Goal: Transaction & Acquisition: Purchase product/service

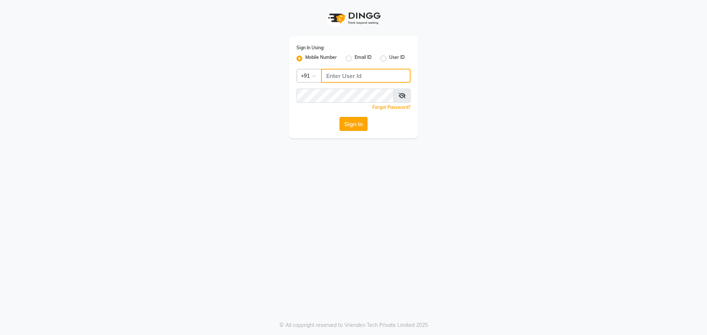
type input "7005530711"
click at [360, 124] on button "Sign In" at bounding box center [353, 124] width 28 height 14
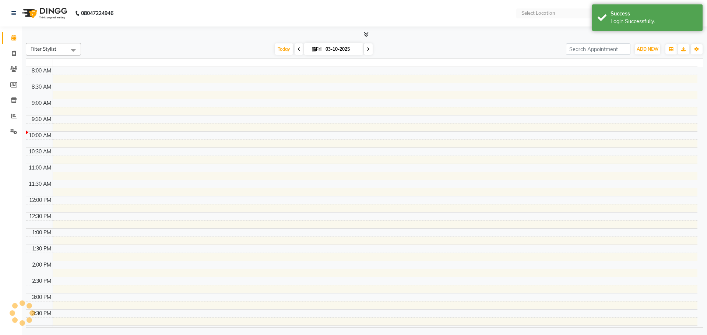
select select "en"
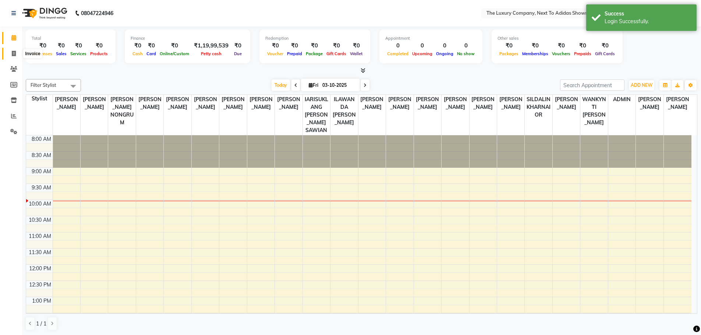
click at [12, 53] on icon at bounding box center [14, 54] width 4 height 6
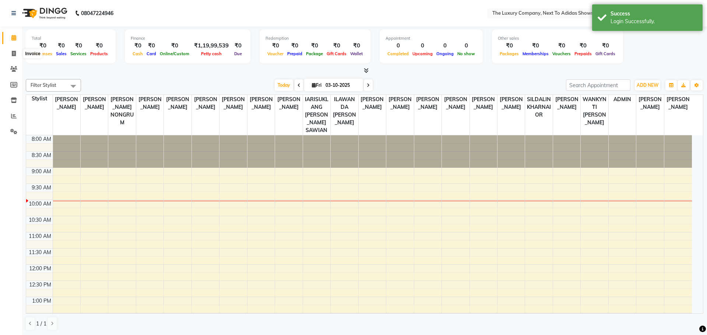
select select "service"
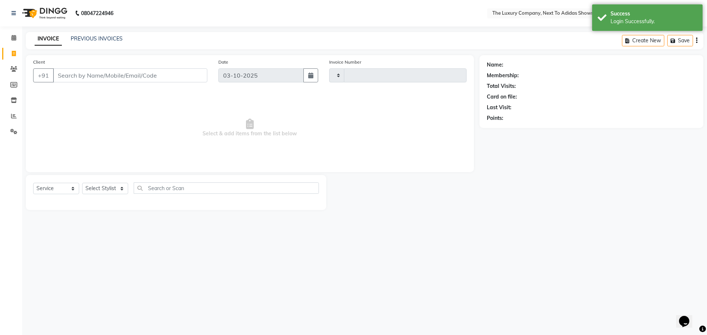
type input "6657"
select select "6828"
click at [93, 73] on input "Client" at bounding box center [130, 75] width 154 height 14
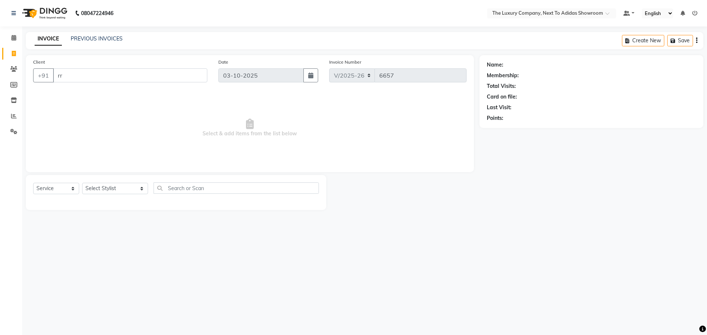
type input "r"
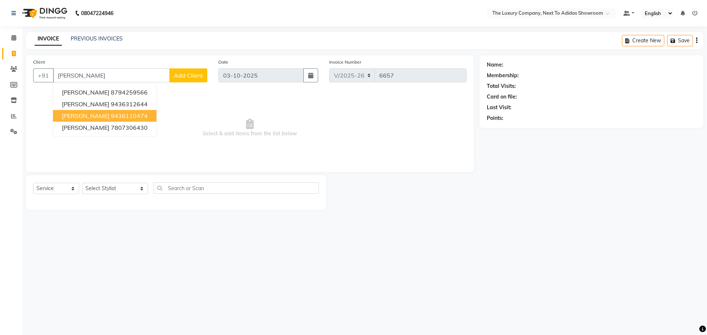
click at [138, 113] on ngb-highlight "9436110474" at bounding box center [129, 115] width 37 height 7
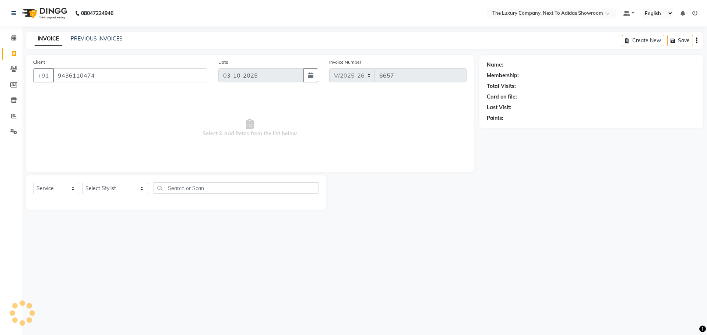
type input "9436110474"
click at [380, 232] on div "08047224946 Select Location × The Luxury Company, Next To Adidas Showroom Defau…" at bounding box center [353, 167] width 707 height 335
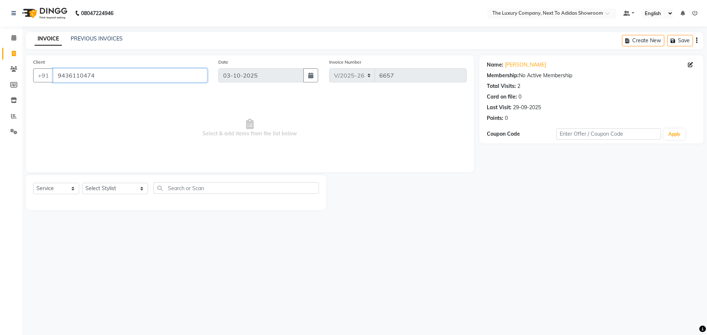
drag, startPoint x: 40, startPoint y: 80, endPoint x: 27, endPoint y: 77, distance: 14.2
click at [40, 80] on div "+91 9436110474" at bounding box center [120, 75] width 174 height 14
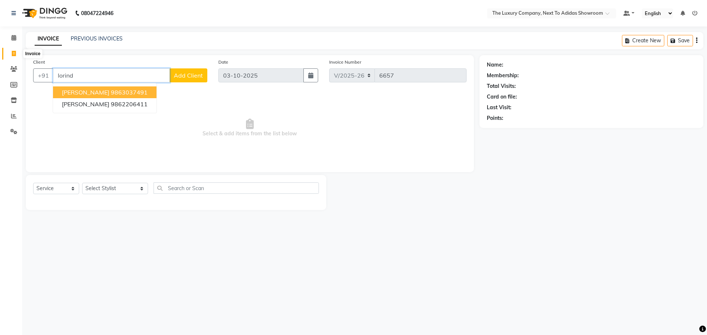
type input "lorind"
click at [14, 54] on icon at bounding box center [14, 54] width 4 height 6
select select "service"
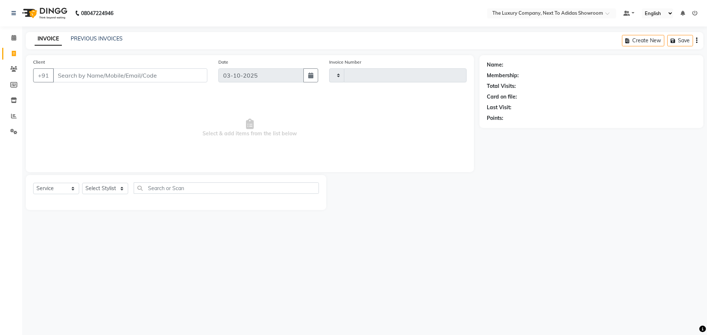
type input "6657"
select select "6828"
click at [140, 71] on input "Client" at bounding box center [130, 75] width 154 height 14
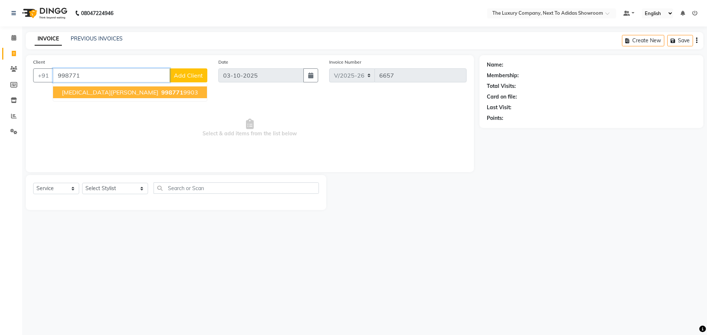
click at [90, 95] on span "Yasmin Khan" at bounding box center [110, 92] width 96 height 7
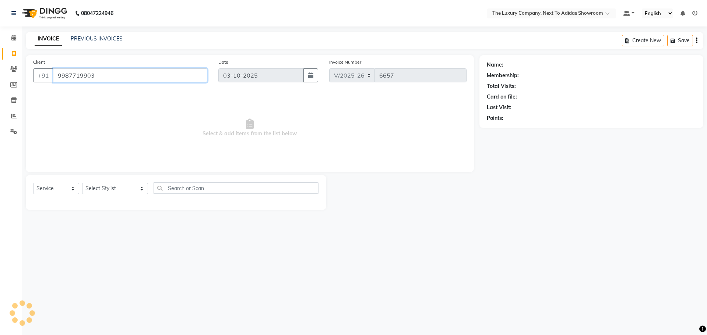
type input "9987719903"
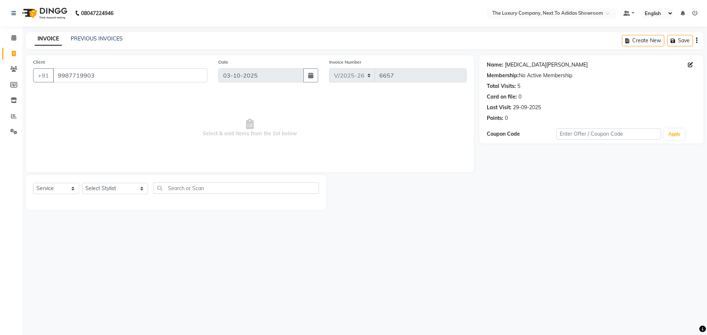
click at [525, 63] on link "Yasmin Khan" at bounding box center [546, 65] width 83 height 8
drag, startPoint x: 99, startPoint y: 73, endPoint x: 56, endPoint y: 80, distance: 43.0
click at [57, 80] on input "9987719903" at bounding box center [130, 75] width 154 height 14
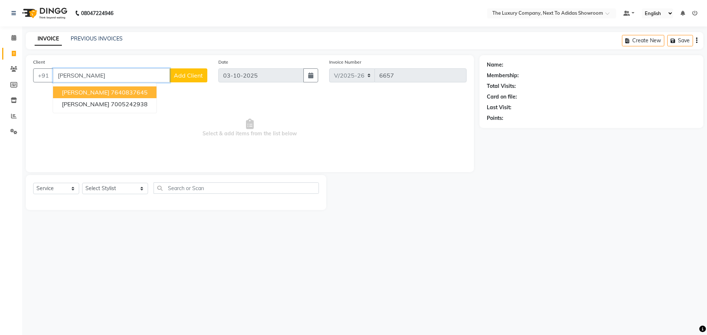
click at [103, 91] on span "[PERSON_NAME]" at bounding box center [85, 92] width 47 height 7
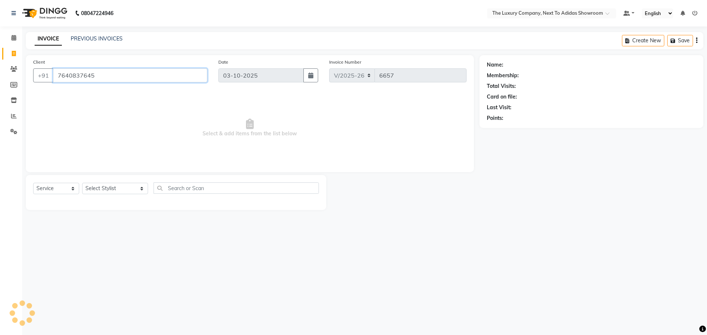
type input "7640837645"
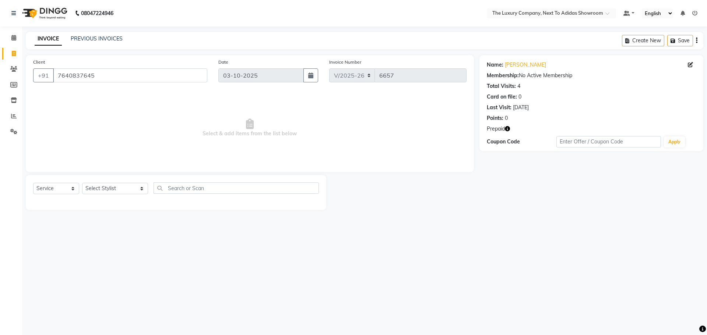
click at [509, 128] on icon "button" at bounding box center [507, 128] width 5 height 5
click at [14, 52] on icon at bounding box center [14, 54] width 4 height 6
select select "service"
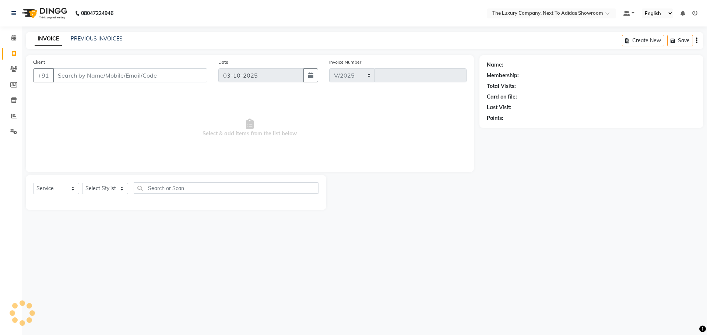
select select "6828"
type input "6657"
click at [15, 118] on icon at bounding box center [14, 116] width 6 height 6
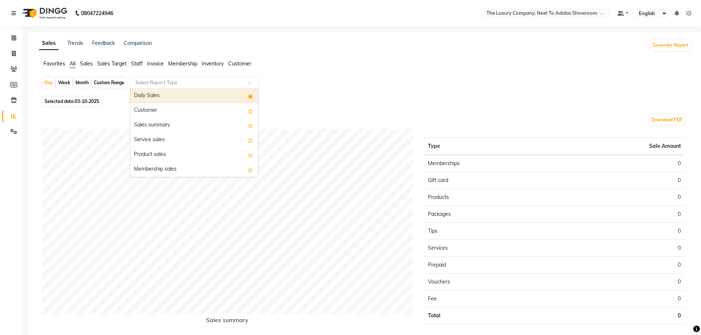
drag, startPoint x: 181, startPoint y: 84, endPoint x: 174, endPoint y: 101, distance: 18.5
click at [181, 84] on input "text" at bounding box center [187, 82] width 106 height 7
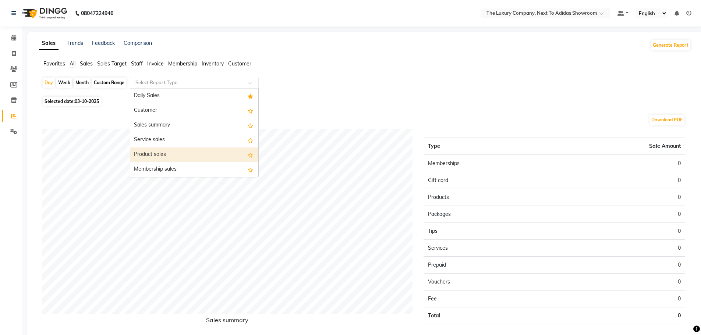
click at [165, 155] on div "Product sales" at bounding box center [194, 155] width 128 height 15
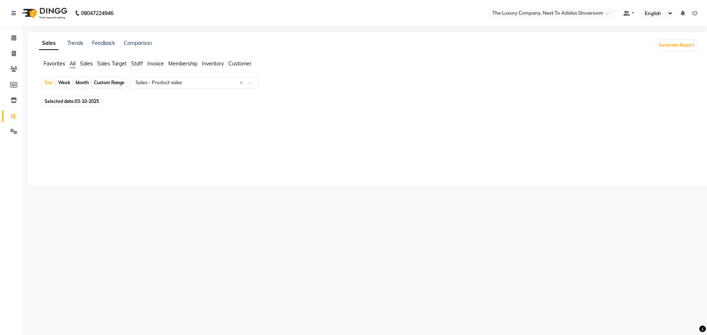
click at [84, 82] on div "Month" at bounding box center [82, 83] width 17 height 10
select select "10"
select select "2025"
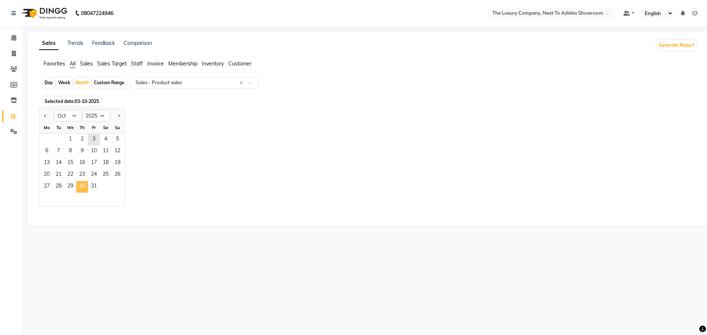
click at [78, 188] on span "30" at bounding box center [82, 187] width 12 height 12
select select "full_report"
select select "csv"
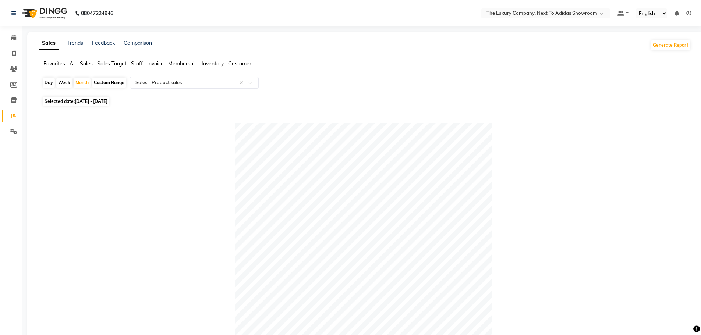
click at [51, 83] on div "Day" at bounding box center [49, 83] width 12 height 10
select select "10"
select select "2025"
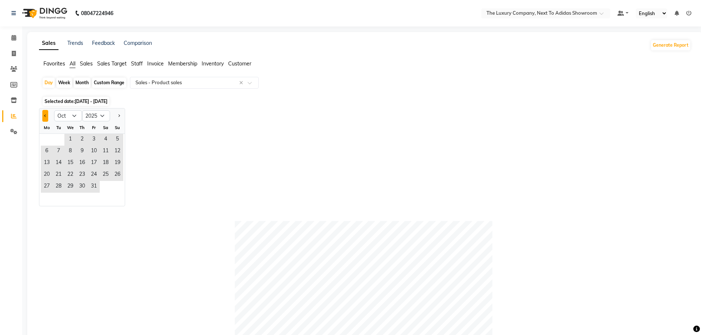
click at [43, 115] on button "Previous month" at bounding box center [45, 116] width 6 height 12
select select "9"
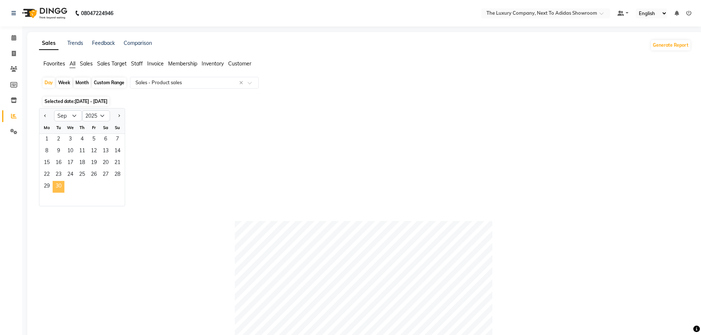
click at [54, 187] on span "30" at bounding box center [59, 187] width 12 height 12
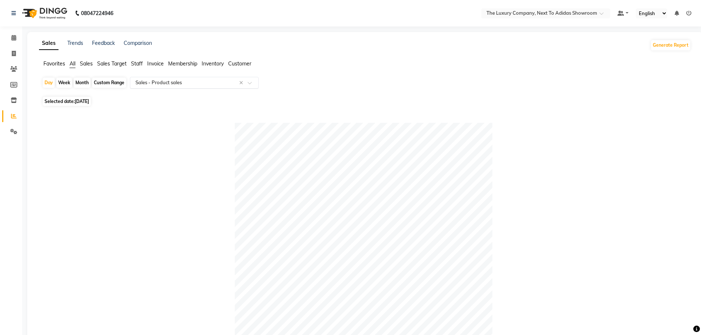
click at [165, 81] on input "text" at bounding box center [187, 82] width 106 height 7
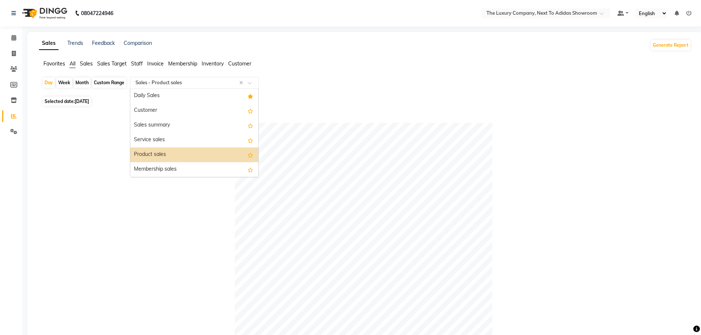
click at [156, 156] on div "Product sales" at bounding box center [194, 155] width 128 height 15
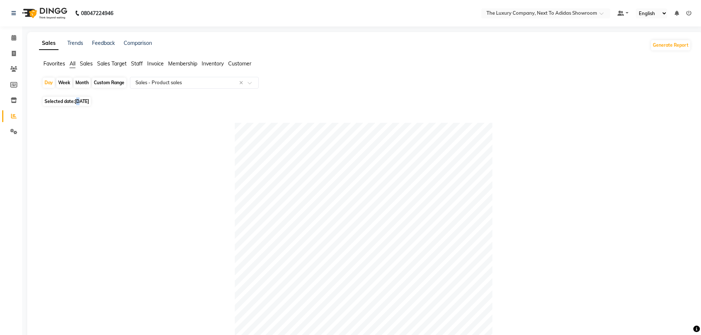
click at [80, 100] on span "[DATE]" at bounding box center [82, 102] width 14 height 6
select select "9"
select select "2025"
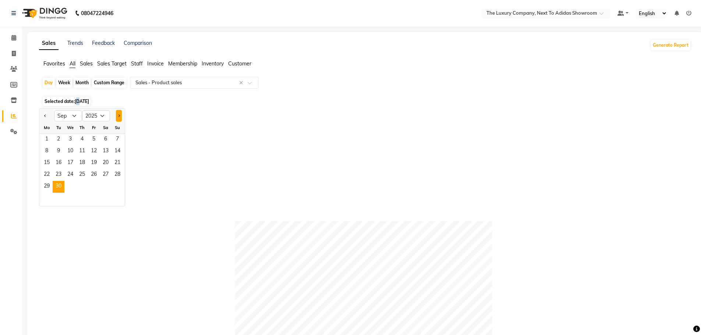
click at [118, 116] on span "Next month" at bounding box center [118, 115] width 3 height 3
select select "10"
click at [71, 138] on span "1" at bounding box center [70, 140] width 12 height 12
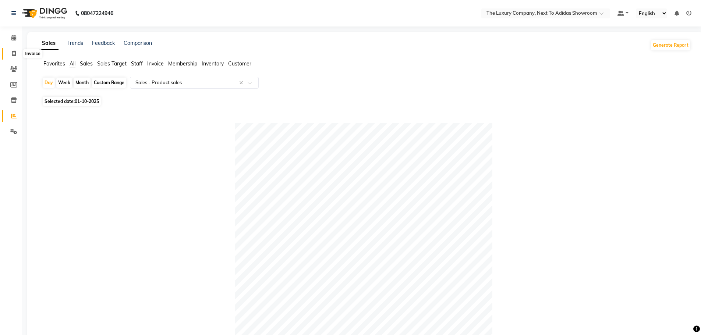
click at [15, 52] on icon at bounding box center [14, 54] width 4 height 6
select select "service"
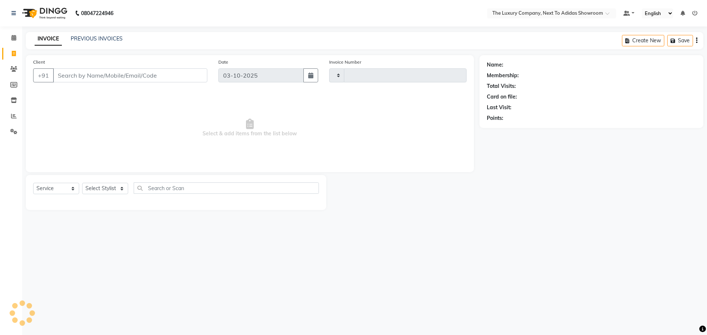
type input "6657"
select select "6828"
click at [96, 35] on link "PREVIOUS INVOICES" at bounding box center [97, 38] width 52 height 7
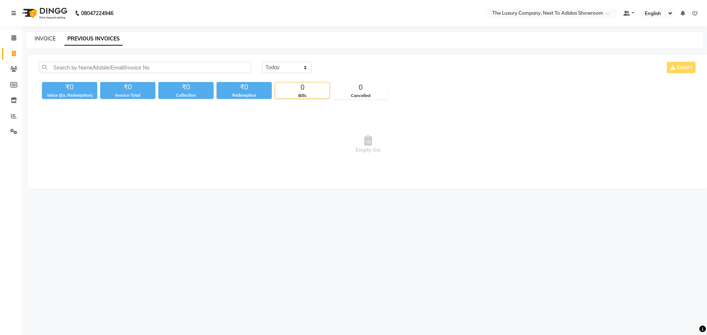
click at [49, 39] on link "INVOICE" at bounding box center [45, 38] width 21 height 7
select select "6828"
select select "service"
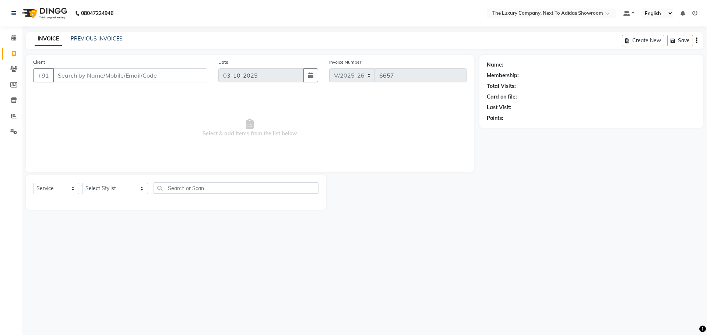
click at [152, 73] on input "Client" at bounding box center [130, 75] width 154 height 14
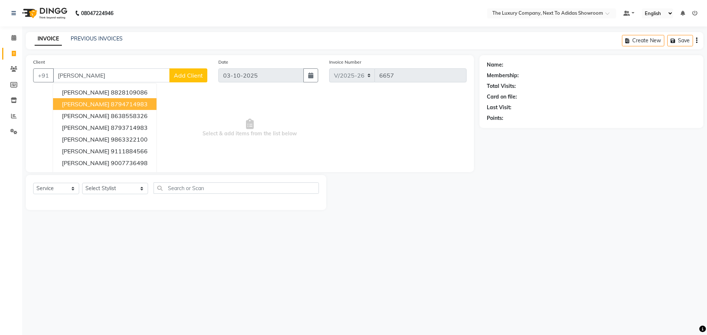
click at [94, 104] on span "[PERSON_NAME]" at bounding box center [85, 103] width 47 height 7
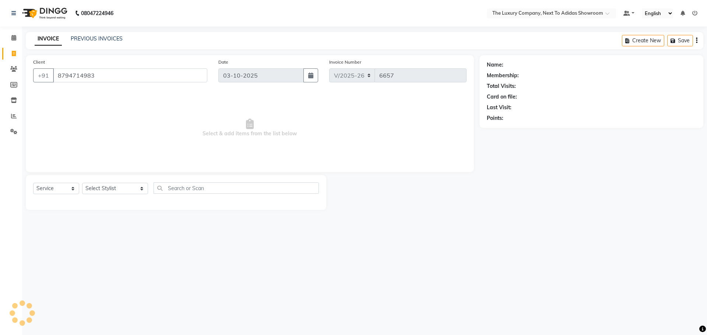
type input "8794714983"
click at [530, 64] on link "[PERSON_NAME]" at bounding box center [525, 65] width 41 height 8
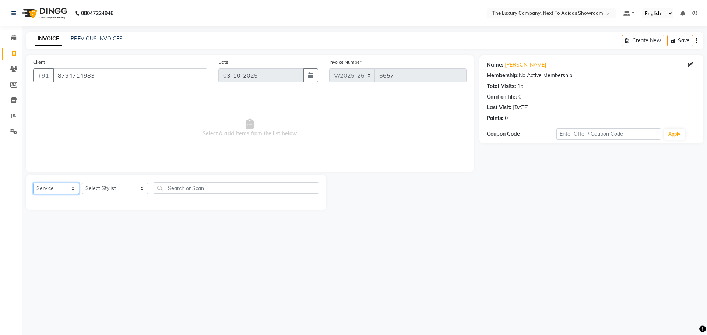
drag, startPoint x: 50, startPoint y: 187, endPoint x: 46, endPoint y: 194, distance: 8.1
click at [48, 190] on select "Select Service Product Membership Package Voucher Prepaid Gift Card" at bounding box center [56, 188] width 46 height 11
select select "product"
click at [33, 183] on select "Select Service Product Membership Package Voucher Prepaid Gift Card" at bounding box center [56, 188] width 46 height 11
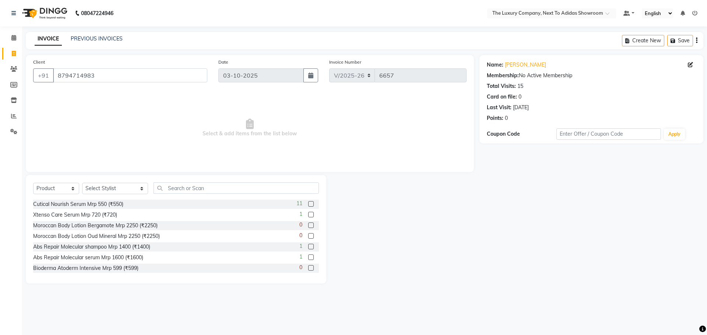
click at [114, 183] on div "Select Service Product Membership Package Voucher Prepaid Gift Card Select Styl…" at bounding box center [176, 191] width 286 height 17
click at [114, 187] on select "Select Stylist [PERSON_NAME] [PERSON_NAME] ANSAI [PERSON_NAME] BALAJIED [PERSON…" at bounding box center [115, 188] width 66 height 11
select select "53673"
click at [158, 190] on input "text" at bounding box center [236, 188] width 165 height 11
type input "b"
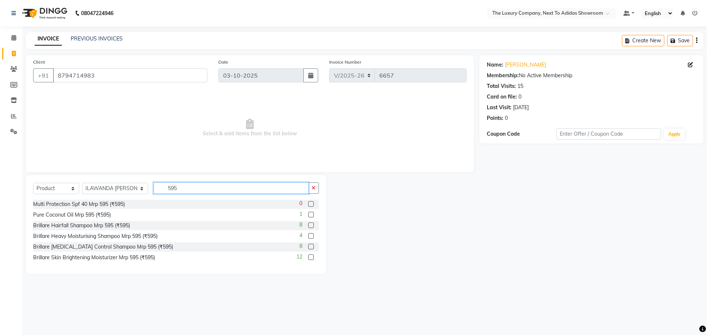
type input "595"
click at [313, 223] on label at bounding box center [311, 226] width 6 height 6
click at [313, 223] on input "checkbox" at bounding box center [310, 225] width 5 height 5
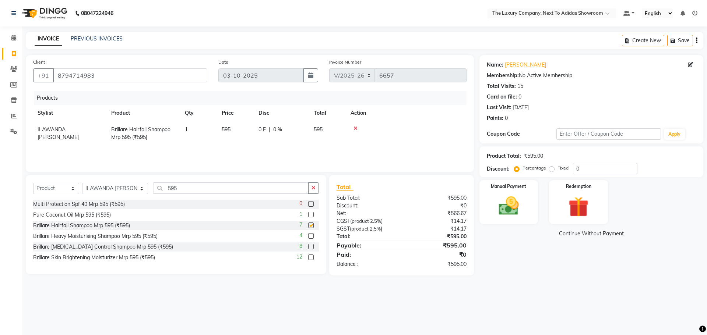
checkbox input "false"
click at [526, 205] on div "Manual Payment" at bounding box center [508, 202] width 61 height 45
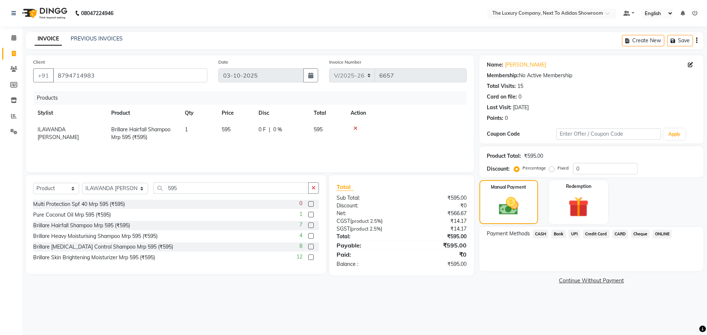
drag, startPoint x: 539, startPoint y: 232, endPoint x: 542, endPoint y: 236, distance: 4.7
click at [539, 232] on span "CASH" at bounding box center [541, 234] width 16 height 8
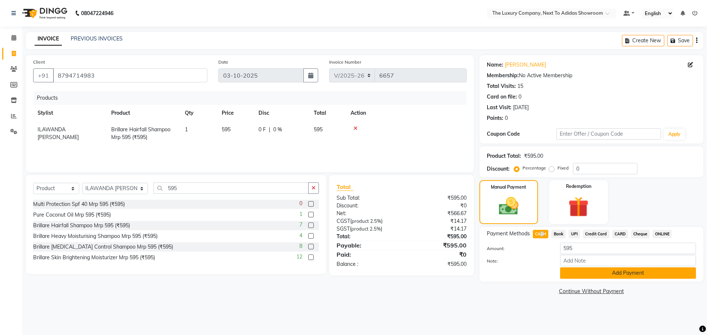
click at [593, 275] on button "Add Payment" at bounding box center [628, 273] width 136 height 11
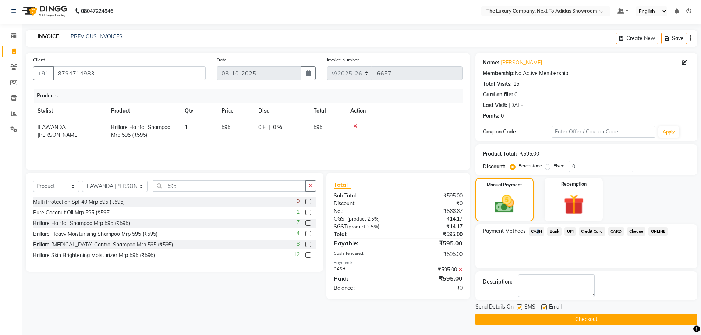
scroll to position [3, 0]
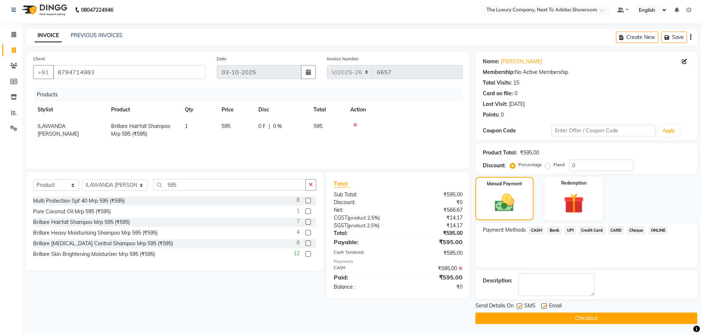
click at [602, 253] on div "Payment Methods CASH Bank UPI Credit Card CARD Cheque ONLINE" at bounding box center [587, 245] width 222 height 44
click at [542, 314] on button "Checkout" at bounding box center [587, 318] width 222 height 11
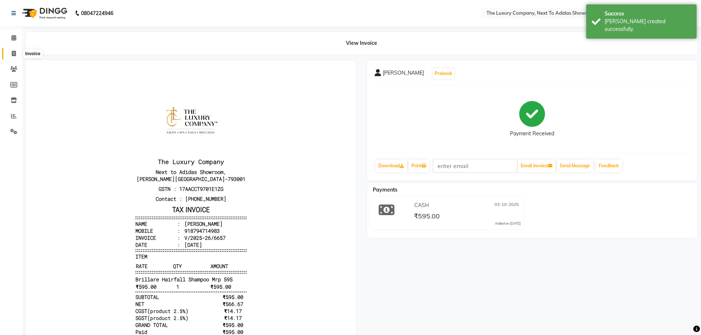
click at [14, 52] on icon at bounding box center [14, 54] width 4 height 6
select select "6828"
select select "service"
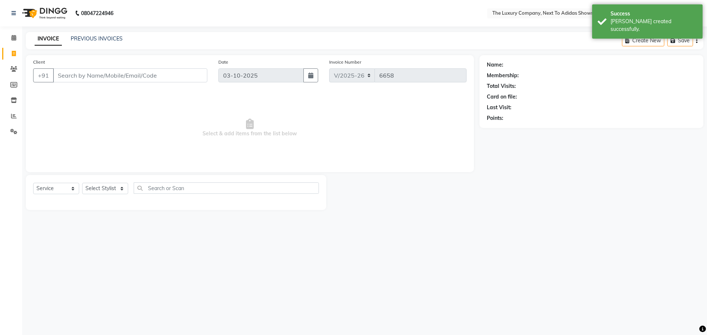
click at [124, 73] on input "Client" at bounding box center [130, 75] width 154 height 14
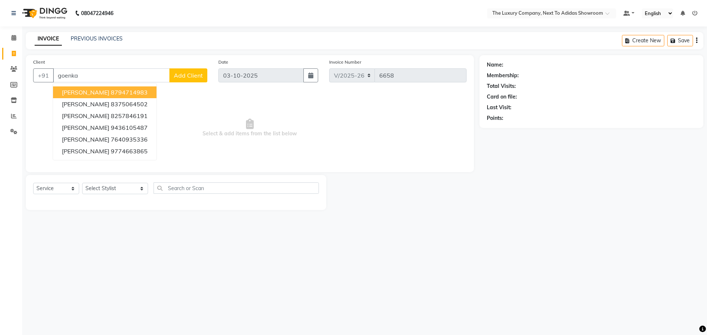
click at [112, 89] on ngb-highlight "8794714983" at bounding box center [129, 92] width 37 height 7
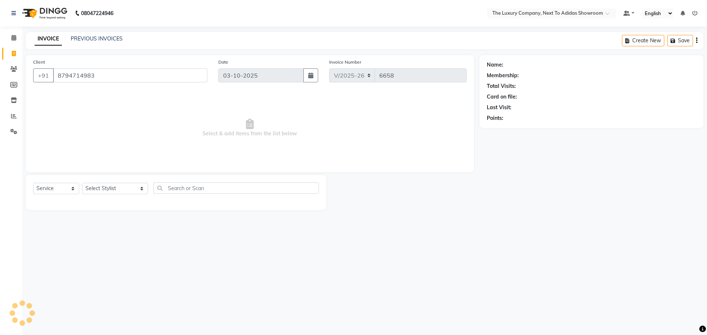
type input "8794714983"
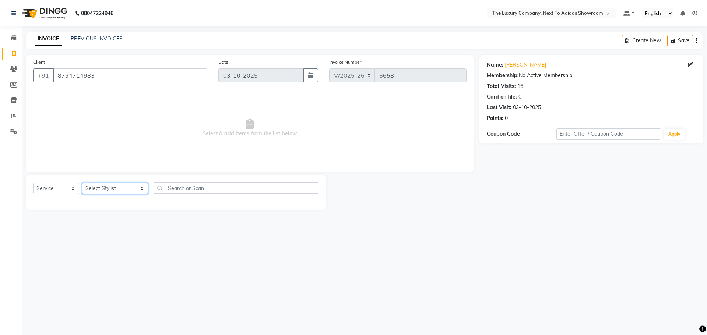
click at [104, 190] on select "Select Stylist [PERSON_NAME] [PERSON_NAME] ANSAI [PERSON_NAME] BALAJIED [PERSON…" at bounding box center [115, 188] width 66 height 11
select select "53673"
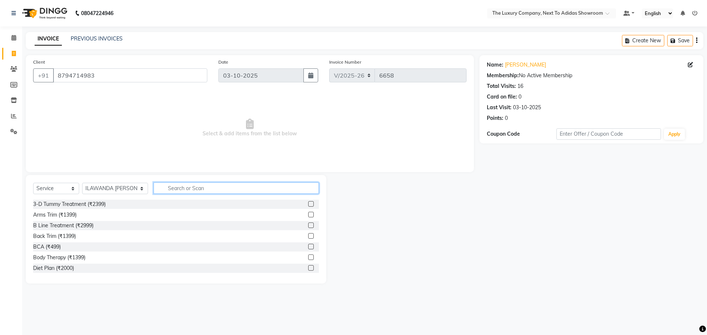
click at [165, 190] on input "text" at bounding box center [236, 188] width 165 height 11
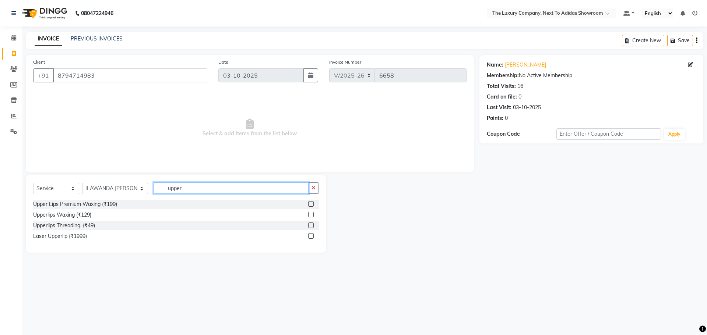
type input "upper"
click at [310, 225] on label at bounding box center [311, 226] width 6 height 6
click at [310, 225] on input "checkbox" at bounding box center [310, 225] width 5 height 5
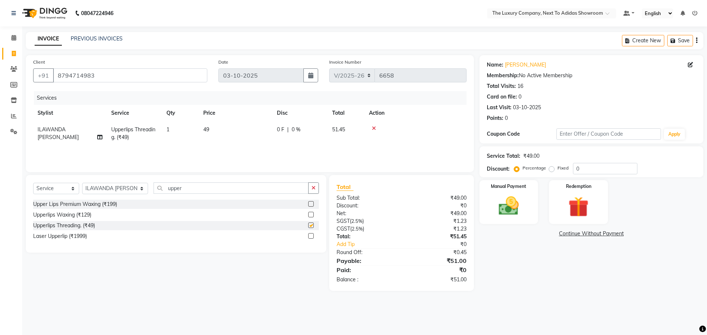
checkbox input "false"
click at [526, 206] on div "Manual Payment" at bounding box center [508, 202] width 61 height 45
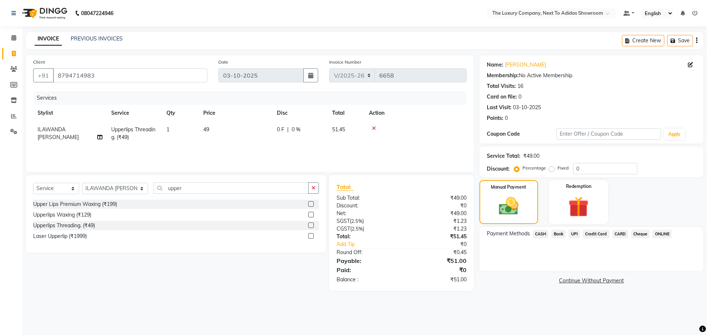
click at [576, 236] on span "UPI" at bounding box center [573, 234] width 11 height 8
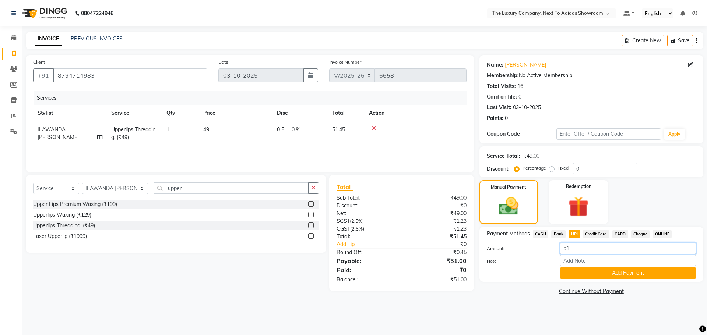
drag, startPoint x: 575, startPoint y: 249, endPoint x: 525, endPoint y: 250, distance: 50.1
click at [525, 250] on div "Amount: 51" at bounding box center [591, 249] width 220 height 13
type input "46"
drag, startPoint x: 585, startPoint y: 273, endPoint x: 557, endPoint y: 265, distance: 29.0
click at [586, 273] on button "Add Payment" at bounding box center [628, 273] width 136 height 11
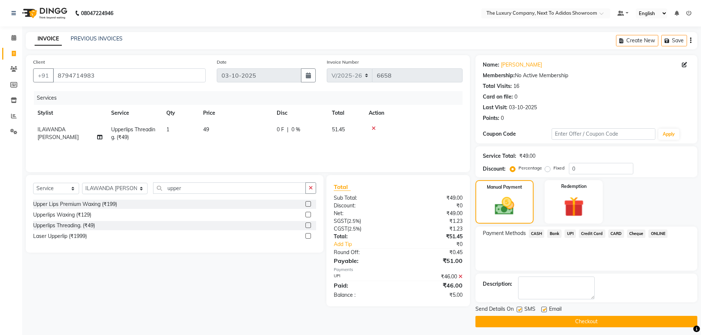
click at [537, 233] on span "CASH" at bounding box center [537, 234] width 16 height 8
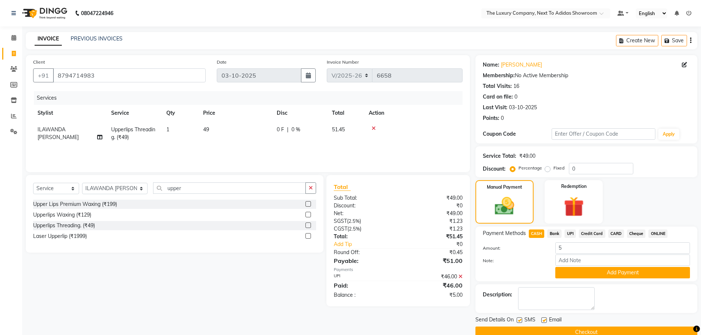
click at [582, 269] on button "Add Payment" at bounding box center [623, 272] width 135 height 11
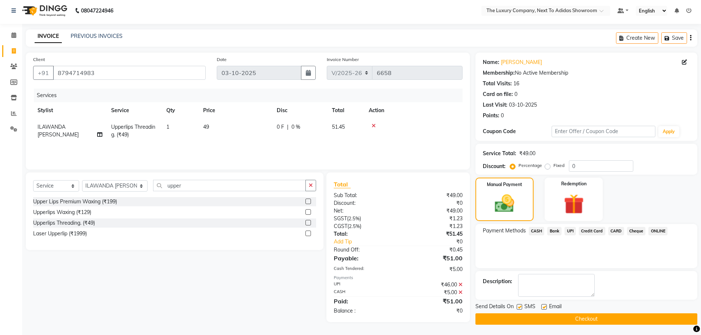
scroll to position [3, 0]
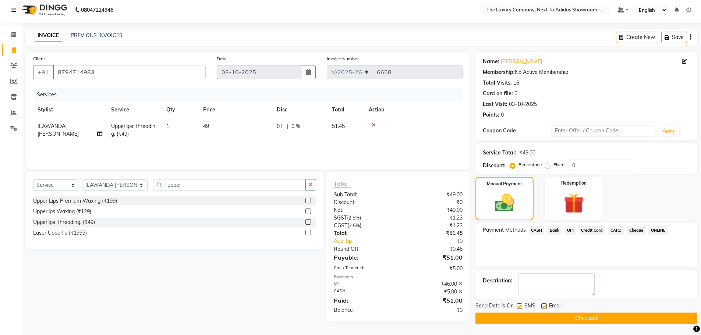
drag, startPoint x: 555, startPoint y: 320, endPoint x: 553, endPoint y: 304, distance: 15.3
click at [557, 317] on button "Checkout" at bounding box center [587, 318] width 222 height 11
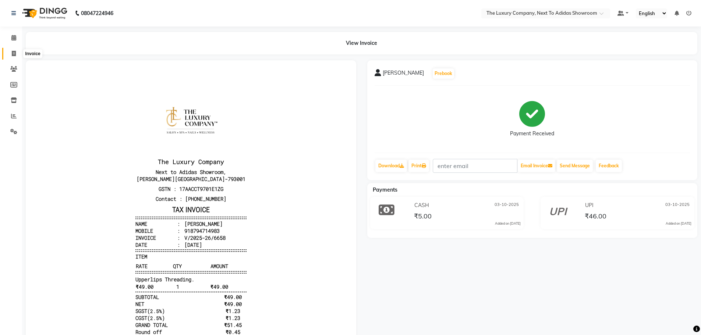
click at [14, 55] on icon at bounding box center [14, 54] width 4 height 6
select select "service"
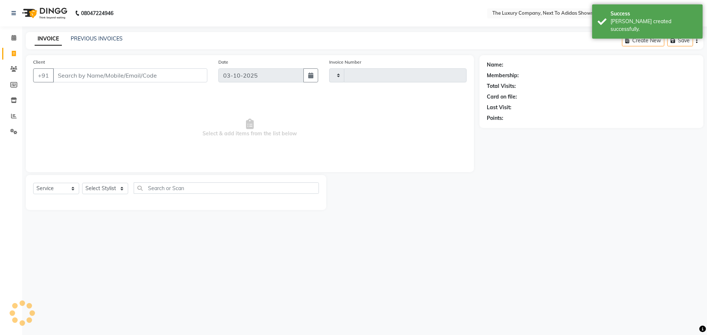
type input "6659"
select select "6828"
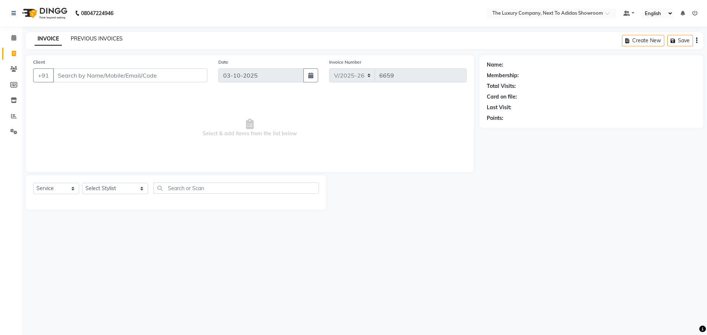
click at [96, 38] on link "PREVIOUS INVOICES" at bounding box center [97, 38] width 52 height 7
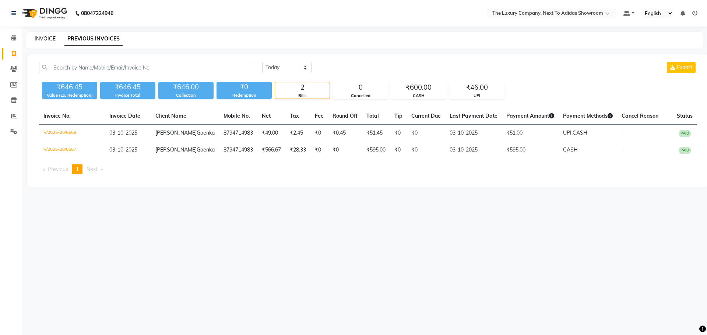
click at [45, 38] on link "INVOICE" at bounding box center [45, 38] width 21 height 7
select select "6828"
select select "service"
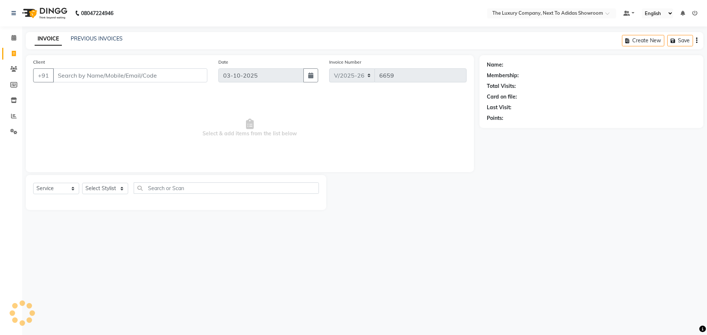
click at [89, 75] on input "Client" at bounding box center [130, 75] width 154 height 14
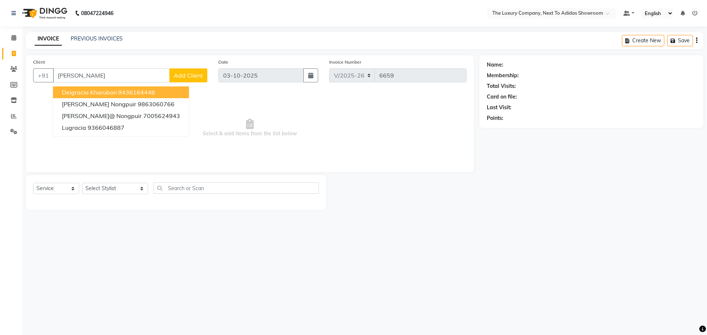
type input "gracia"
drag, startPoint x: 77, startPoint y: 76, endPoint x: 32, endPoint y: 84, distance: 45.6
click at [39, 81] on div "+91 gracia Deigracia Kharubon 9436164448 Gracia Nongpuir 9863060766 Gracia@ Non…" at bounding box center [120, 75] width 174 height 14
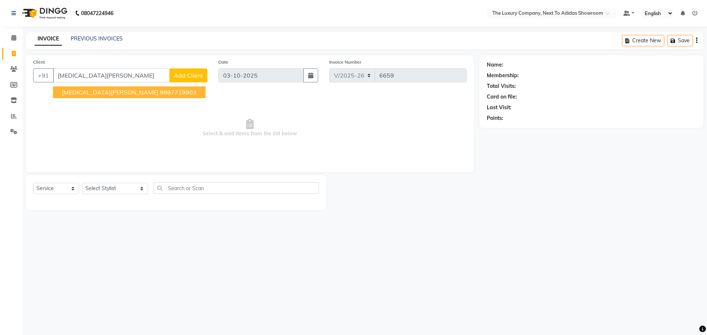
click at [160, 93] on ngb-highlight "9987719903" at bounding box center [178, 92] width 37 height 7
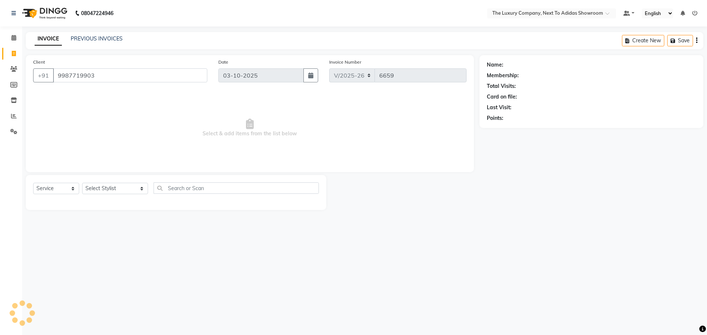
type input "9987719903"
click at [121, 188] on select "Select Stylist [PERSON_NAME] [PERSON_NAME] ANSAI [PERSON_NAME] BALAJIED [PERSON…" at bounding box center [115, 188] width 66 height 11
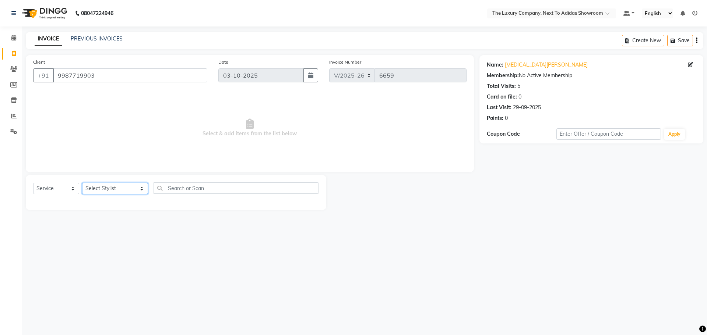
select select "53687"
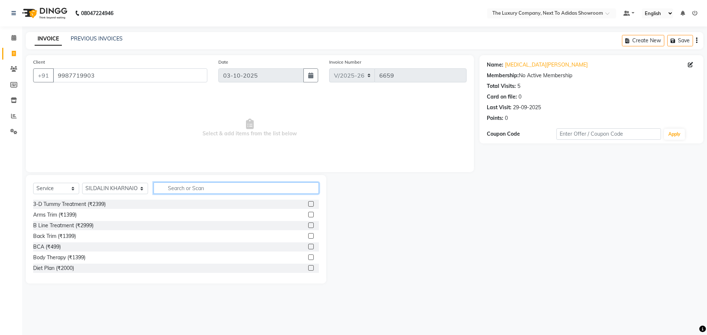
click at [154, 187] on input "text" at bounding box center [236, 188] width 165 height 11
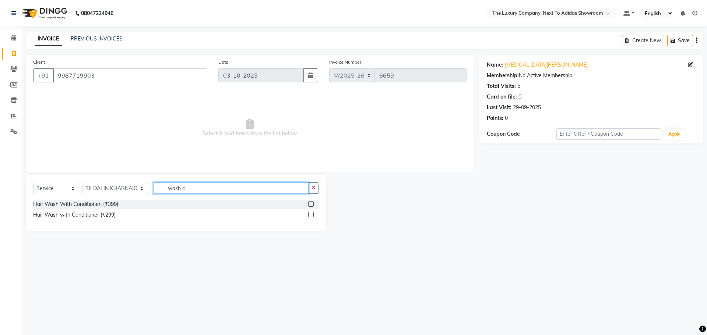
type input "wash c"
click at [313, 204] on label at bounding box center [311, 204] width 6 height 6
click at [313, 204] on input "checkbox" at bounding box center [310, 204] width 5 height 5
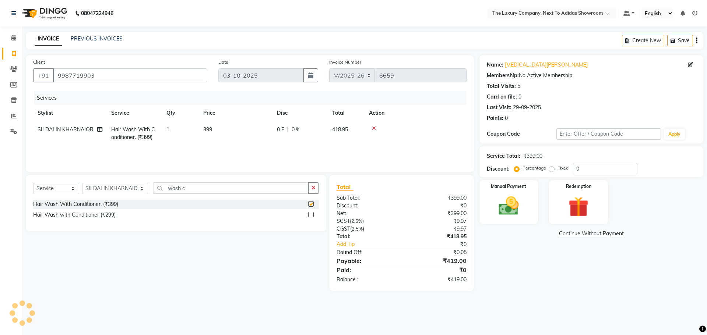
checkbox input "false"
click at [533, 200] on div "Manual Payment" at bounding box center [508, 202] width 61 height 45
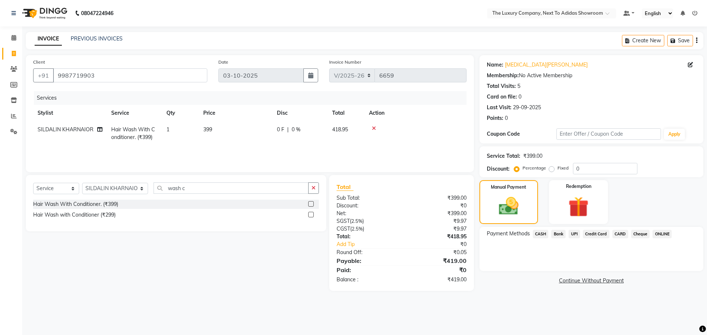
click at [572, 233] on span "UPI" at bounding box center [573, 234] width 11 height 8
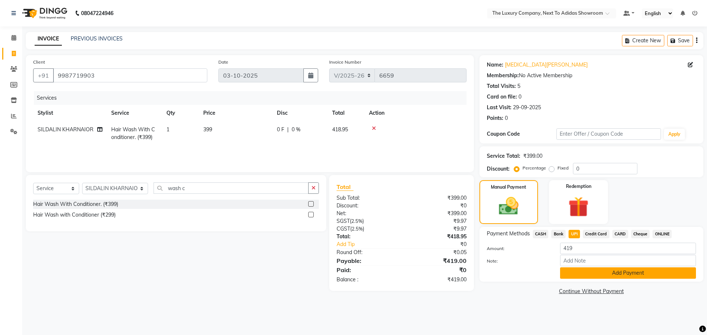
click at [599, 275] on button "Add Payment" at bounding box center [628, 273] width 136 height 11
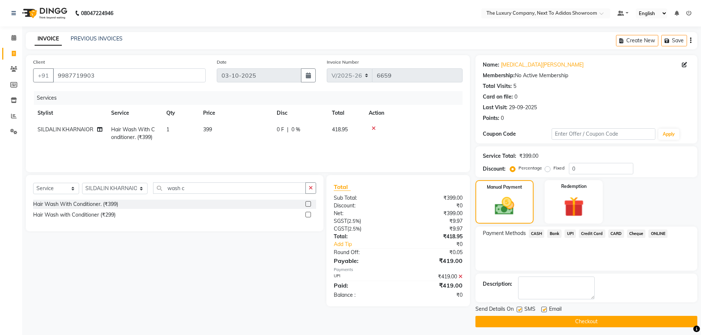
click at [601, 318] on button "Checkout" at bounding box center [587, 321] width 222 height 11
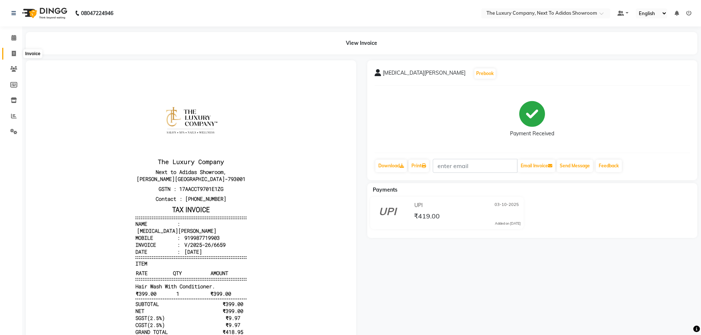
click at [12, 53] on icon at bounding box center [14, 54] width 4 height 6
select select "service"
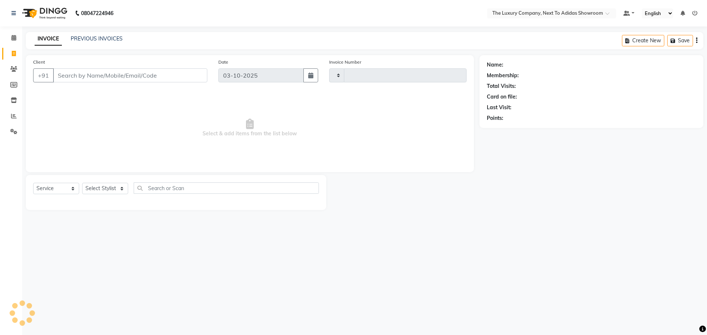
type input "6660"
select select "6828"
click at [107, 40] on link "PREVIOUS INVOICES" at bounding box center [97, 38] width 52 height 7
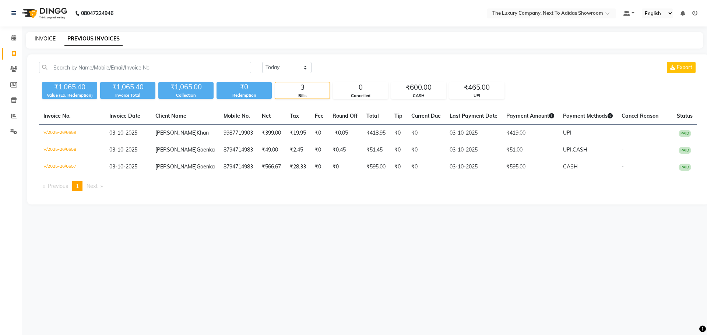
click at [39, 37] on link "INVOICE" at bounding box center [45, 38] width 21 height 7
select select "service"
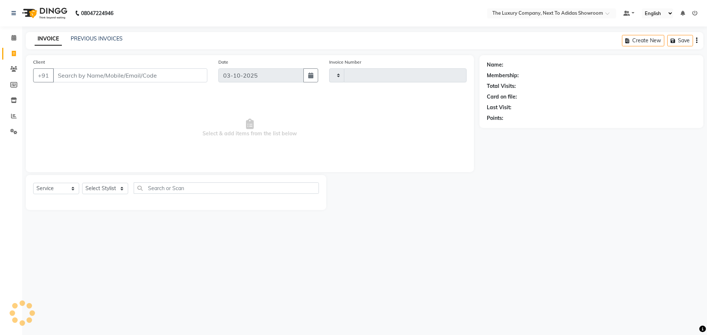
type input "6660"
select select "6828"
click at [151, 74] on input "Client" at bounding box center [130, 75] width 154 height 14
type input "7378583596"
click at [193, 71] on button "Add Client" at bounding box center [188, 75] width 38 height 14
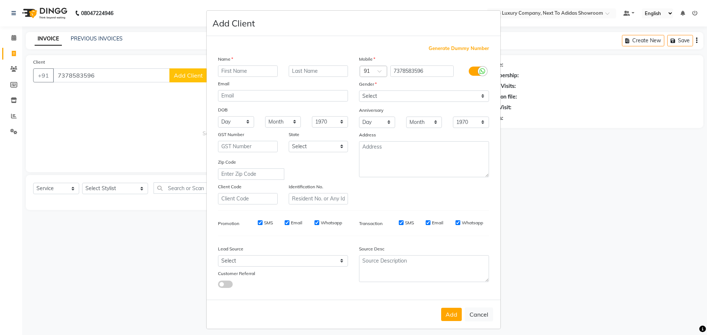
click at [239, 70] on input "text" at bounding box center [248, 71] width 60 height 11
type input "[PERSON_NAME]"
click at [325, 70] on input "text" at bounding box center [319, 71] width 60 height 11
drag, startPoint x: 312, startPoint y: 70, endPoint x: 324, endPoint y: 133, distance: 63.3
click at [312, 71] on input "Chakrabarty" at bounding box center [319, 71] width 60 height 11
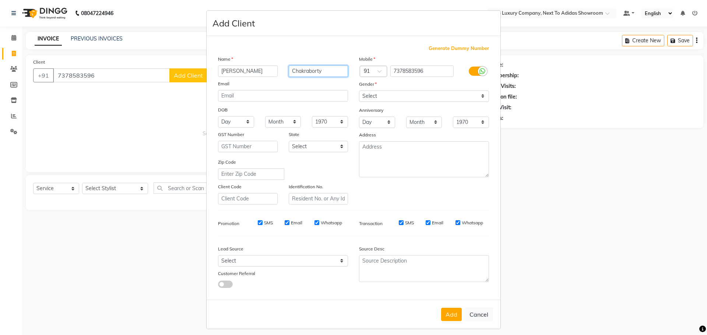
type input "Chakraborty"
click at [396, 94] on select "Select [DEMOGRAPHIC_DATA] [DEMOGRAPHIC_DATA] Other Prefer Not To Say" at bounding box center [424, 96] width 130 height 11
select select "[DEMOGRAPHIC_DATA]"
click at [359, 91] on select "Select [DEMOGRAPHIC_DATA] [DEMOGRAPHIC_DATA] Other Prefer Not To Say" at bounding box center [424, 96] width 130 height 11
click at [454, 315] on button "Add" at bounding box center [451, 314] width 21 height 13
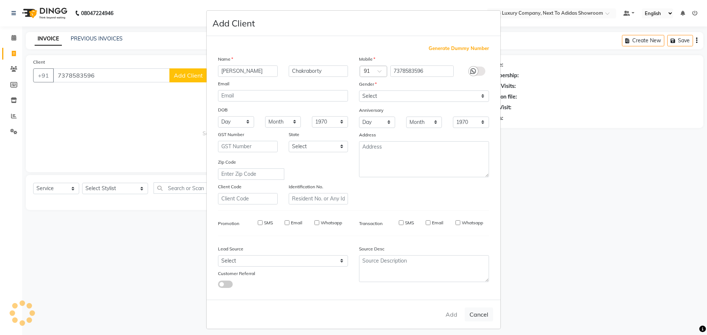
select select
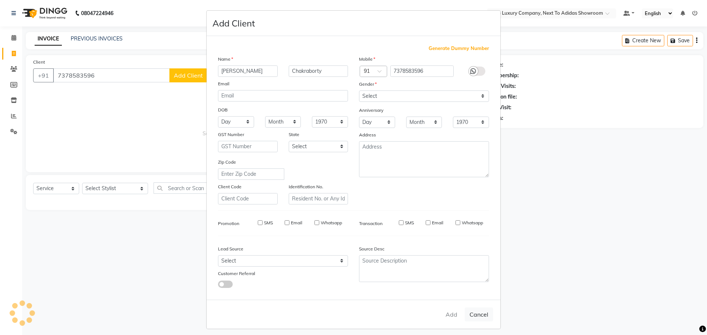
select select
checkbox input "false"
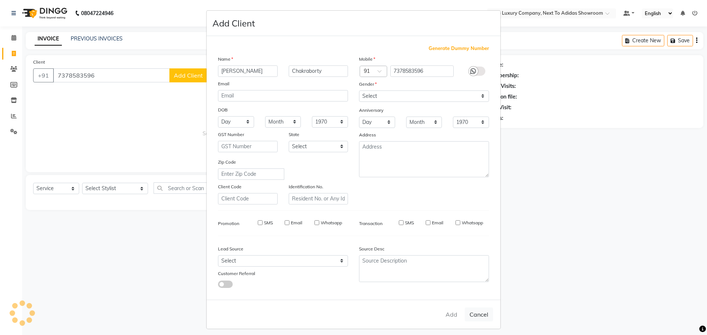
checkbox input "false"
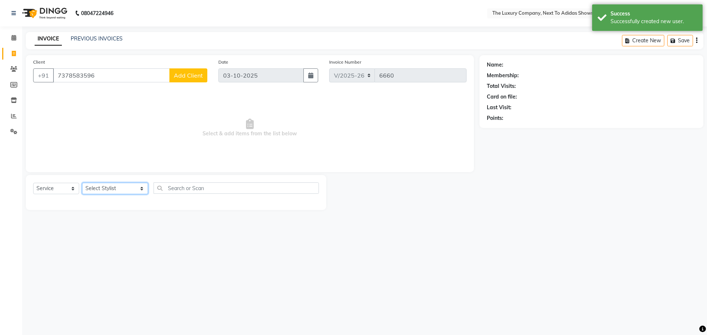
click at [124, 190] on select "Select Stylist [PERSON_NAME] [PERSON_NAME] ANSAI [PERSON_NAME] BALAJIED [PERSON…" at bounding box center [115, 188] width 66 height 11
select select "53677"
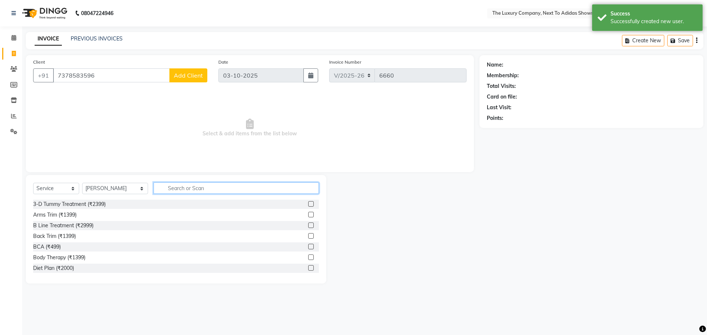
click at [188, 190] on input "text" at bounding box center [236, 188] width 165 height 11
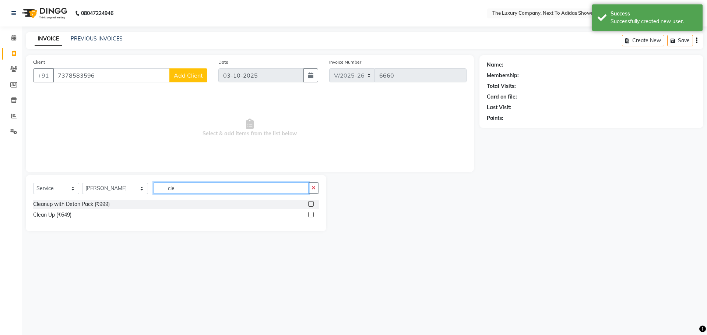
type input "cle"
click at [312, 215] on label at bounding box center [311, 215] width 6 height 6
click at [312, 215] on input "checkbox" at bounding box center [310, 215] width 5 height 5
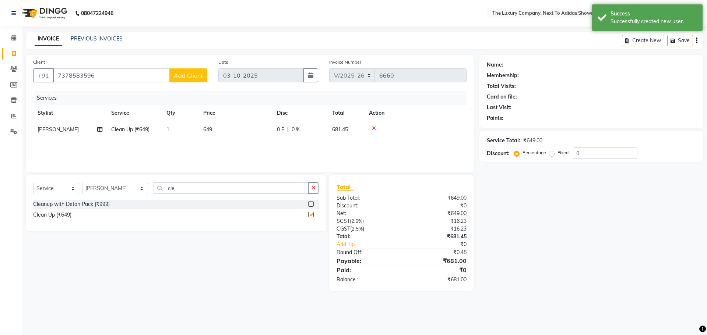
checkbox input "false"
click at [113, 188] on select "Select Stylist [PERSON_NAME] [PERSON_NAME] ANSAI [PERSON_NAME] BALAJIED [PERSON…" at bounding box center [115, 188] width 66 height 11
select select "53647"
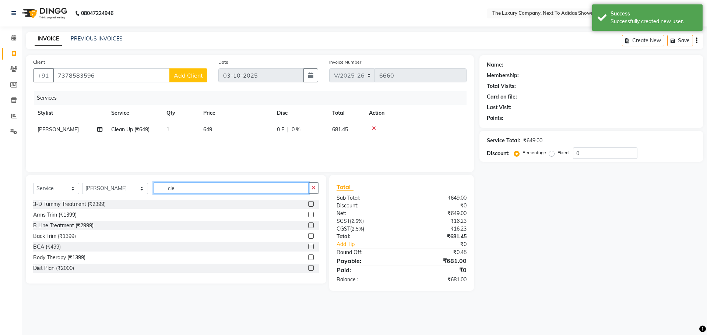
click at [172, 187] on input "cle" at bounding box center [231, 188] width 155 height 11
click at [96, 180] on div "Select Service Product Membership Package Voucher Prepaid Gift Card Select Styl…" at bounding box center [176, 229] width 300 height 109
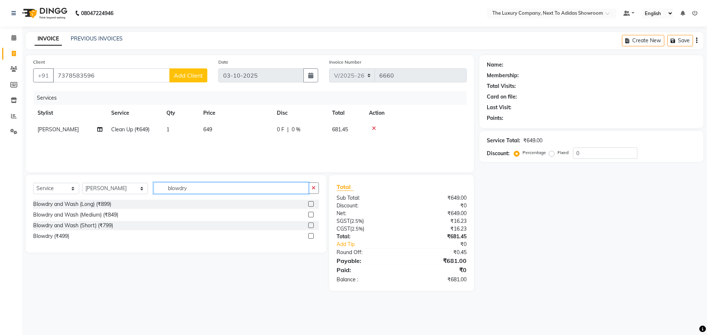
type input "blowdry"
drag, startPoint x: 311, startPoint y: 213, endPoint x: 291, endPoint y: 202, distance: 22.6
click at [310, 213] on label at bounding box center [311, 215] width 6 height 6
click at [310, 213] on input "checkbox" at bounding box center [310, 215] width 5 height 5
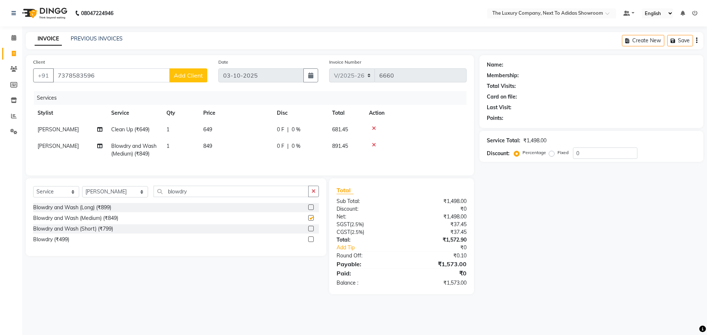
checkbox input "false"
click at [248, 146] on td "849" at bounding box center [236, 150] width 74 height 24
select select "53647"
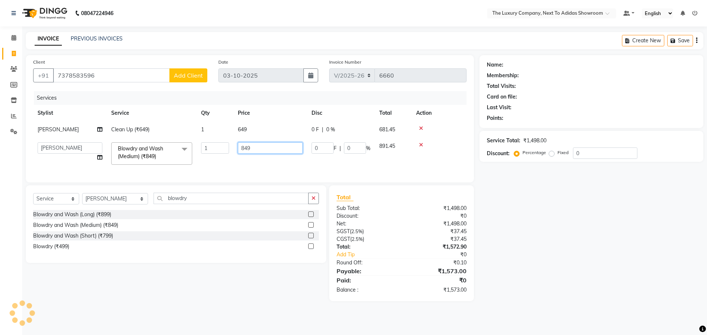
drag, startPoint x: 229, startPoint y: 152, endPoint x: 110, endPoint y: 161, distance: 118.6
click at [116, 163] on tr "[PERSON_NAME] [PERSON_NAME] ANSAI [PERSON_NAME] BALAJIED [PERSON_NAME] NONGRUM …" at bounding box center [249, 153] width 433 height 31
type input "999"
click at [526, 228] on div "Name: Membership: Total Visits: Card on file: Last Visit: Points: Service Total…" at bounding box center [593, 178] width 229 height 246
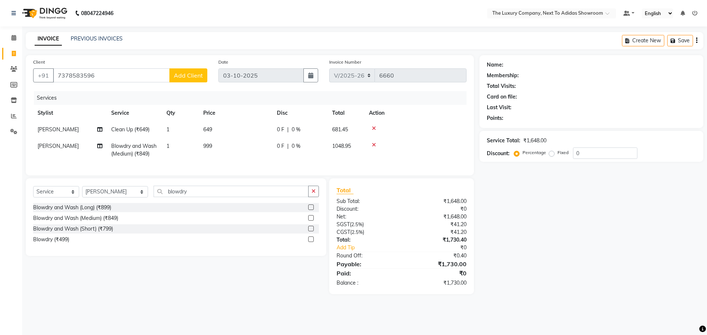
click at [187, 77] on span "Add Client" at bounding box center [188, 75] width 29 height 7
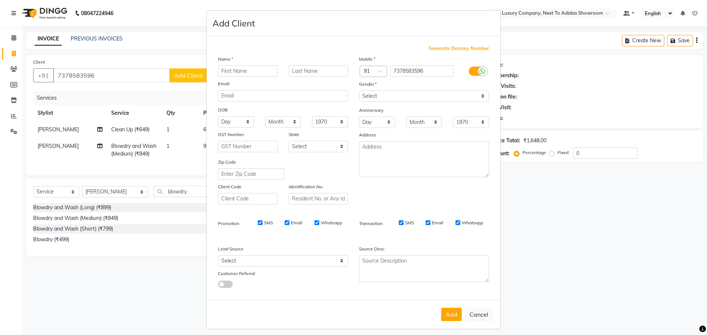
click at [245, 72] on input "text" at bounding box center [248, 71] width 60 height 11
type input "[PERSON_NAME]"
click at [321, 68] on input "text" at bounding box center [319, 71] width 60 height 11
type input "Chakraborty"
click at [378, 99] on select "Select [DEMOGRAPHIC_DATA] [DEMOGRAPHIC_DATA] Other Prefer Not To Say" at bounding box center [424, 96] width 130 height 11
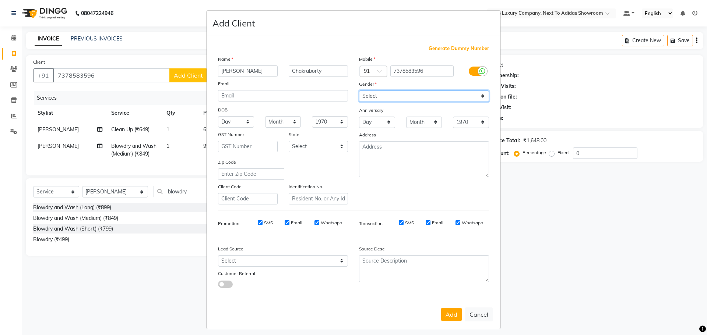
select select "[DEMOGRAPHIC_DATA]"
click at [359, 91] on select "Select [DEMOGRAPHIC_DATA] [DEMOGRAPHIC_DATA] Other Prefer Not To Say" at bounding box center [424, 96] width 130 height 11
click at [453, 317] on button "Add" at bounding box center [451, 314] width 21 height 13
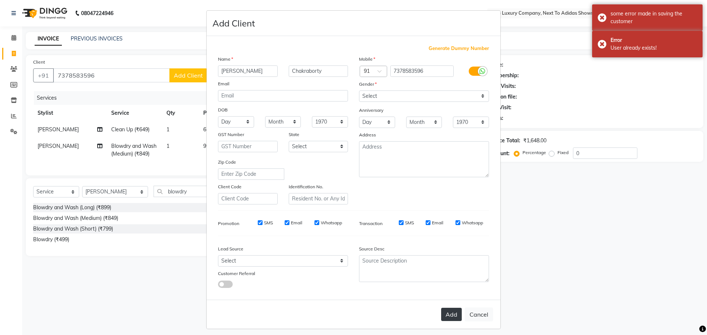
click at [455, 316] on button "Add" at bounding box center [451, 314] width 21 height 13
click at [456, 316] on button "Add" at bounding box center [451, 314] width 21 height 13
click at [456, 316] on div "Add Cancel" at bounding box center [354, 314] width 294 height 29
drag, startPoint x: 456, startPoint y: 316, endPoint x: 461, endPoint y: 298, distance: 18.7
click at [456, 316] on button "Add" at bounding box center [451, 314] width 21 height 13
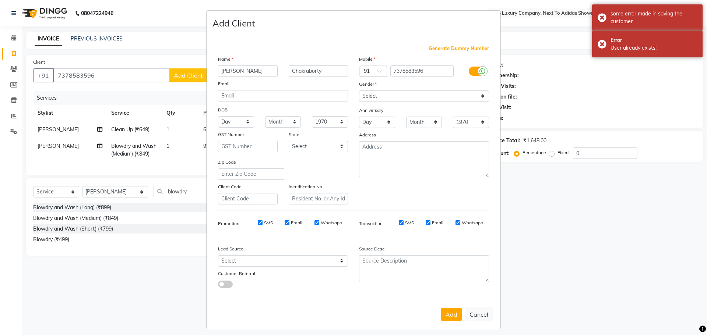
drag, startPoint x: 477, startPoint y: 315, endPoint x: 469, endPoint y: 304, distance: 13.6
click at [478, 315] on button "Cancel" at bounding box center [479, 315] width 28 height 14
select select
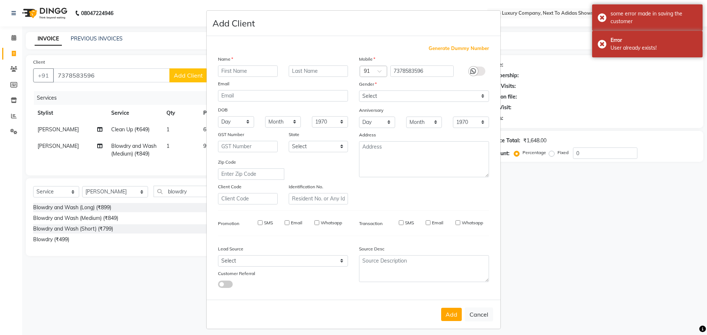
select select
checkbox input "false"
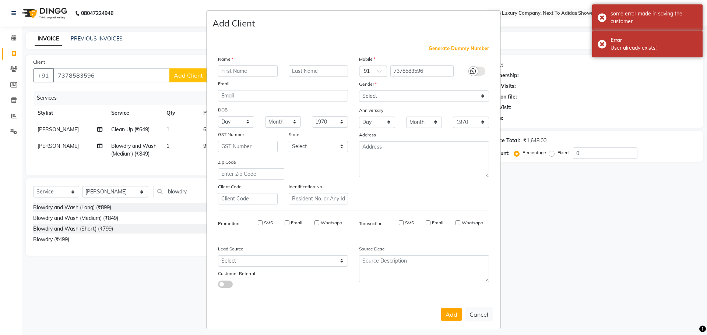
checkbox input "false"
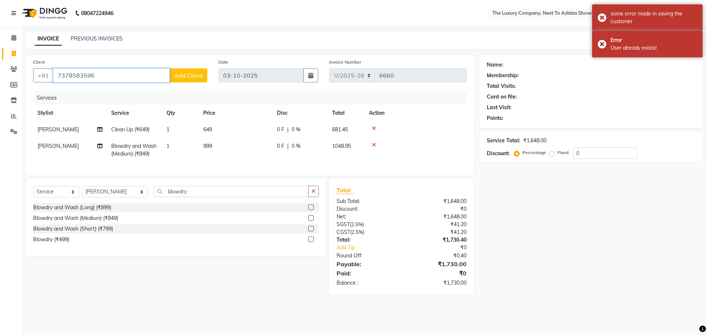
drag, startPoint x: 97, startPoint y: 78, endPoint x: 55, endPoint y: 78, distance: 42.0
click at [56, 78] on input "7378583596" at bounding box center [111, 75] width 117 height 14
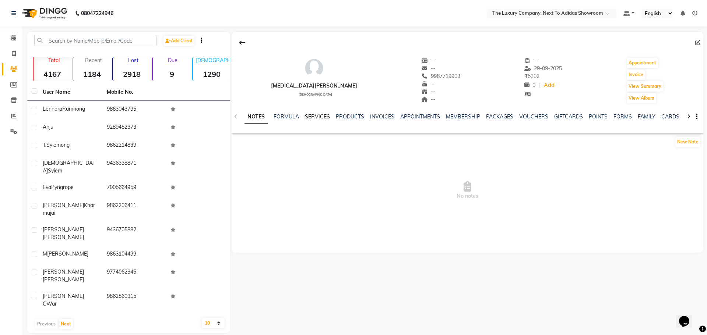
click at [324, 117] on link "SERVICES" at bounding box center [317, 116] width 25 height 7
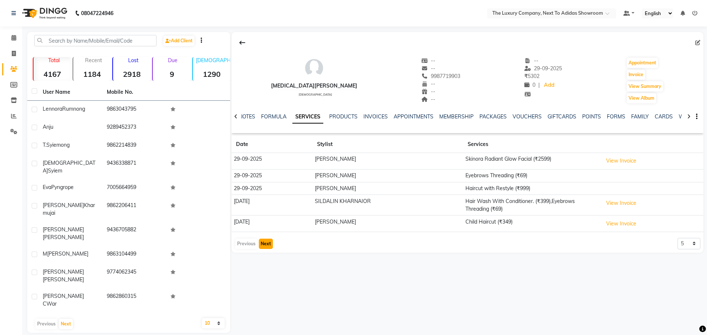
click at [266, 246] on button "Next" at bounding box center [266, 244] width 14 height 10
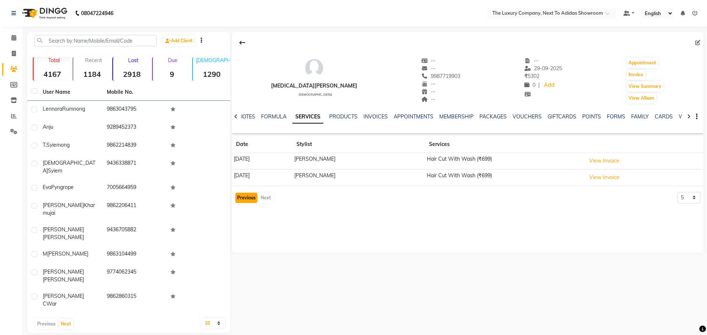
click at [239, 199] on button "Previous" at bounding box center [246, 198] width 22 height 10
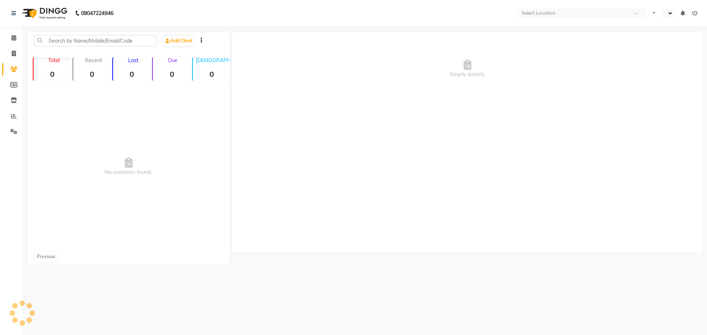
select select "en"
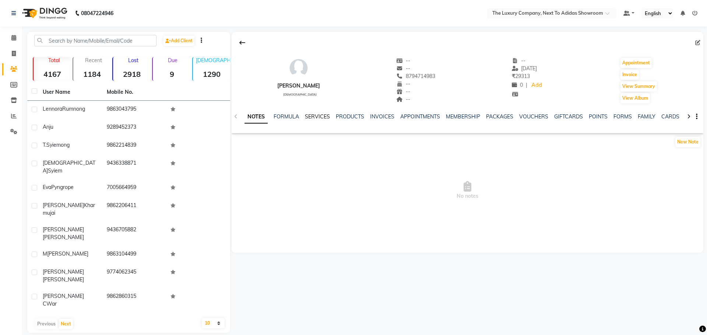
click at [321, 116] on link "SERVICES" at bounding box center [317, 116] width 25 height 7
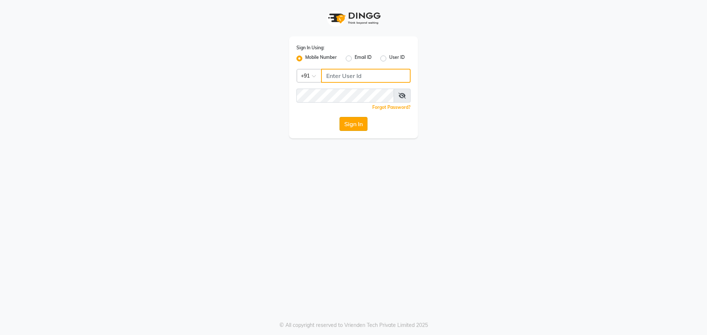
type input "7005530711"
click at [351, 123] on button "Sign In" at bounding box center [353, 124] width 28 height 14
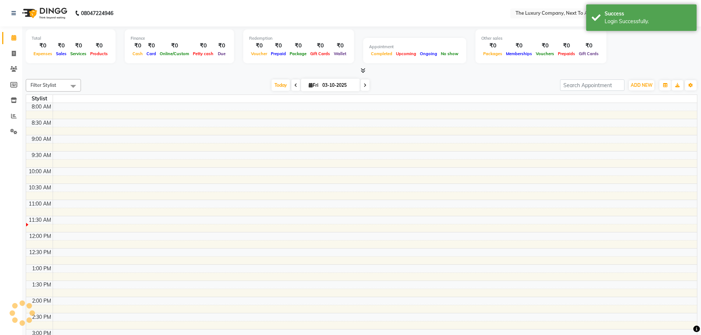
select select "en"
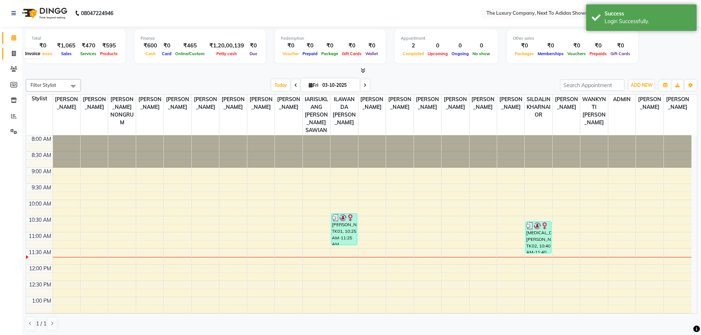
click at [16, 55] on icon at bounding box center [14, 54] width 4 height 6
select select "6828"
select select "service"
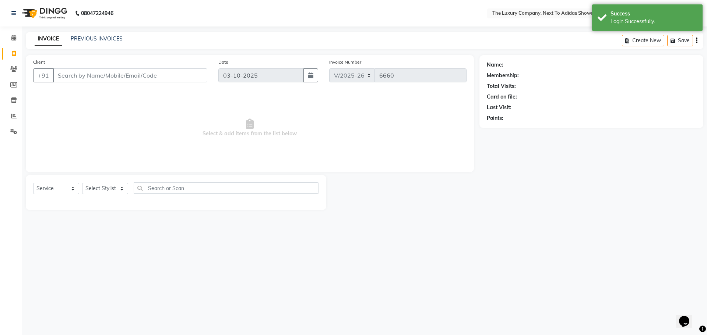
click at [86, 81] on input "Client" at bounding box center [130, 75] width 154 height 14
type input "7378583596"
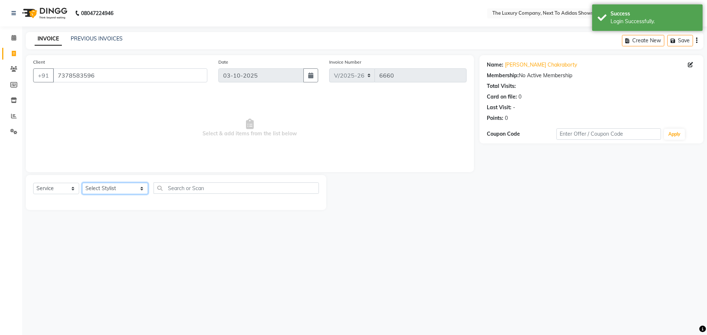
click at [99, 185] on select "Select Stylist [PERSON_NAME] [PERSON_NAME] ANSAI [PERSON_NAME] BALAJIED [PERSON…" at bounding box center [115, 188] width 66 height 11
select select "53677"
click at [159, 188] on input "text" at bounding box center [236, 188] width 165 height 11
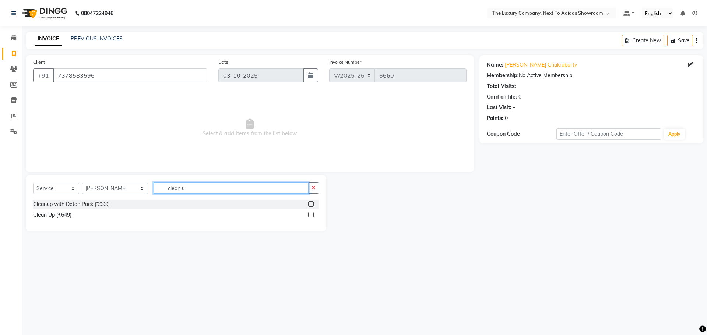
type input "clean u"
click at [311, 215] on label at bounding box center [311, 215] width 6 height 6
click at [311, 215] on input "checkbox" at bounding box center [310, 215] width 5 height 5
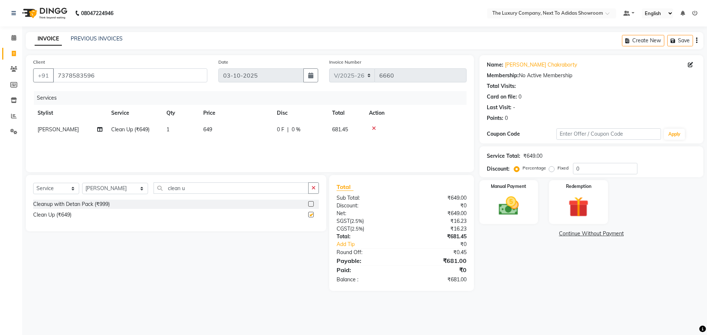
checkbox input "false"
click at [127, 186] on select "Select Stylist [PERSON_NAME] [PERSON_NAME] ANSAI [PERSON_NAME] BALAJIED [PERSON…" at bounding box center [115, 188] width 66 height 11
select select "53647"
drag, startPoint x: 174, startPoint y: 190, endPoint x: 102, endPoint y: 189, distance: 72.5
click at [102, 189] on div "Select Service Product Membership Package Voucher Prepaid Gift Card Select Styl…" at bounding box center [176, 191] width 286 height 17
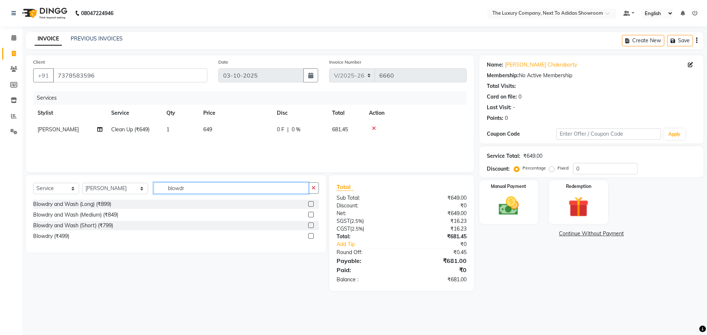
type input "blowdr"
click at [309, 215] on label at bounding box center [311, 215] width 6 height 6
click at [309, 215] on input "checkbox" at bounding box center [310, 215] width 5 height 5
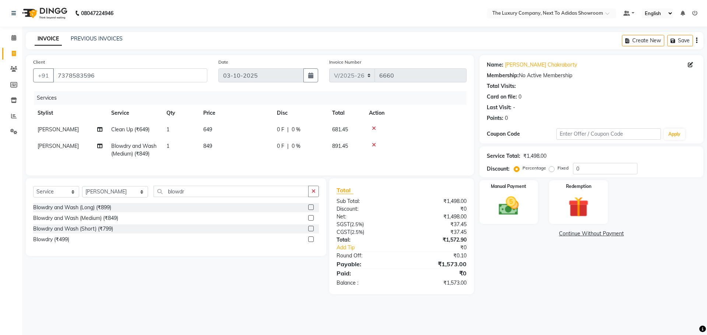
checkbox input "false"
click at [255, 151] on td "849" at bounding box center [236, 150] width 74 height 24
select select "53647"
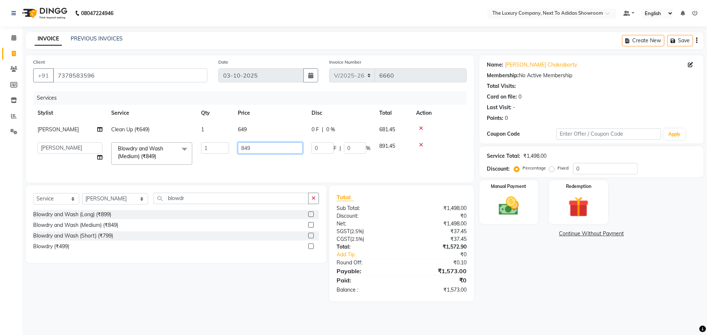
drag, startPoint x: 228, startPoint y: 147, endPoint x: 196, endPoint y: 140, distance: 32.8
click at [199, 142] on tr "[PERSON_NAME] [PERSON_NAME] ANSAI [PERSON_NAME] BALAJIED [PERSON_NAME] NONGRUM …" at bounding box center [249, 153] width 433 height 31
type input "999"
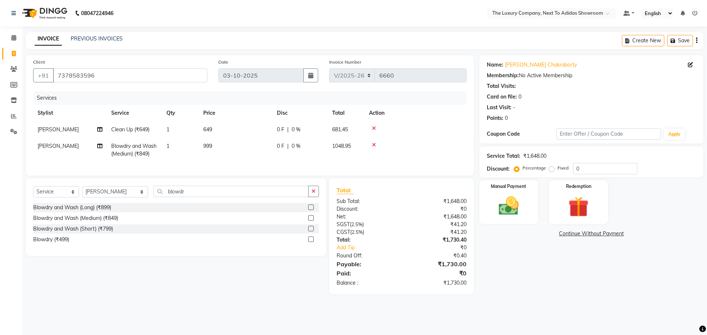
drag, startPoint x: 618, startPoint y: 282, endPoint x: 592, endPoint y: 274, distance: 27.5
click at [615, 280] on div "Name: [PERSON_NAME] Chakraborty Membership: No Active Membership Total Visits: …" at bounding box center [593, 174] width 229 height 239
click at [130, 195] on select "Select Stylist [PERSON_NAME] [PERSON_NAME] ANSAI [PERSON_NAME] BALAJIED [PERSON…" at bounding box center [115, 191] width 66 height 11
drag, startPoint x: 154, startPoint y: 202, endPoint x: 142, endPoint y: 204, distance: 12.7
click at [144, 203] on div "Select Service Product Membership Package Voucher Prepaid Gift Card Select Styl…" at bounding box center [176, 194] width 286 height 17
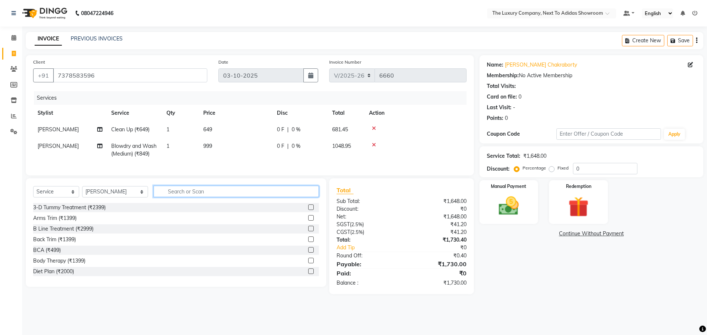
click at [185, 197] on input "text" at bounding box center [236, 191] width 165 height 11
type input "eyebr"
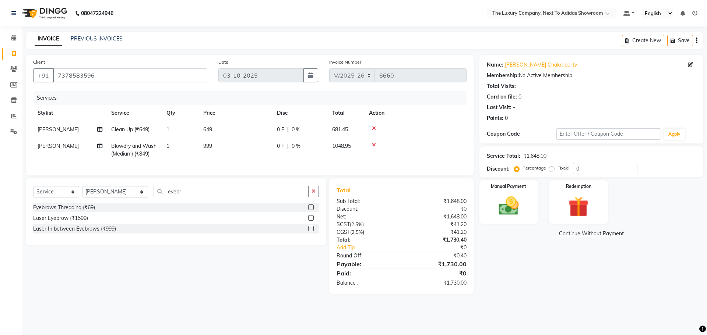
click at [311, 210] on label at bounding box center [311, 208] width 6 height 6
click at [311, 210] on input "checkbox" at bounding box center [310, 207] width 5 height 5
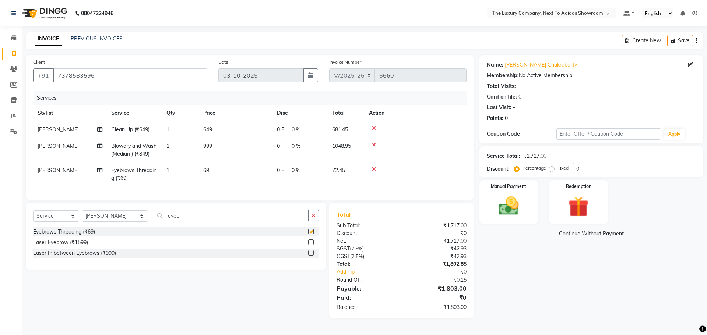
checkbox input "false"
drag, startPoint x: 172, startPoint y: 222, endPoint x: 54, endPoint y: 222, distance: 117.1
click at [55, 222] on div "Select Service Product Membership Package Voucher Prepaid Gift Card Select Styl…" at bounding box center [176, 218] width 286 height 17
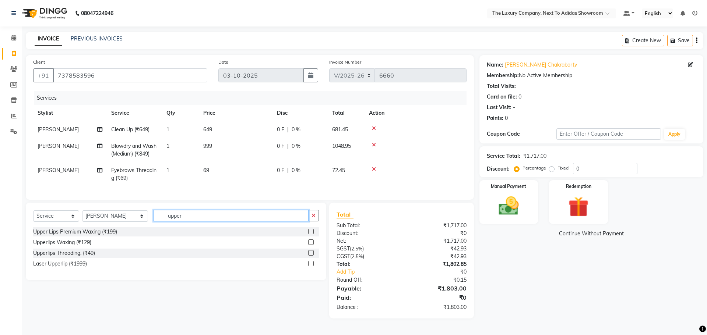
type input "upper"
click at [311, 256] on label at bounding box center [311, 253] width 6 height 6
click at [311, 256] on input "checkbox" at bounding box center [310, 253] width 5 height 5
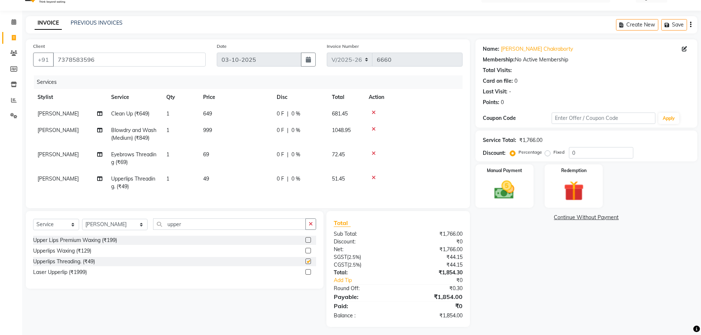
checkbox input "false"
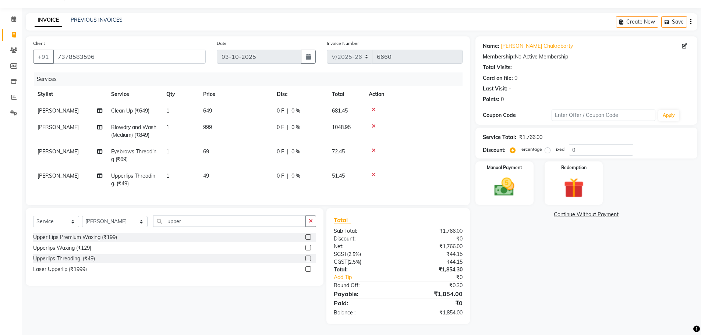
drag, startPoint x: 374, startPoint y: 145, endPoint x: 370, endPoint y: 147, distance: 4.1
click at [374, 148] on icon at bounding box center [374, 150] width 4 height 5
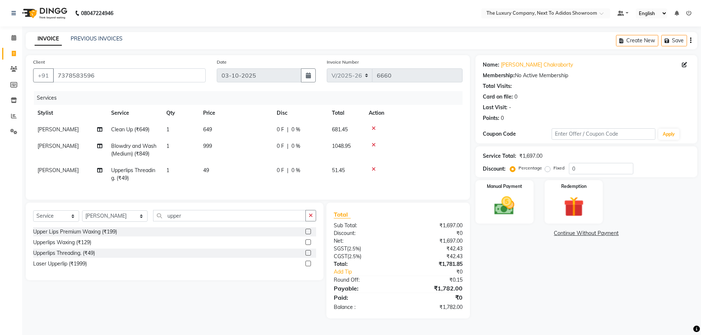
scroll to position [0, 0]
click at [374, 169] on icon at bounding box center [374, 169] width 4 height 5
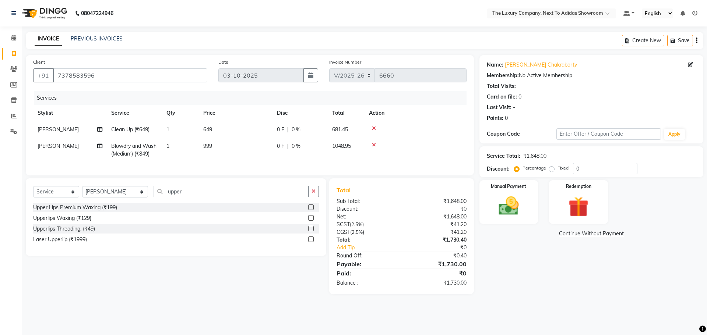
click at [233, 147] on td "999" at bounding box center [236, 150] width 74 height 24
select select "53647"
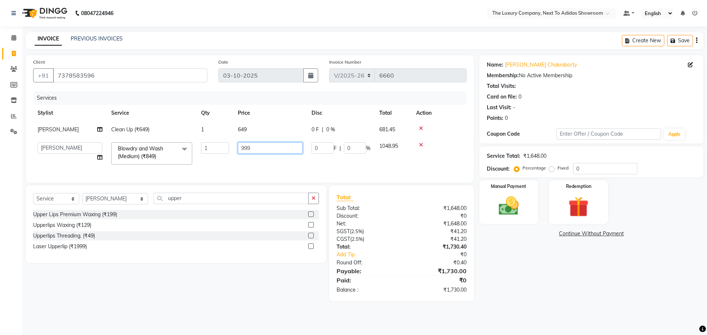
drag, startPoint x: 226, startPoint y: 153, endPoint x: 172, endPoint y: 161, distance: 54.7
click at [172, 161] on tr "[PERSON_NAME] [PERSON_NAME] ANSAI [PERSON_NAME] BALAJIED [PERSON_NAME] NONGRUM …" at bounding box center [249, 153] width 433 height 31
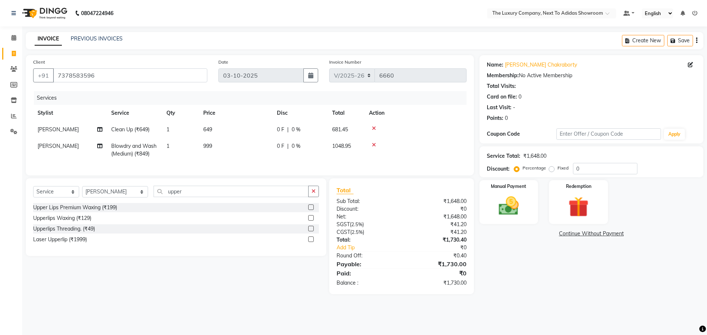
click at [505, 272] on div "Name: [PERSON_NAME] Chakraborty Membership: No Active Membership Total Visits: …" at bounding box center [593, 174] width 229 height 239
click at [252, 147] on td "999" at bounding box center [236, 150] width 74 height 24
select select "53647"
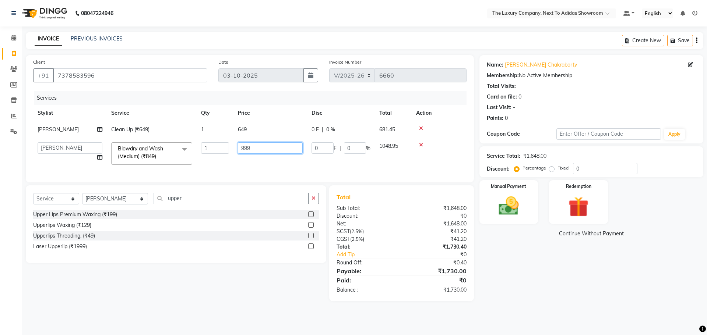
drag, startPoint x: 258, startPoint y: 145, endPoint x: 179, endPoint y: 157, distance: 79.7
click at [179, 157] on tr "[PERSON_NAME] [PERSON_NAME] ANSAI [PERSON_NAME] BALAJIED [PERSON_NAME] NONGRUM …" at bounding box center [249, 153] width 433 height 31
type input "899"
click at [556, 236] on link "Continue Without Payment" at bounding box center [591, 234] width 221 height 8
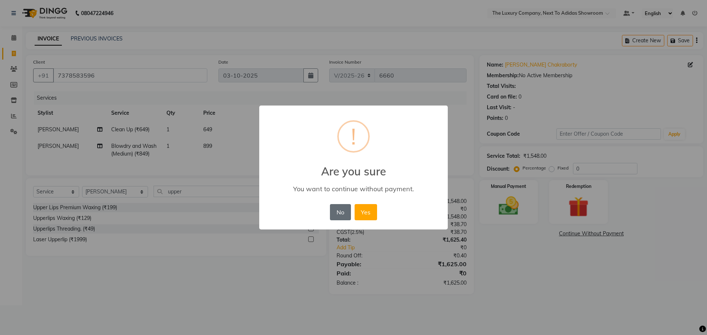
click at [341, 214] on button "No" at bounding box center [340, 212] width 21 height 16
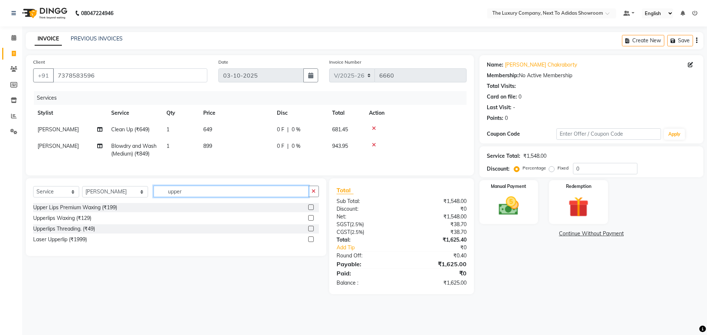
drag, startPoint x: 135, startPoint y: 197, endPoint x: 105, endPoint y: 195, distance: 30.6
click at [112, 197] on div "Select Service Product Membership Package Voucher Prepaid Gift Card Select Styl…" at bounding box center [176, 194] width 286 height 17
drag, startPoint x: 185, startPoint y: 199, endPoint x: 118, endPoint y: 202, distance: 67.1
click at [119, 202] on div "Select Service Product Membership Package Voucher Prepaid Gift Card Select Styl…" at bounding box center [176, 194] width 286 height 17
type input "upper"
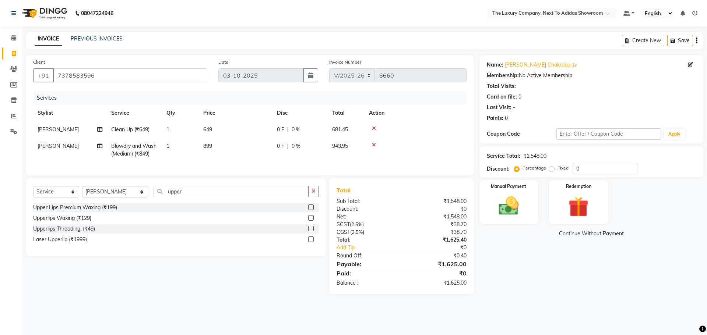
click at [311, 232] on label at bounding box center [311, 229] width 6 height 6
click at [311, 232] on input "checkbox" at bounding box center [310, 229] width 5 height 5
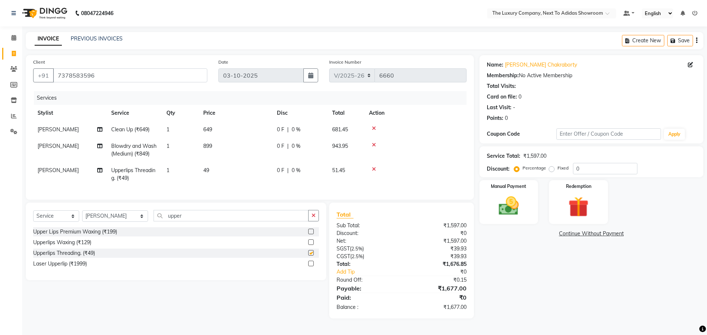
checkbox input "false"
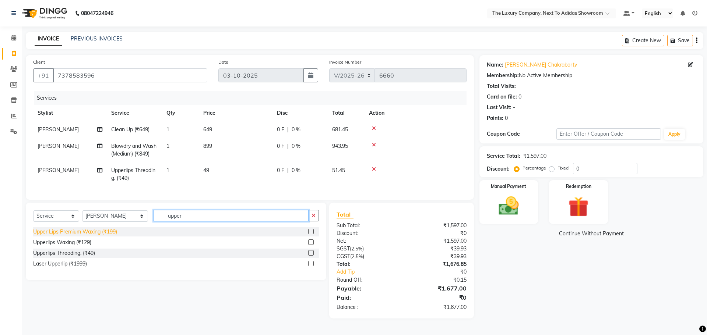
drag, startPoint x: 179, startPoint y: 225, endPoint x: 105, endPoint y: 234, distance: 74.2
click at [108, 234] on div "Select Service Product Membership Package Voucher Prepaid Gift Card Select Styl…" at bounding box center [176, 242] width 300 height 78
type input "eyeb"
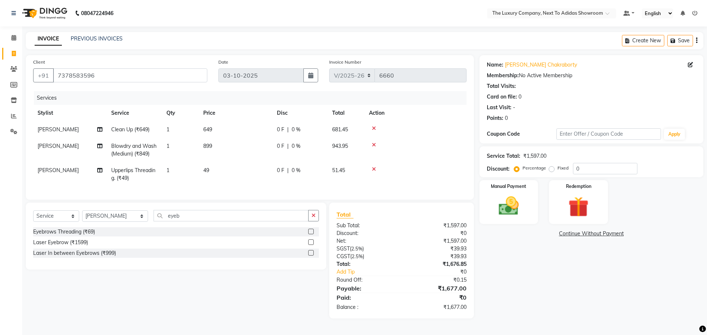
click at [310, 234] on label at bounding box center [311, 232] width 6 height 6
click at [310, 234] on input "checkbox" at bounding box center [310, 232] width 5 height 5
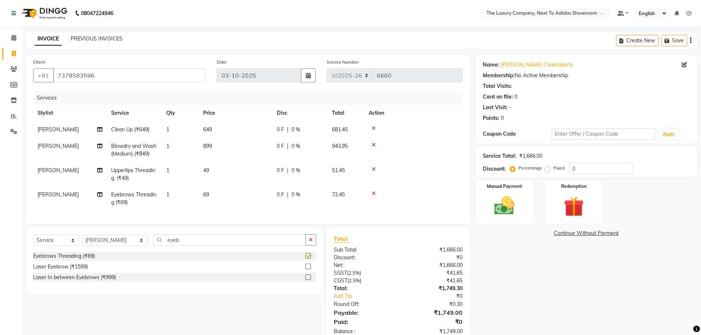
scroll to position [24, 0]
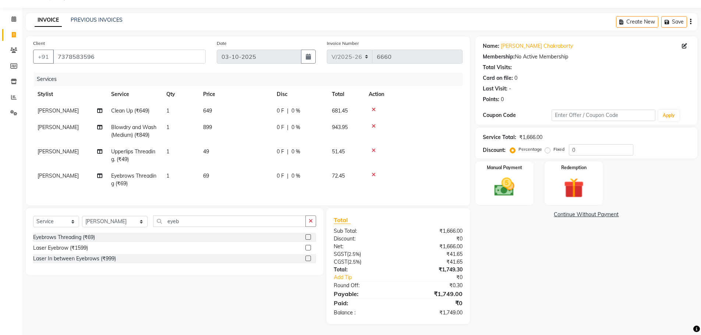
checkbox input "false"
click at [64, 148] on span "[PERSON_NAME]" at bounding box center [58, 151] width 41 height 7
select select "53647"
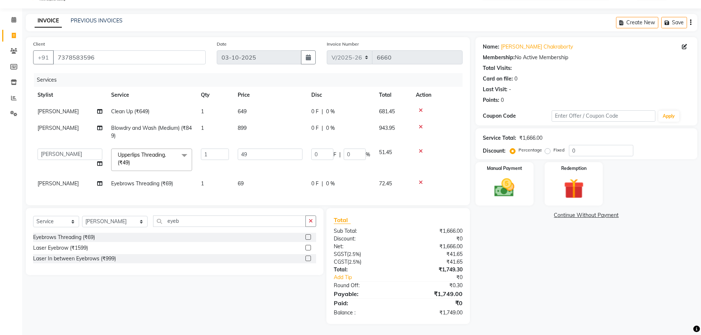
scroll to position [24, 0]
click at [63, 149] on select "[PERSON_NAME] [PERSON_NAME] MARSHIRA ANSAI [PERSON_NAME] BALAJIED [PERSON_NAME]…" at bounding box center [70, 154] width 65 height 11
select select "53691"
click at [62, 180] on span "[PERSON_NAME]" at bounding box center [58, 183] width 41 height 7
select select "53647"
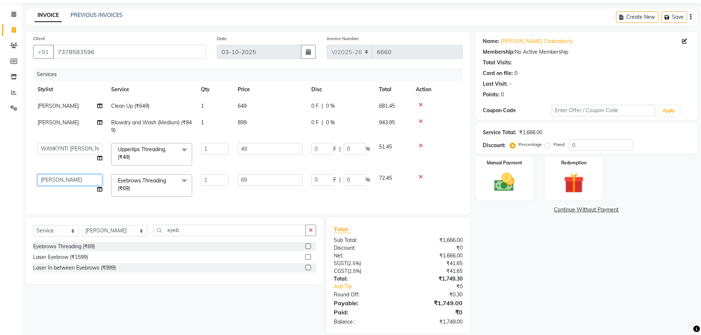
click at [65, 176] on select "[PERSON_NAME] [PERSON_NAME] MARSHIRA ANSAI [PERSON_NAME] BALAJIED [PERSON_NAME]…" at bounding box center [70, 179] width 65 height 11
drag, startPoint x: 585, startPoint y: 267, endPoint x: 579, endPoint y: 258, distance: 11.2
click at [581, 260] on div "Name: [PERSON_NAME] Chakraborty Membership: No Active Membership Total Visits: …" at bounding box center [590, 183] width 228 height 302
select select "53691"
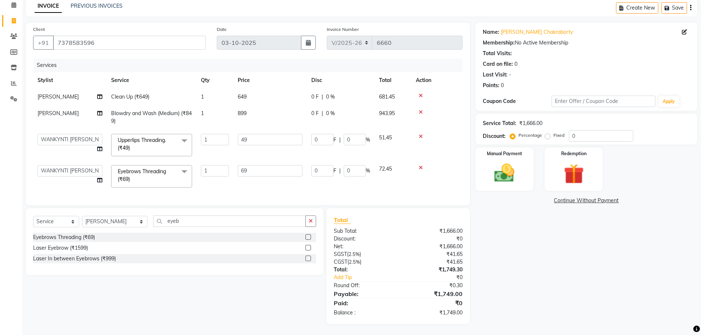
scroll to position [38, 0]
click at [509, 167] on img at bounding box center [505, 173] width 34 height 24
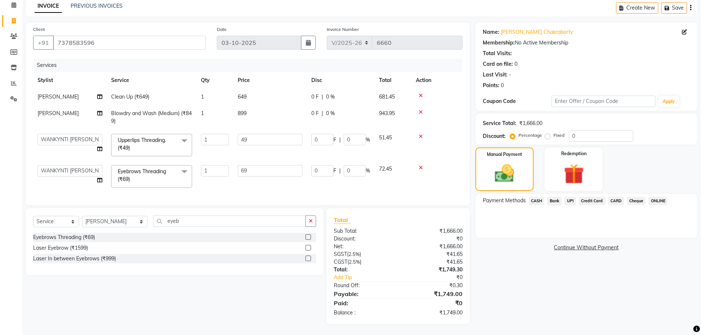
drag, startPoint x: 541, startPoint y: 194, endPoint x: 544, endPoint y: 198, distance: 5.0
click at [541, 197] on span "CASH" at bounding box center [537, 201] width 16 height 8
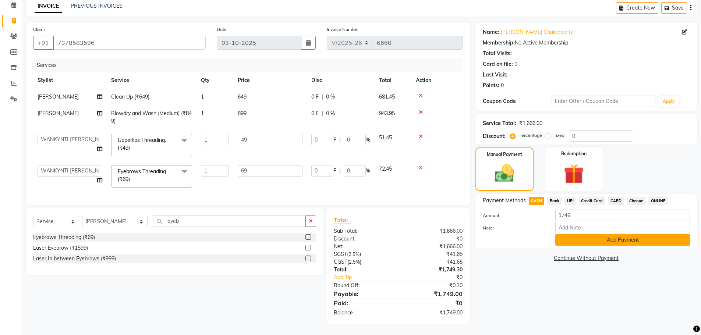
click at [584, 235] on button "Add Payment" at bounding box center [623, 239] width 135 height 11
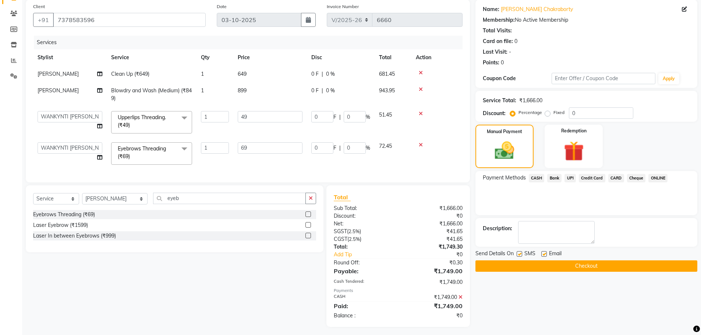
scroll to position [64, 0]
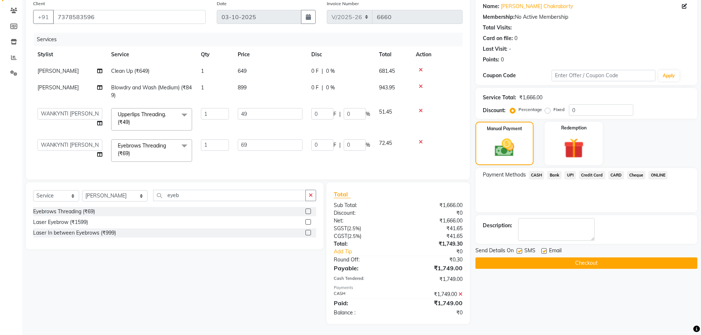
click at [44, 68] on span "[PERSON_NAME]" at bounding box center [58, 71] width 41 height 7
select select "53677"
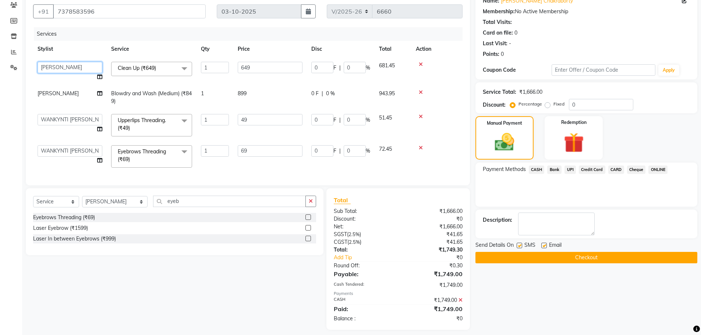
click at [51, 66] on select "[PERSON_NAME] [PERSON_NAME] MARSHIRA ANSAI [PERSON_NAME] BALAJIED [PERSON_NAME]…" at bounding box center [70, 67] width 65 height 11
select select "53691"
click at [590, 311] on div "Name: [PERSON_NAME] Chakraborty Membership: No Active Membership Total Visits: …" at bounding box center [590, 160] width 228 height 339
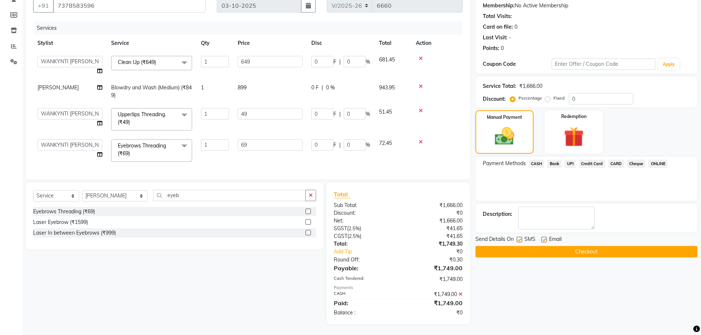
click at [568, 254] on button "Checkout" at bounding box center [587, 251] width 222 height 11
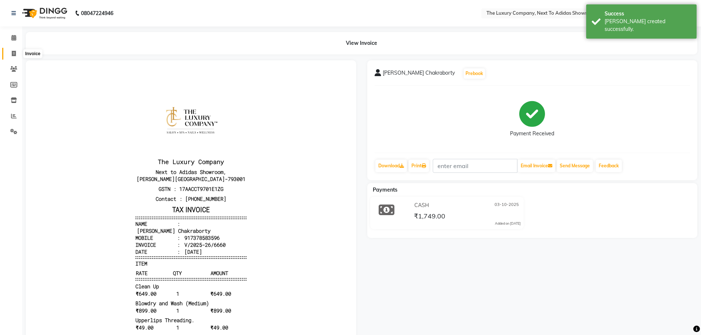
click at [15, 53] on icon at bounding box center [14, 54] width 4 height 6
select select "service"
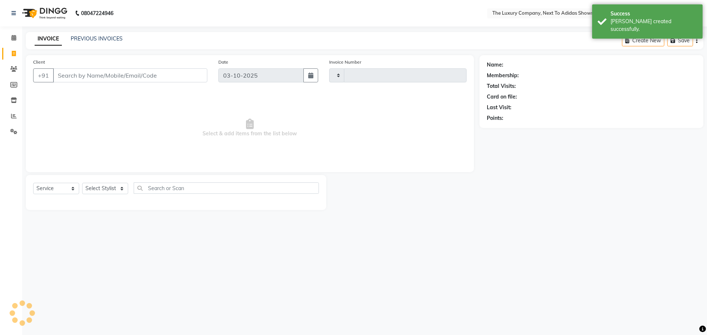
type input "6661"
select select "6828"
click at [78, 75] on input "Client" at bounding box center [130, 75] width 154 height 14
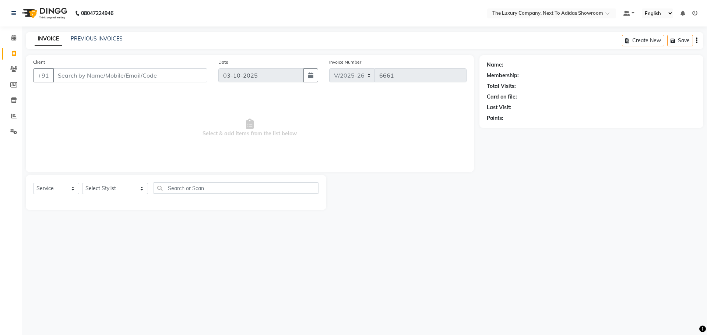
click at [102, 73] on input "Client" at bounding box center [130, 75] width 154 height 14
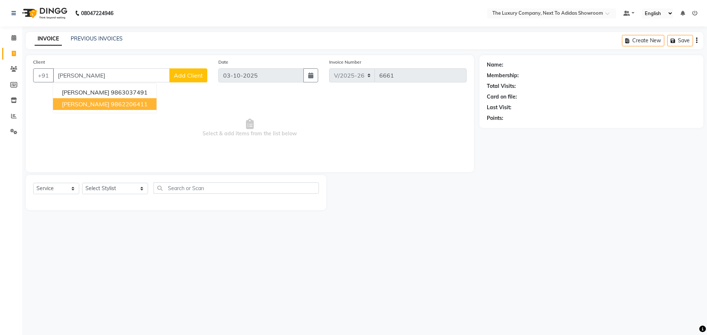
click at [147, 104] on ngb-highlight "9862206411" at bounding box center [129, 103] width 37 height 7
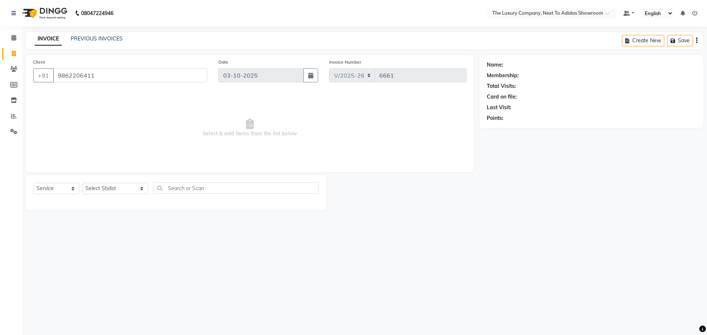
type input "9862206411"
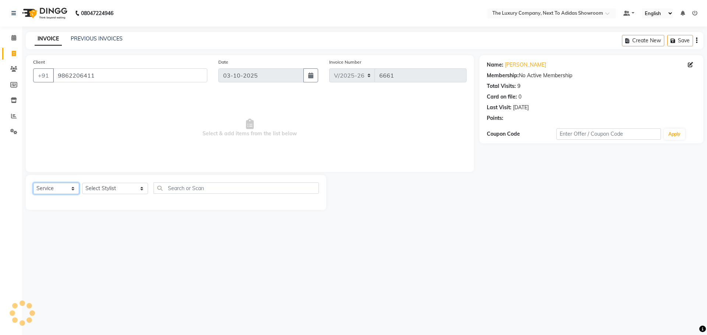
click at [56, 190] on select "Select Service Product Membership Package Voucher Prepaid Gift Card" at bounding box center [56, 188] width 46 height 11
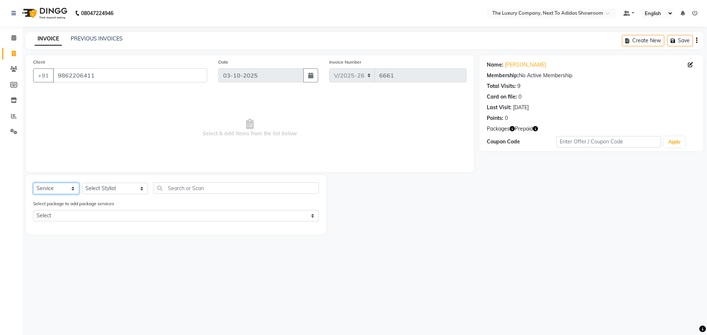
select select "product"
click at [33, 183] on select "Select Service Product Membership Package Voucher Prepaid Gift Card" at bounding box center [56, 188] width 46 height 11
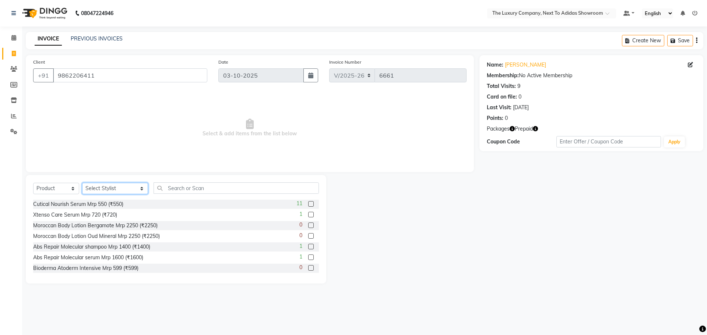
click at [100, 187] on select "Select Stylist [PERSON_NAME] [PERSON_NAME] ANSAI [PERSON_NAME] BALAJIED [PERSON…" at bounding box center [115, 188] width 66 height 11
select select "70755"
click at [165, 186] on input "text" at bounding box center [236, 188] width 165 height 11
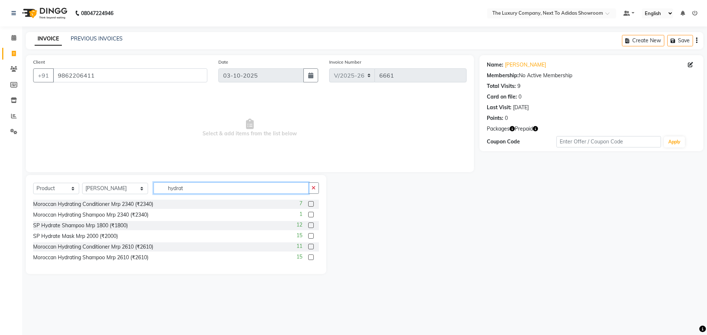
type input "hydrat"
click at [312, 226] on label at bounding box center [311, 226] width 6 height 6
click at [312, 226] on input "checkbox" at bounding box center [310, 225] width 5 height 5
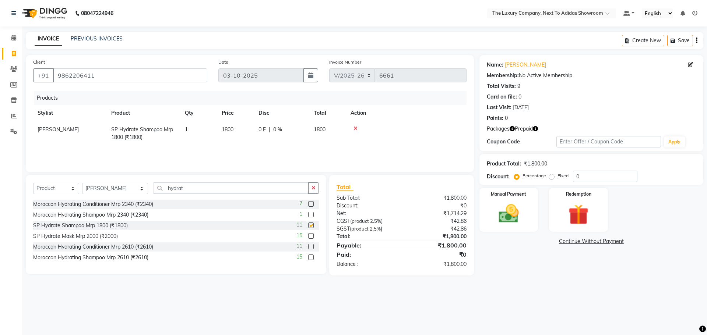
checkbox input "false"
drag, startPoint x: 176, startPoint y: 181, endPoint x: 112, endPoint y: 186, distance: 64.2
click at [106, 187] on div "Select Service Product Membership Package Voucher Prepaid Gift Card Select Styl…" at bounding box center [176, 224] width 300 height 99
drag, startPoint x: 181, startPoint y: 189, endPoint x: 124, endPoint y: 189, distance: 56.7
click at [131, 190] on div "Select Service Product Membership Package Voucher Prepaid Gift Card Select Styl…" at bounding box center [176, 191] width 286 height 17
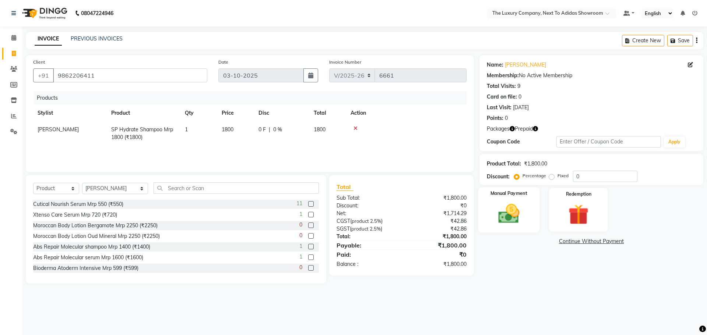
click at [513, 204] on img at bounding box center [508, 214] width 34 height 24
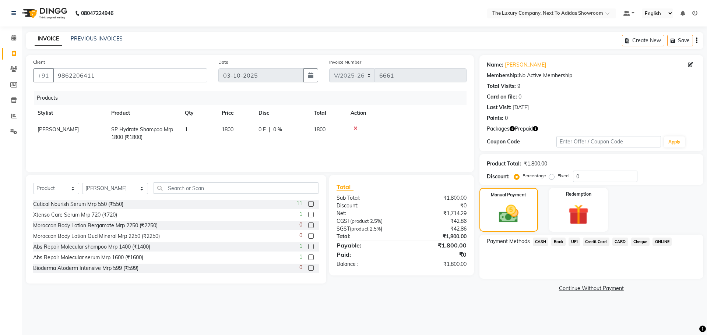
click at [542, 242] on span "CASH" at bounding box center [541, 242] width 16 height 8
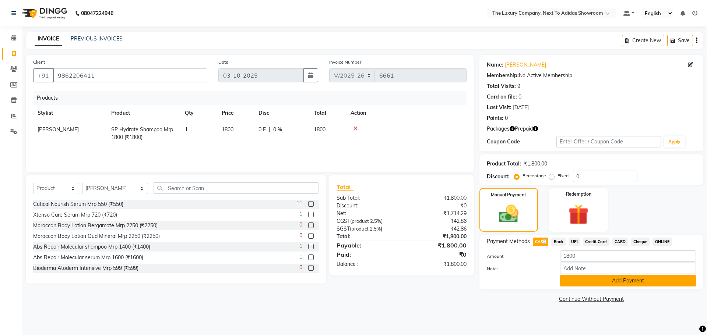
click at [587, 282] on button "Add Payment" at bounding box center [628, 280] width 136 height 11
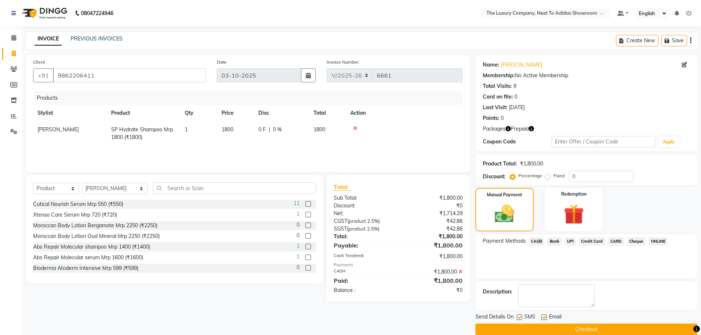
drag, startPoint x: 581, startPoint y: 327, endPoint x: 556, endPoint y: 330, distance: 24.5
click at [579, 327] on button "Checkout" at bounding box center [587, 329] width 222 height 11
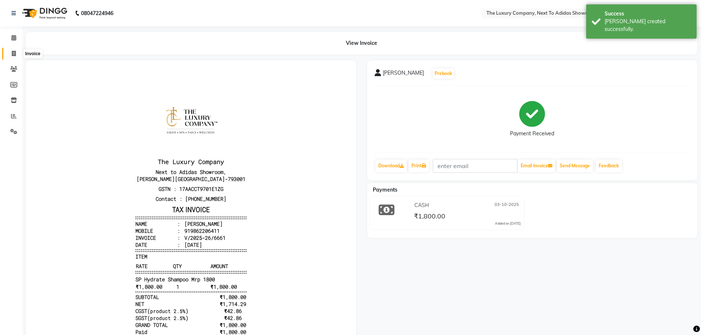
click at [16, 52] on icon at bounding box center [14, 54] width 4 height 6
select select "service"
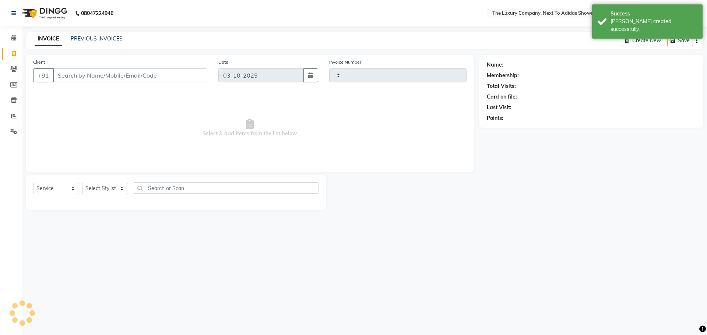
type input "6662"
select select "6828"
click at [73, 72] on input "Client" at bounding box center [130, 75] width 154 height 14
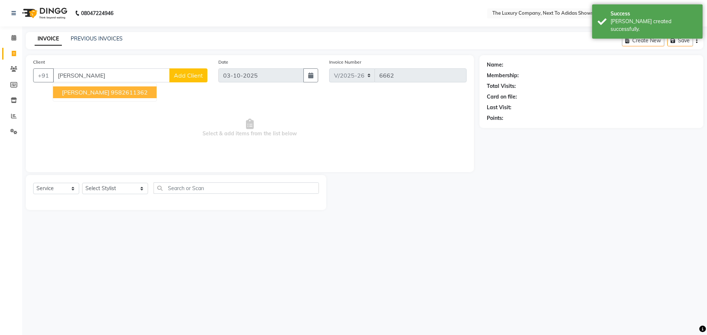
drag, startPoint x: 80, startPoint y: 89, endPoint x: 81, endPoint y: 98, distance: 8.6
click at [80, 89] on span "[PERSON_NAME]" at bounding box center [85, 92] width 47 height 7
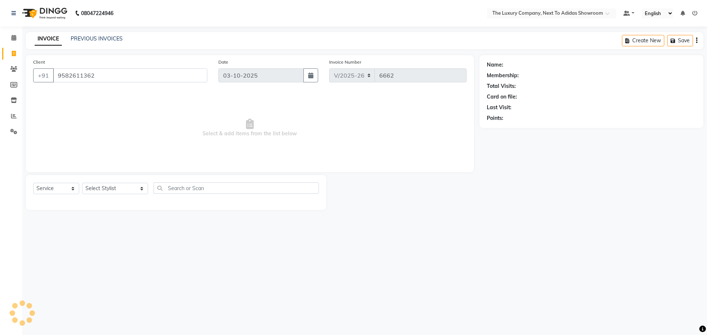
type input "9582611362"
click at [64, 186] on select "Select Service Product Membership Package Voucher Prepaid Gift Card" at bounding box center [56, 188] width 46 height 11
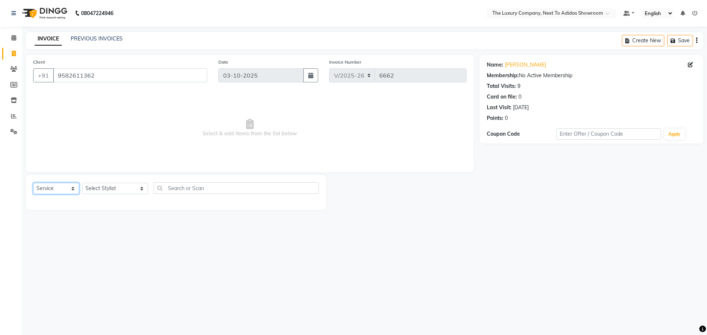
select select "product"
click at [33, 183] on select "Select Service Product Membership Package Voucher Prepaid Gift Card" at bounding box center [56, 188] width 46 height 11
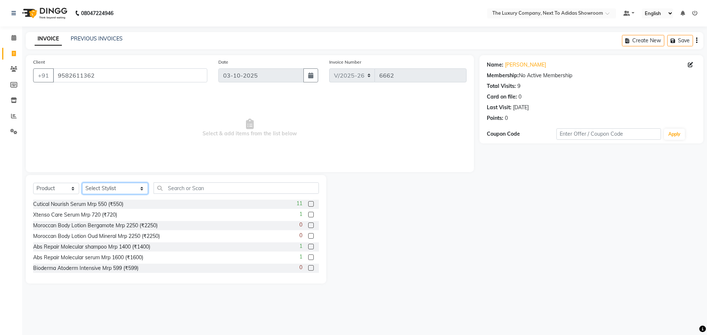
click at [104, 189] on select "Select Stylist [PERSON_NAME] [PERSON_NAME] ANSAI [PERSON_NAME] BALAJIED [PERSON…" at bounding box center [115, 188] width 66 height 11
select select "61325"
click at [82, 183] on select "Select Stylist [PERSON_NAME] [PERSON_NAME] ANSAI [PERSON_NAME] BALAJIED [PERSON…" at bounding box center [115, 188] width 66 height 11
click at [185, 186] on input "text" at bounding box center [236, 188] width 165 height 11
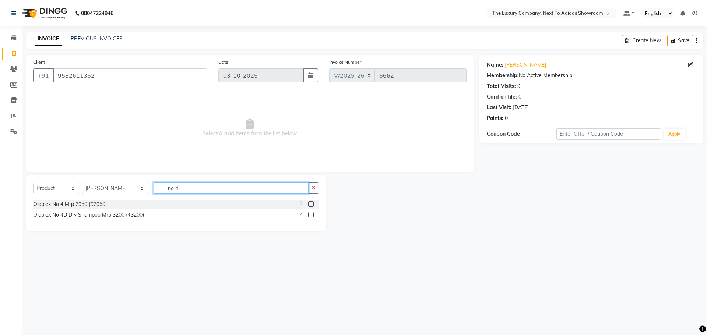
type input "no 4"
click at [313, 204] on label at bounding box center [311, 204] width 6 height 6
click at [313, 204] on input "checkbox" at bounding box center [310, 204] width 5 height 5
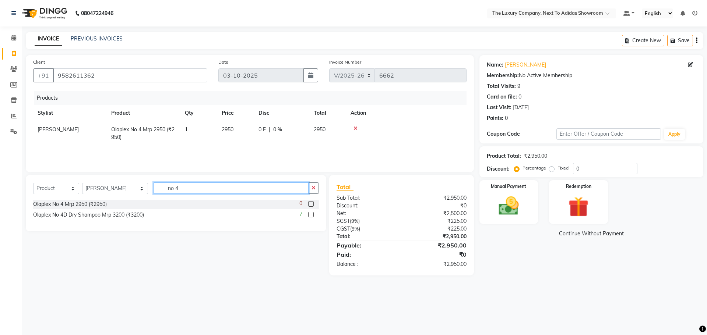
checkbox input "false"
click at [211, 191] on input "no 4" at bounding box center [231, 188] width 155 height 11
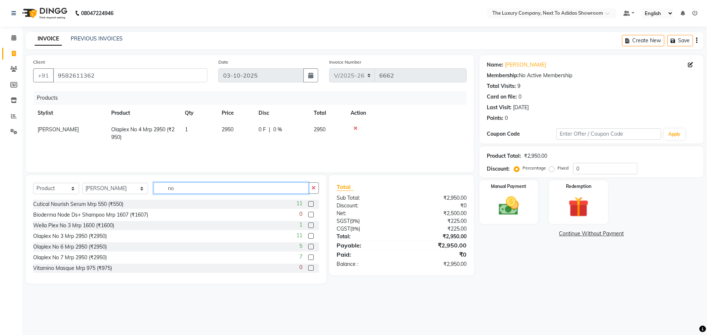
type input "no"
click at [107, 189] on select "Select Stylist [PERSON_NAME] [PERSON_NAME] ANSAI [PERSON_NAME] BALAJIED [PERSON…" at bounding box center [115, 188] width 66 height 11
select select "53672"
click at [82, 183] on select "Select Stylist [PERSON_NAME] [PERSON_NAME] ANSAI [PERSON_NAME] BALAJIED [PERSON…" at bounding box center [115, 188] width 66 height 11
click at [173, 186] on input "no" at bounding box center [231, 188] width 155 height 11
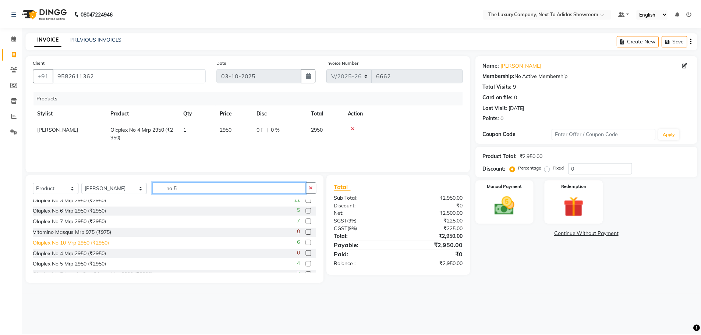
scroll to position [22, 0]
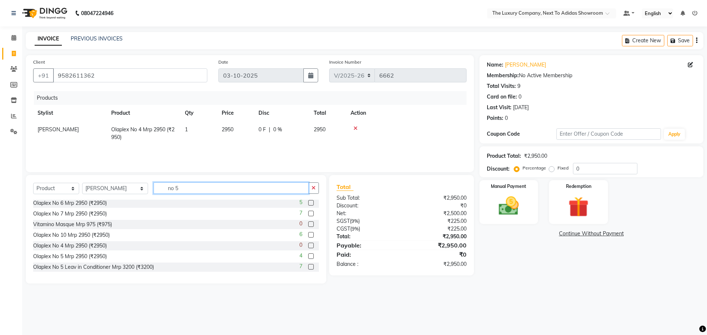
type input "no 5"
click at [308, 256] on label at bounding box center [311, 257] width 6 height 6
click at [308, 256] on input "checkbox" at bounding box center [310, 256] width 5 height 5
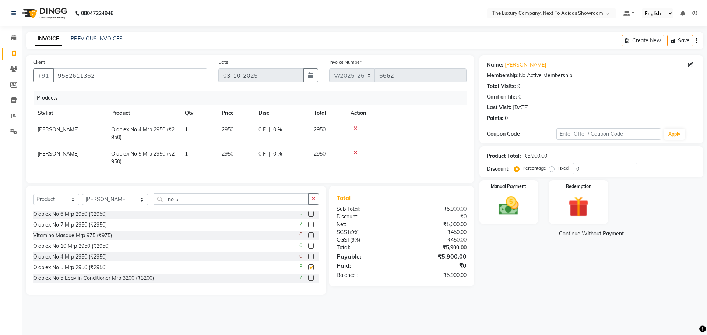
checkbox input "false"
click at [528, 215] on div "Manual Payment" at bounding box center [508, 202] width 61 height 45
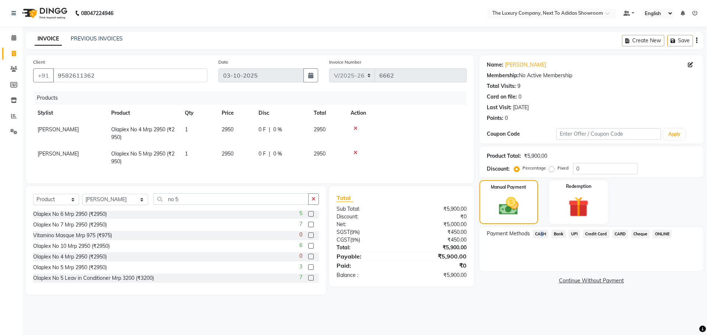
click at [539, 234] on span "CASH" at bounding box center [541, 234] width 16 height 8
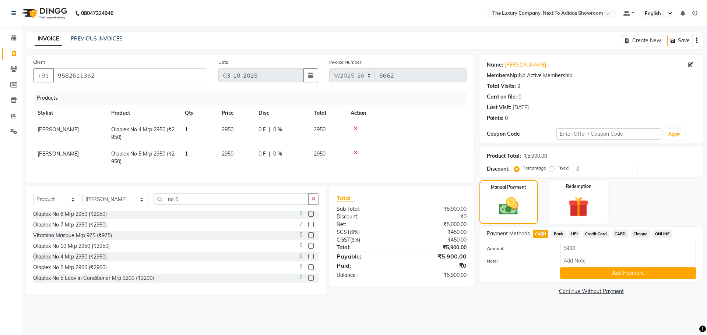
click at [595, 270] on button "Add Payment" at bounding box center [628, 273] width 136 height 11
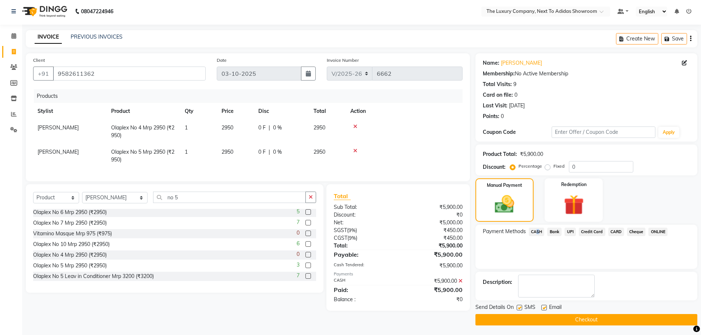
scroll to position [3, 0]
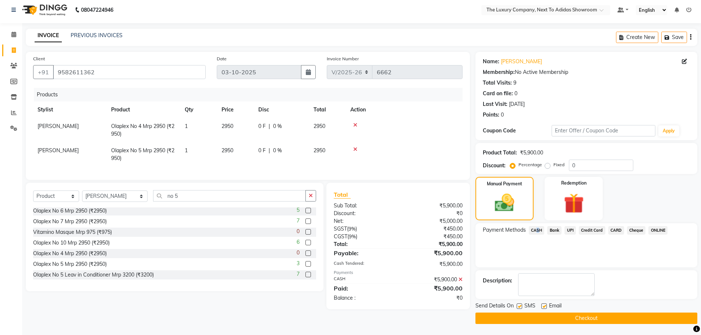
drag, startPoint x: 547, startPoint y: 321, endPoint x: 544, endPoint y: 314, distance: 7.3
click at [547, 319] on button "Checkout" at bounding box center [587, 318] width 222 height 11
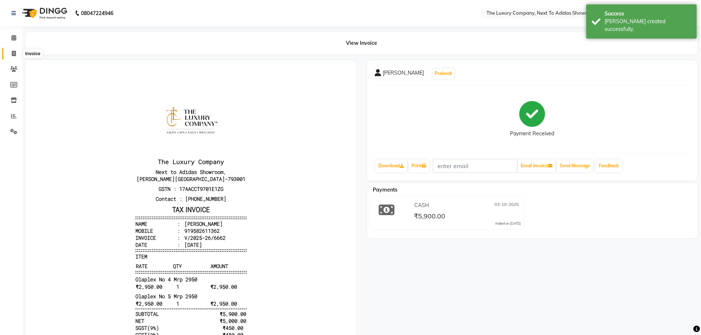
click at [17, 53] on span at bounding box center [13, 54] width 13 height 8
select select "service"
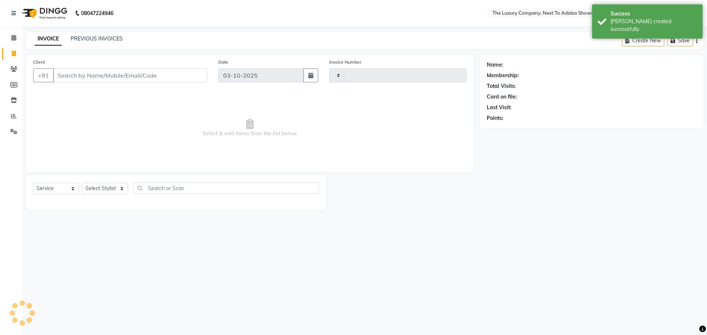
type input "6663"
select select "6828"
click at [88, 73] on input "Client" at bounding box center [130, 75] width 154 height 14
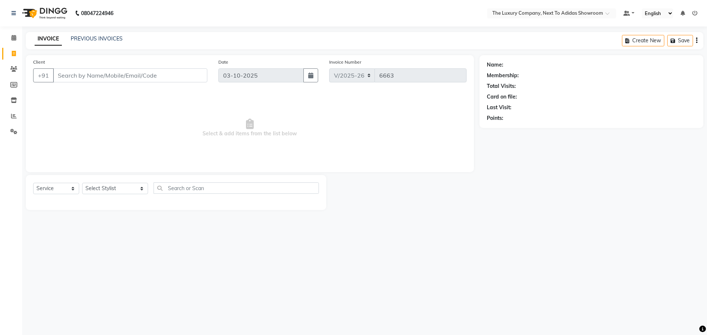
click at [82, 71] on input "Client" at bounding box center [130, 75] width 154 height 14
type input "f"
click at [87, 76] on input "Client" at bounding box center [130, 75] width 154 height 14
drag, startPoint x: 78, startPoint y: 72, endPoint x: 29, endPoint y: 78, distance: 49.8
click at [29, 78] on div "Client +91 farhee Add Client" at bounding box center [120, 73] width 185 height 30
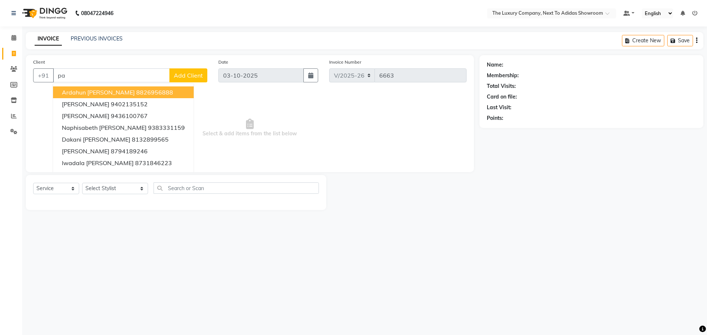
type input "p"
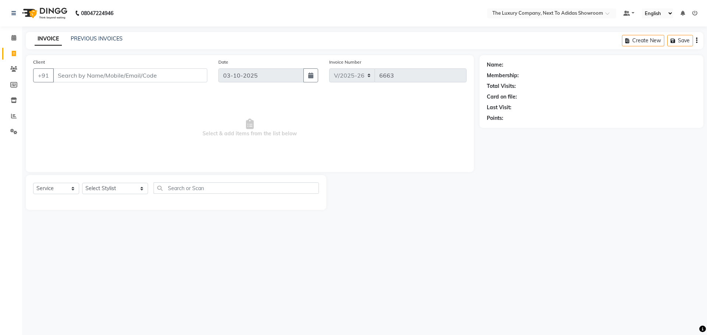
click at [96, 77] on input "Client" at bounding box center [130, 75] width 154 height 14
type input "8794796604"
click at [191, 80] on button "Add Client" at bounding box center [188, 75] width 38 height 14
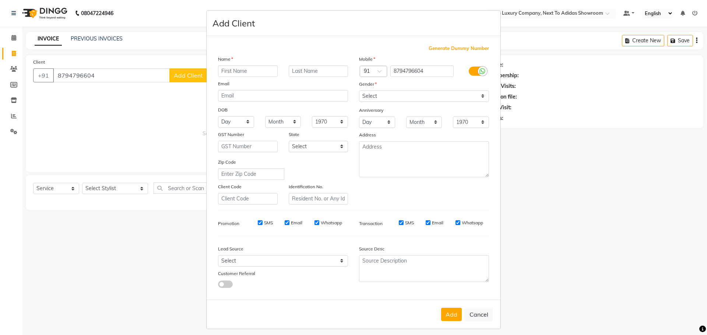
click at [231, 70] on input "text" at bounding box center [248, 71] width 60 height 11
type input "[PERSON_NAME]"
click at [310, 73] on input "text" at bounding box center [319, 71] width 60 height 11
type input "[PERSON_NAME]"
drag, startPoint x: 402, startPoint y: 98, endPoint x: 400, endPoint y: 102, distance: 4.2
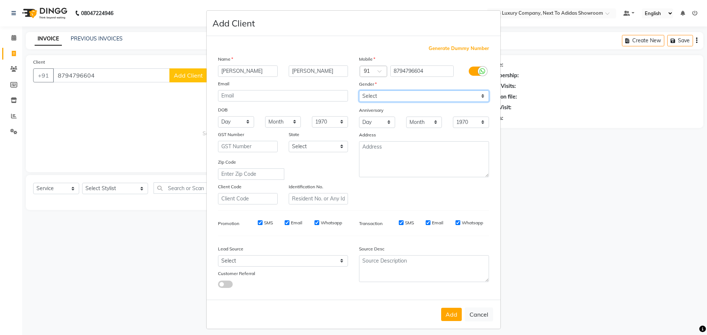
click at [401, 99] on select "Select [DEMOGRAPHIC_DATA] [DEMOGRAPHIC_DATA] Other Prefer Not To Say" at bounding box center [424, 96] width 130 height 11
select select "[DEMOGRAPHIC_DATA]"
click at [359, 91] on select "Select [DEMOGRAPHIC_DATA] [DEMOGRAPHIC_DATA] Other Prefer Not To Say" at bounding box center [424, 96] width 130 height 11
click at [445, 313] on button "Add" at bounding box center [451, 314] width 21 height 13
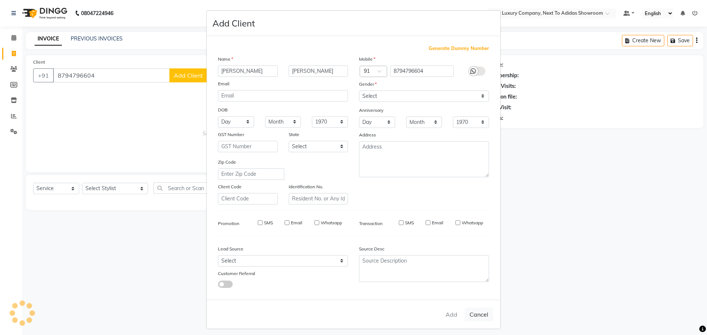
select select
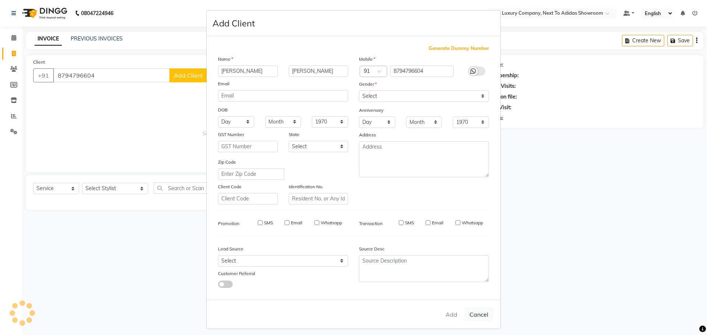
select select
checkbox input "false"
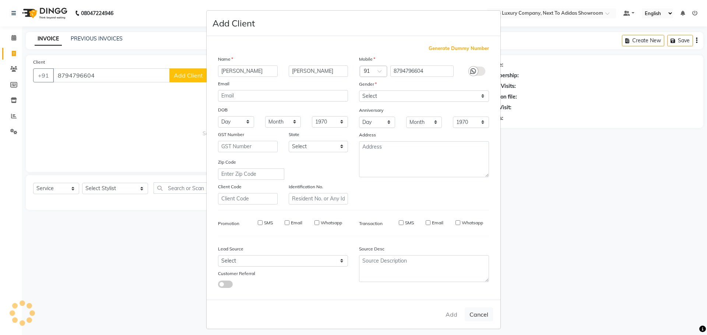
checkbox input "false"
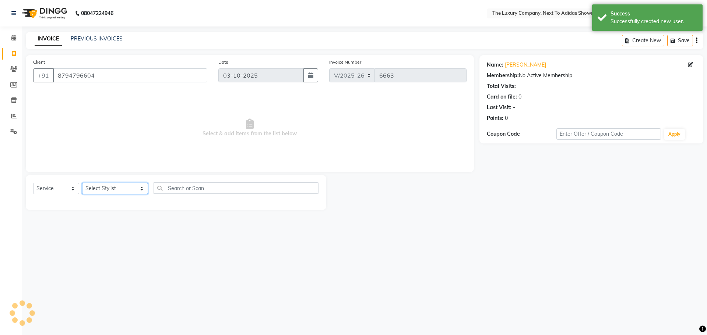
click at [113, 190] on select "Select Stylist [PERSON_NAME] [PERSON_NAME] ANSAI [PERSON_NAME] BALAJIED [PERSON…" at bounding box center [115, 188] width 66 height 11
select select "53684"
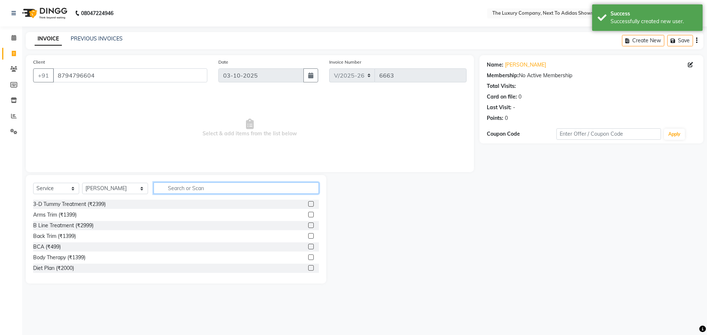
click at [173, 187] on input "text" at bounding box center [236, 188] width 165 height 11
type input "eyeb"
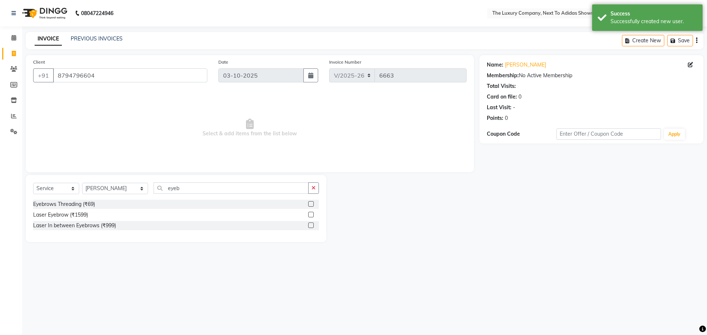
click at [311, 205] on label at bounding box center [311, 204] width 6 height 6
click at [311, 205] on input "checkbox" at bounding box center [310, 204] width 5 height 5
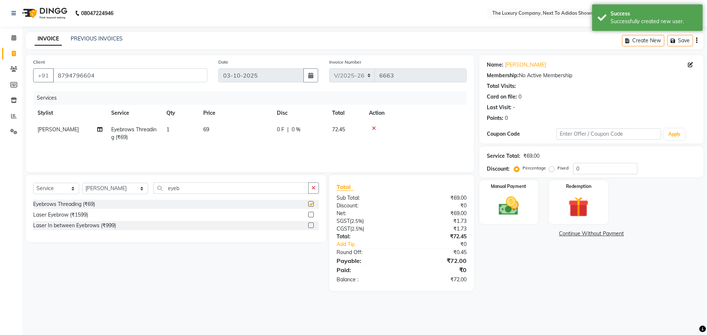
checkbox input "false"
click at [518, 214] on img at bounding box center [508, 206] width 34 height 24
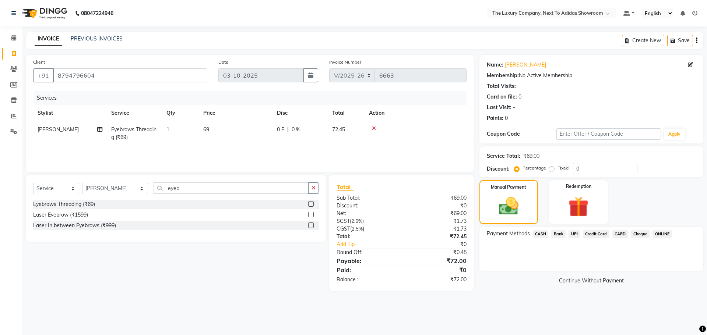
drag, startPoint x: 536, startPoint y: 235, endPoint x: 535, endPoint y: 238, distance: 3.8
click at [535, 236] on span "CASH" at bounding box center [541, 234] width 16 height 8
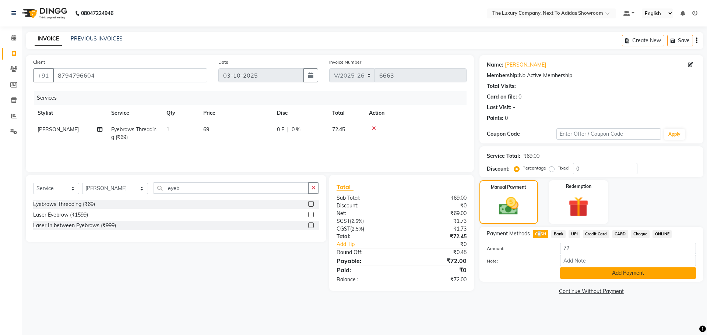
click at [587, 271] on button "Add Payment" at bounding box center [628, 273] width 136 height 11
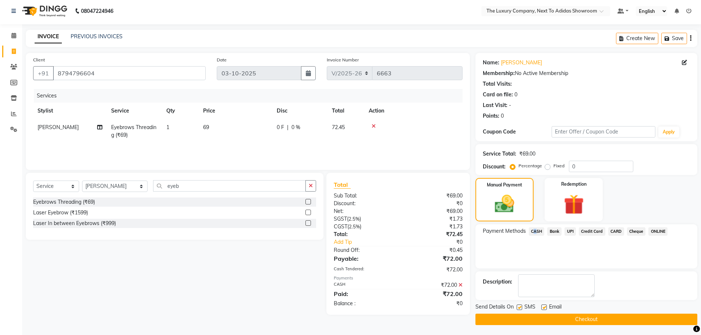
scroll to position [3, 0]
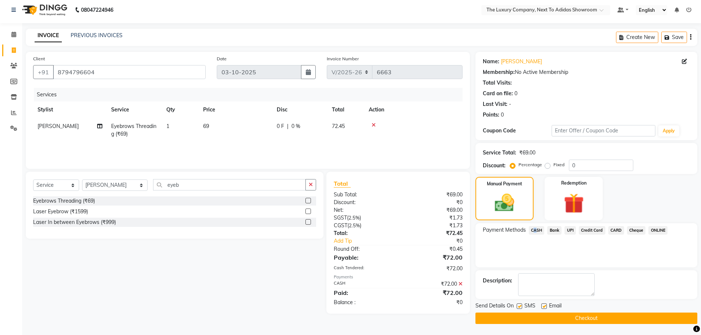
click at [592, 316] on button "Checkout" at bounding box center [587, 318] width 222 height 11
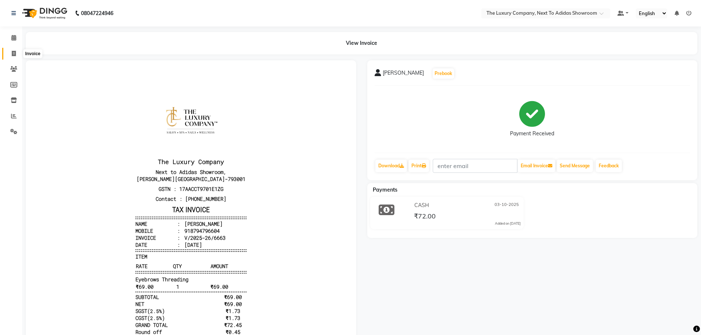
click at [15, 53] on icon at bounding box center [14, 54] width 4 height 6
select select "service"
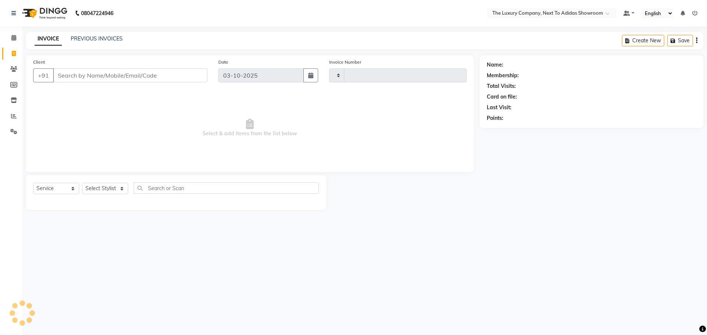
type input "6664"
select select "6828"
click at [87, 75] on input "Client" at bounding box center [130, 75] width 154 height 14
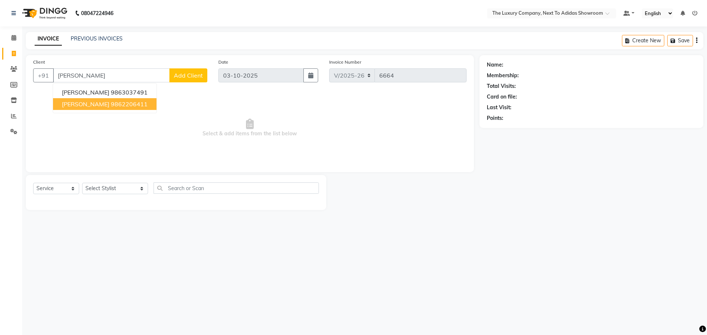
drag, startPoint x: 111, startPoint y: 108, endPoint x: 107, endPoint y: 125, distance: 17.5
click at [111, 107] on button "[PERSON_NAME] Kharmujai 9862206411" at bounding box center [104, 104] width 103 height 12
type input "9862206411"
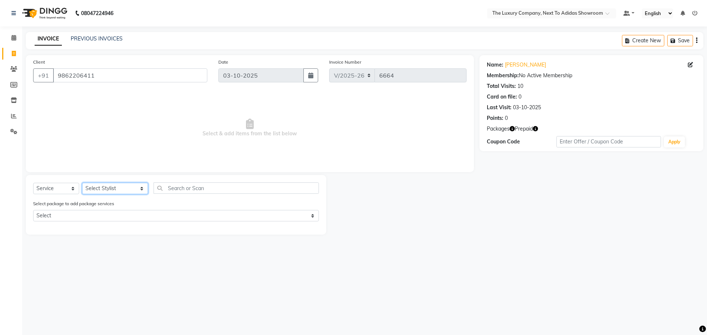
click at [110, 193] on select "Select Stylist [PERSON_NAME] [PERSON_NAME] ANSAI [PERSON_NAME] BALAJIED [PERSON…" at bounding box center [115, 188] width 66 height 11
select select "70755"
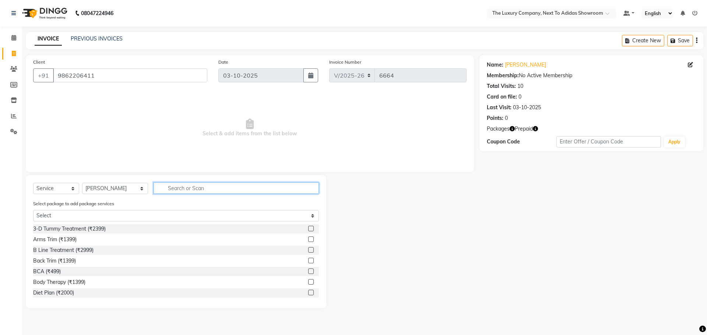
drag, startPoint x: 183, startPoint y: 186, endPoint x: 179, endPoint y: 184, distance: 4.0
click at [181, 186] on input "text" at bounding box center [236, 188] width 165 height 11
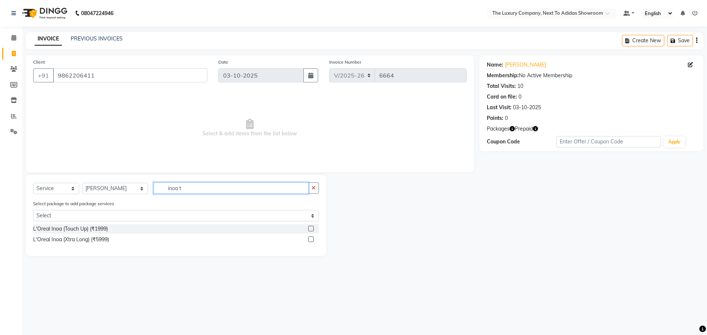
type input "inoa t"
click at [312, 228] on label at bounding box center [311, 229] width 6 height 6
click at [312, 228] on input "checkbox" at bounding box center [310, 229] width 5 height 5
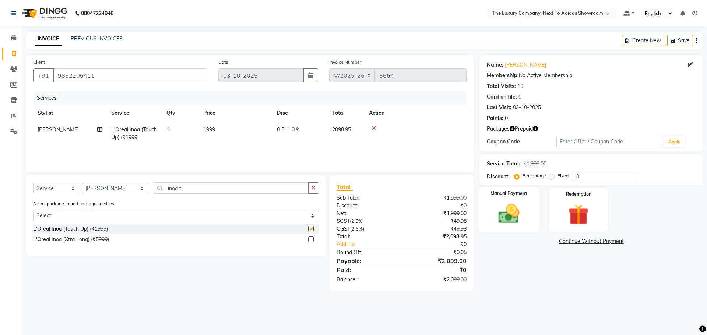
checkbox input "false"
click at [514, 205] on img at bounding box center [508, 214] width 34 height 24
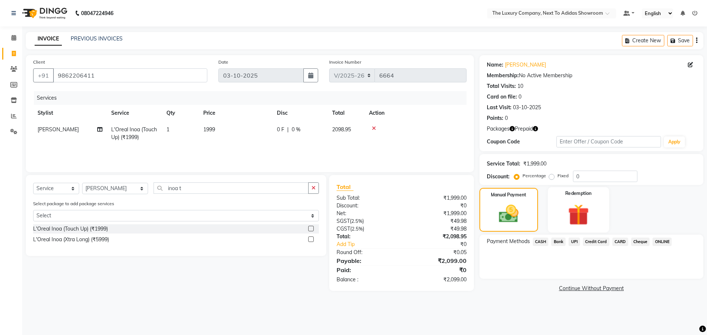
click at [566, 210] on img at bounding box center [578, 215] width 34 height 26
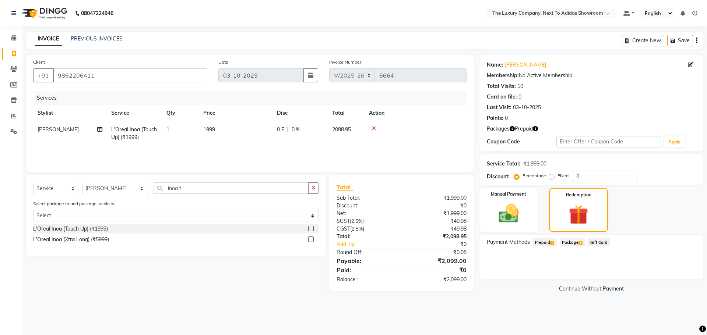
click at [549, 244] on span "Prepaid 1" at bounding box center [545, 242] width 24 height 8
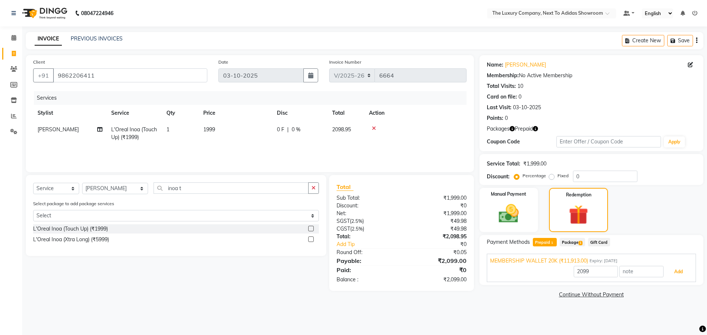
drag, startPoint x: 682, startPoint y: 272, endPoint x: 605, endPoint y: 222, distance: 92.0
click at [682, 273] on button "Add" at bounding box center [678, 272] width 27 height 13
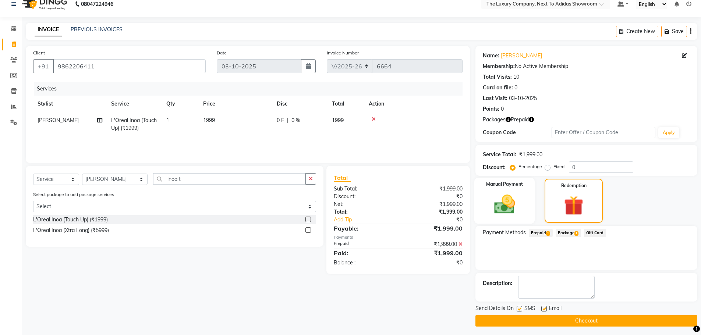
scroll to position [12, 0]
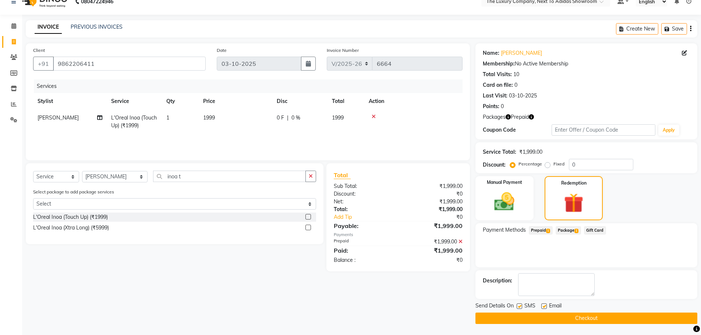
click at [578, 320] on button "Checkout" at bounding box center [587, 318] width 222 height 11
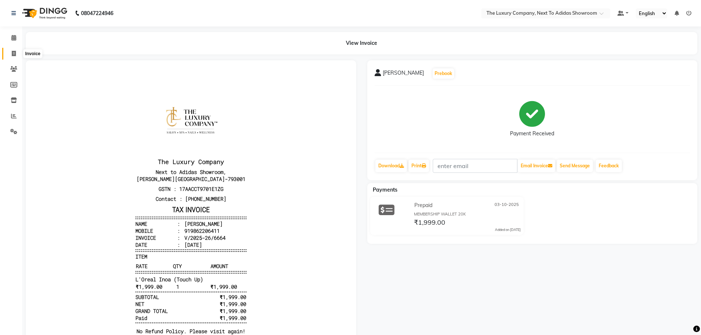
drag, startPoint x: 16, startPoint y: 54, endPoint x: 23, endPoint y: 52, distance: 7.0
click at [16, 54] on span at bounding box center [13, 54] width 13 height 8
select select "6828"
select select "service"
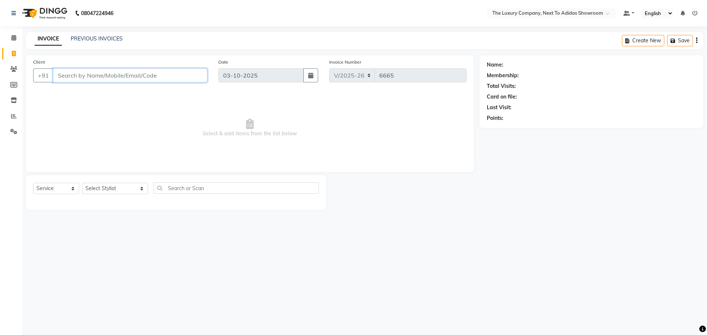
click at [123, 76] on input "Client" at bounding box center [130, 75] width 154 height 14
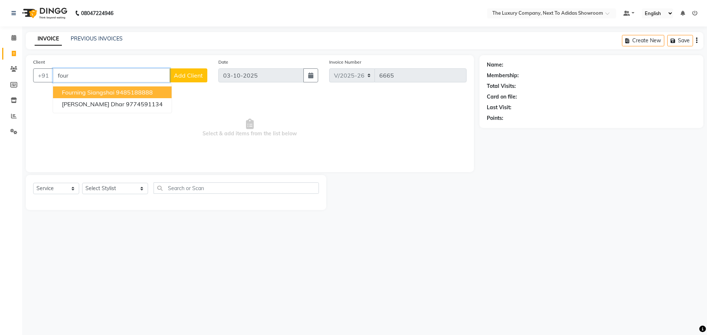
drag, startPoint x: 111, startPoint y: 91, endPoint x: 121, endPoint y: 102, distance: 14.3
click at [112, 92] on span "Fourning Siangshai" at bounding box center [88, 92] width 53 height 7
type input "9485188888"
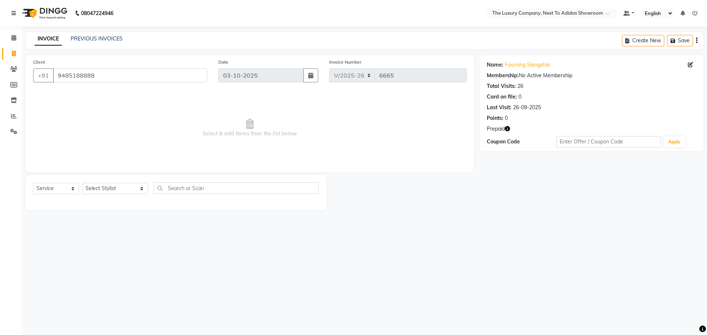
click at [509, 130] on icon "button" at bounding box center [507, 128] width 5 height 5
drag, startPoint x: 41, startPoint y: 75, endPoint x: 28, endPoint y: 92, distance: 21.1
click at [24, 82] on div "Client [PHONE_NUMBER] Date [DATE] Invoice Number V/2025 V/[PHONE_NUMBER] Select…" at bounding box center [249, 132] width 459 height 155
drag, startPoint x: 103, startPoint y: 71, endPoint x: 12, endPoint y: 90, distance: 92.8
click at [15, 88] on app-home "08047224946 Select Location × The Luxury Company, Next To Adidas Showroom Defau…" at bounding box center [353, 110] width 707 height 221
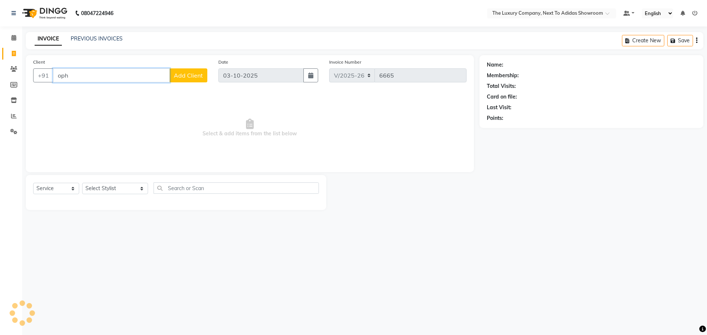
type input "ophe"
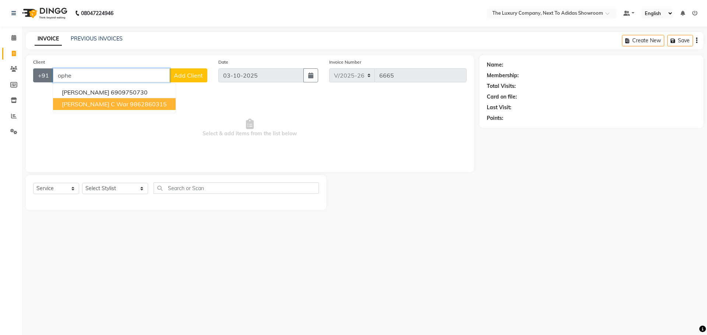
drag, startPoint x: 84, startPoint y: 78, endPoint x: 40, endPoint y: 80, distance: 43.8
click at [43, 79] on div "+91 ophe [PERSON_NAME] 6909750730 [PERSON_NAME] C War 9862860315 Add Client" at bounding box center [120, 75] width 174 height 14
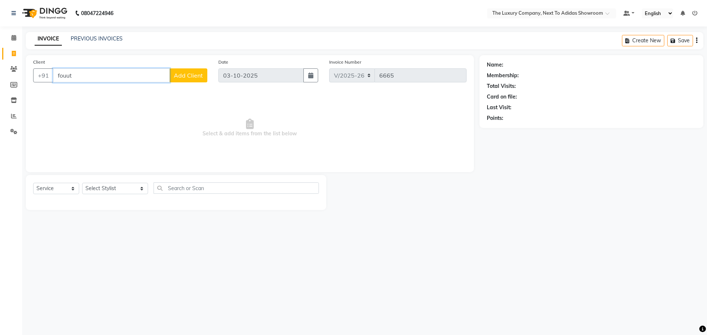
drag, startPoint x: 76, startPoint y: 76, endPoint x: 65, endPoint y: 80, distance: 11.9
click at [65, 80] on input "fouut" at bounding box center [111, 75] width 117 height 14
click at [113, 94] on span "Fourning Siangshai" at bounding box center [88, 92] width 53 height 7
type input "9485188888"
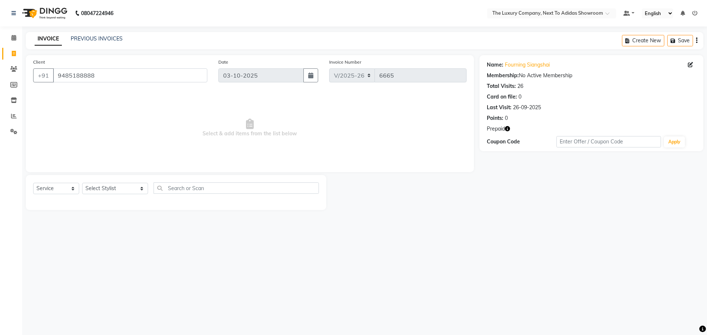
click at [509, 127] on icon "button" at bounding box center [507, 128] width 5 height 5
click at [442, 236] on div "08047224946 Select Location × The Luxury Company, Next To Adidas Showroom Defau…" at bounding box center [353, 167] width 707 height 335
click at [127, 191] on select "Select Stylist [PERSON_NAME] [PERSON_NAME] ANSAI [PERSON_NAME] BALAJIED [PERSON…" at bounding box center [115, 188] width 66 height 11
select select "53688"
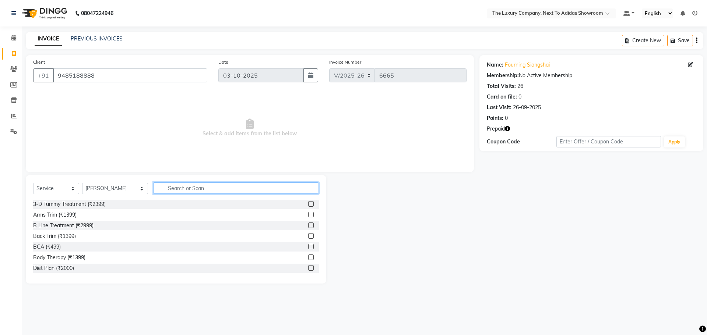
click at [181, 186] on input "text" at bounding box center [236, 188] width 165 height 11
type input "cut"
click at [308, 258] on label at bounding box center [311, 258] width 6 height 6
click at [308, 258] on input "checkbox" at bounding box center [310, 257] width 5 height 5
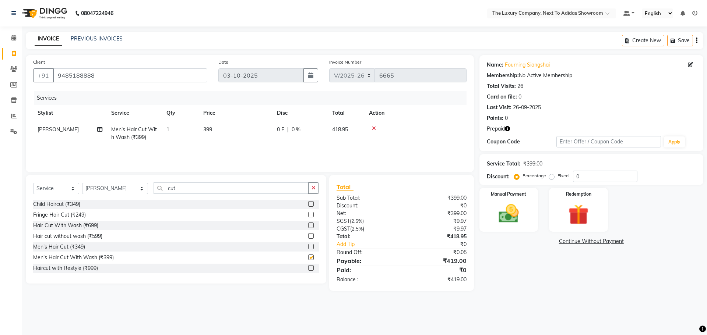
checkbox input "false"
drag, startPoint x: 144, startPoint y: 186, endPoint x: 100, endPoint y: 188, distance: 43.8
click at [100, 188] on div "Select Service Product Membership Package Voucher Prepaid Gift Card Select Styl…" at bounding box center [176, 191] width 286 height 17
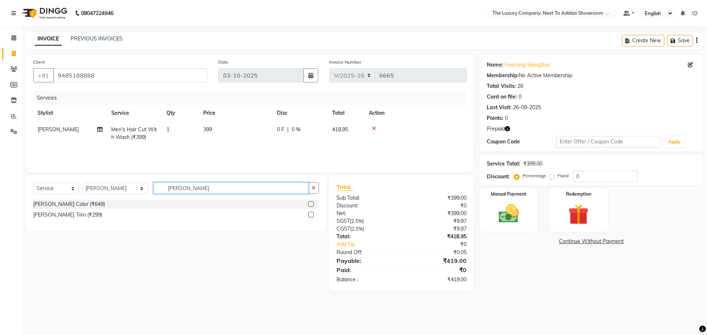
type input "[PERSON_NAME]"
drag, startPoint x: 312, startPoint y: 202, endPoint x: 257, endPoint y: 186, distance: 57.2
click at [311, 202] on label at bounding box center [311, 204] width 6 height 6
click at [311, 202] on input "checkbox" at bounding box center [310, 204] width 5 height 5
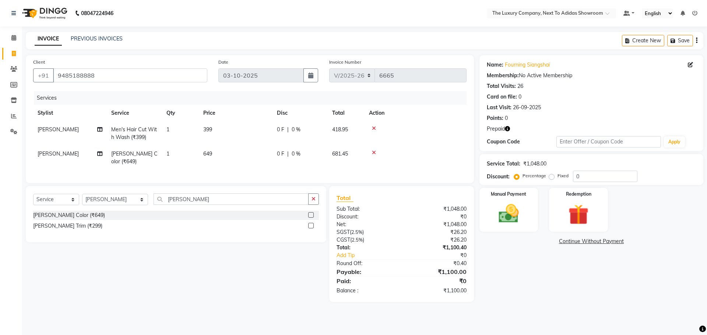
checkbox input "false"
click at [246, 159] on td "649" at bounding box center [236, 158] width 74 height 24
select select "53688"
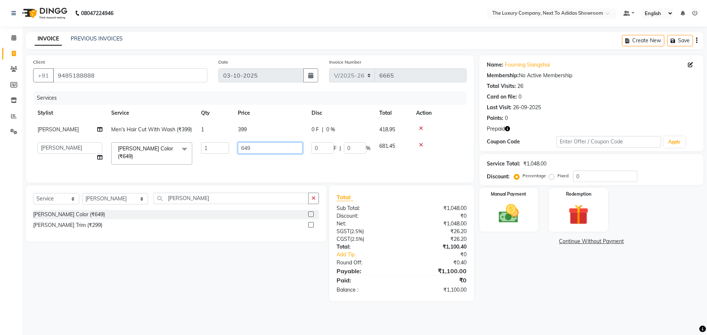
drag, startPoint x: 239, startPoint y: 151, endPoint x: 216, endPoint y: 153, distance: 22.9
click at [219, 153] on tr "[PERSON_NAME] [PERSON_NAME] ANSAI [PERSON_NAME] BALAJIED [PERSON_NAME] NONGRUM …" at bounding box center [249, 153] width 433 height 31
type input "399"
drag, startPoint x: 548, startPoint y: 274, endPoint x: 435, endPoint y: 277, distance: 113.1
click at [543, 274] on div "Name: Fourning Siangshai Membership: No Active Membership Total Visits: 26 Card…" at bounding box center [593, 178] width 229 height 246
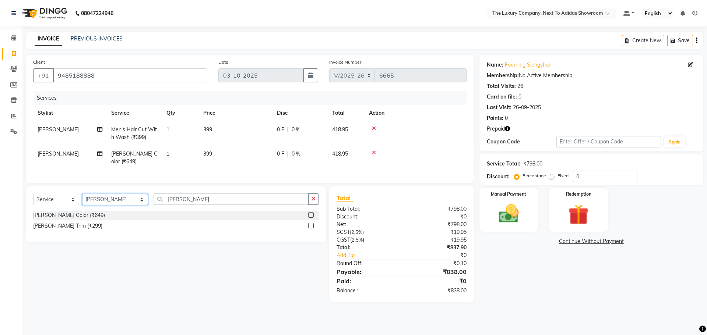
click at [135, 195] on select "Select Stylist [PERSON_NAME] [PERSON_NAME] ANSAI [PERSON_NAME] BALAJIED [PERSON…" at bounding box center [115, 199] width 66 height 11
select select "53668"
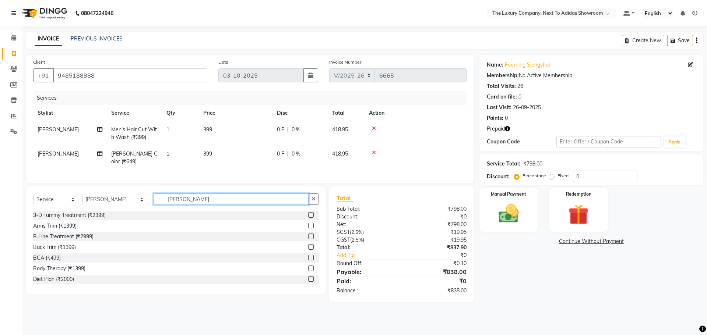
drag, startPoint x: 174, startPoint y: 192, endPoint x: 106, endPoint y: 204, distance: 69.1
click at [106, 204] on div "Select Service Product Membership Package Voucher Prepaid Gift Card Select Styl…" at bounding box center [176, 202] width 286 height 17
type input "cut"
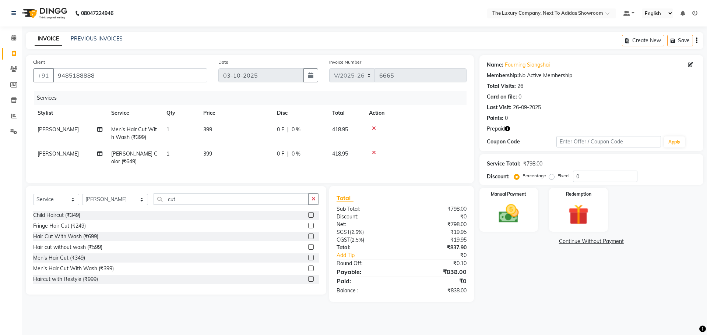
click at [308, 267] on label at bounding box center [311, 269] width 6 height 6
click at [308, 267] on input "checkbox" at bounding box center [310, 269] width 5 height 5
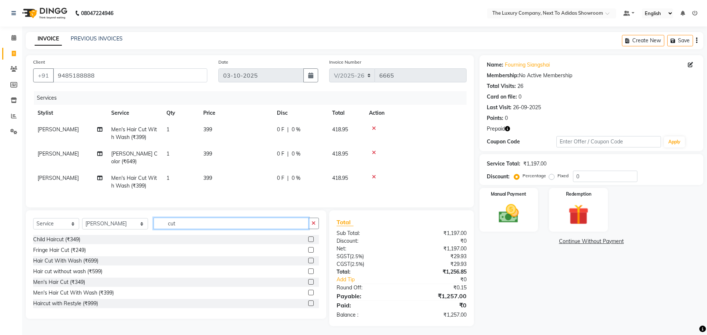
checkbox input "false"
drag, startPoint x: 139, startPoint y: 224, endPoint x: 84, endPoint y: 228, distance: 54.7
click at [86, 229] on div "Select Service Product Membership Package Voucher Prepaid Gift Card Select Styl…" at bounding box center [176, 226] width 286 height 17
drag, startPoint x: 173, startPoint y: 222, endPoint x: 86, endPoint y: 233, distance: 87.6
click at [105, 232] on div "Select Service Product Membership Package Voucher Prepaid Gift Card Select Styl…" at bounding box center [176, 226] width 286 height 17
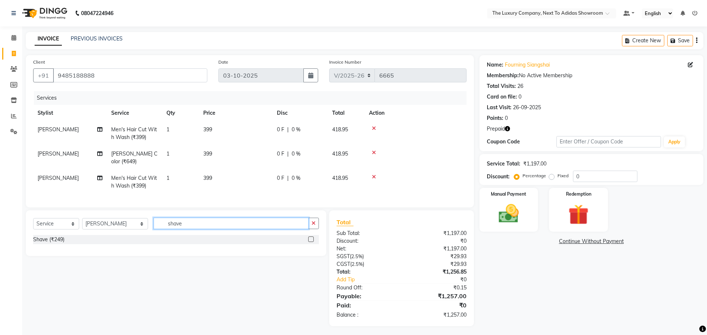
type input "shave"
drag, startPoint x: 312, startPoint y: 239, endPoint x: 311, endPoint y: 234, distance: 5.3
click at [311, 237] on label at bounding box center [311, 240] width 6 height 6
click at [311, 237] on input "checkbox" at bounding box center [310, 239] width 5 height 5
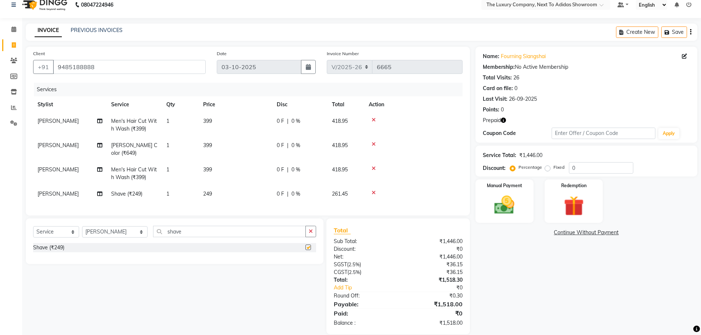
checkbox input "false"
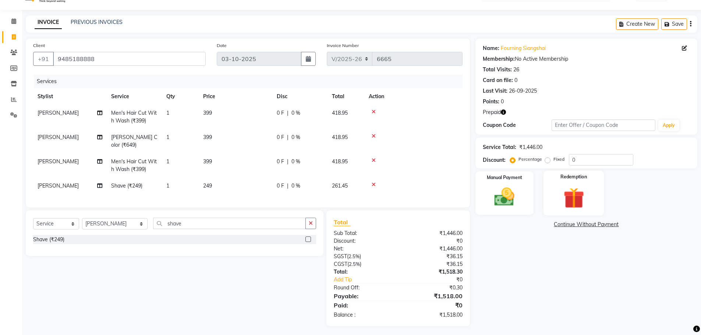
click at [574, 194] on img at bounding box center [574, 198] width 34 height 26
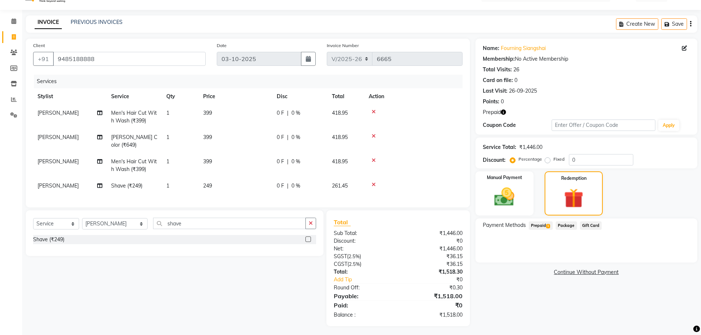
drag, startPoint x: 537, startPoint y: 222, endPoint x: 543, endPoint y: 224, distance: 6.9
click at [538, 222] on span "Prepaid 1" at bounding box center [541, 226] width 24 height 8
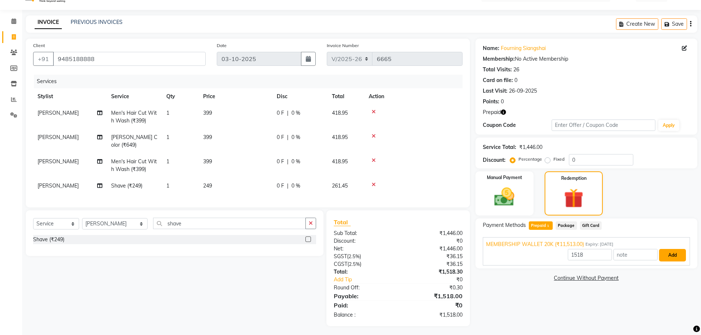
drag, startPoint x: 667, startPoint y: 254, endPoint x: 630, endPoint y: 244, distance: 38.7
click at [666, 254] on button "Add" at bounding box center [672, 255] width 27 height 13
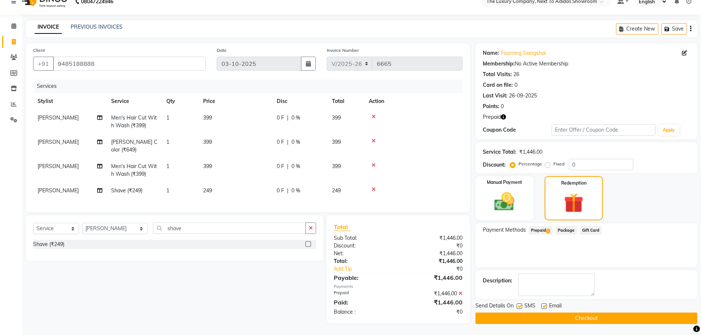
drag, startPoint x: 578, startPoint y: 318, endPoint x: 569, endPoint y: 316, distance: 9.1
click at [578, 318] on button "Checkout" at bounding box center [587, 318] width 222 height 11
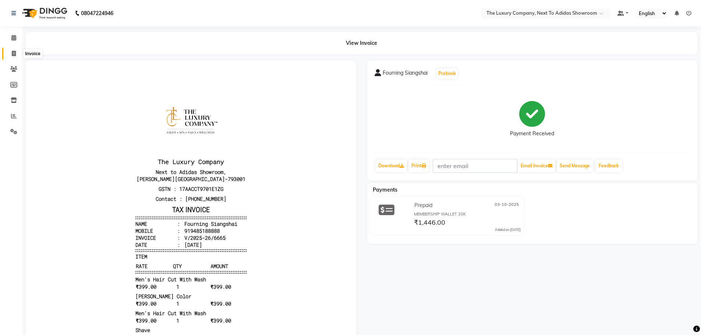
click at [14, 55] on icon at bounding box center [14, 54] width 4 height 6
select select "service"
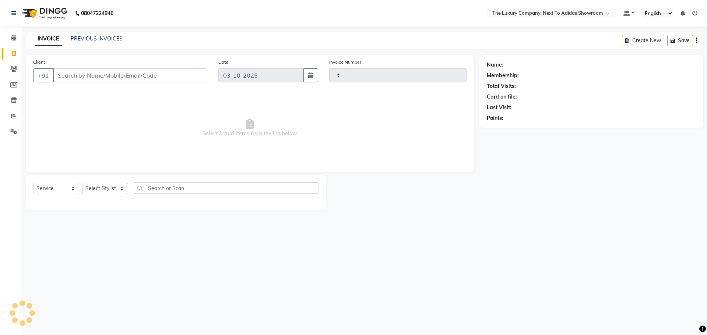
type input "6666"
select select "6828"
click at [93, 36] on link "PREVIOUS INVOICES" at bounding box center [97, 38] width 52 height 7
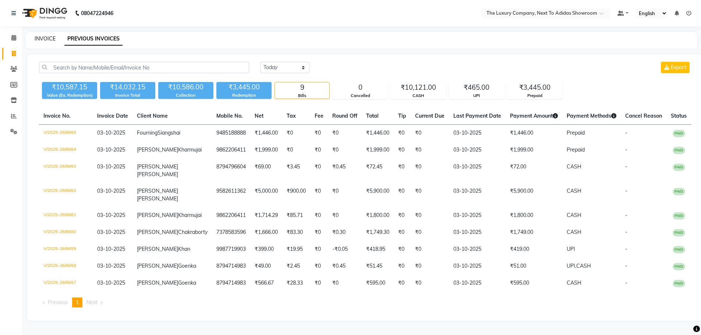
click at [49, 39] on link "INVOICE" at bounding box center [45, 38] width 21 height 7
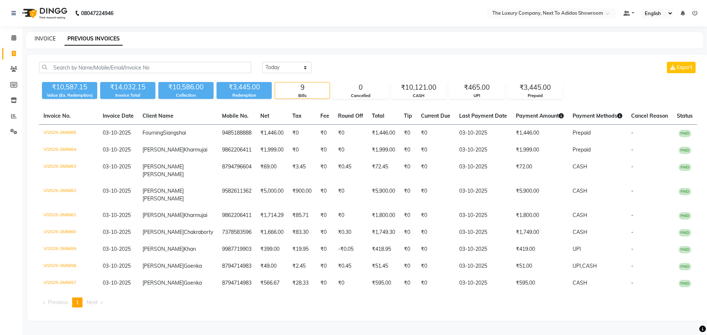
select select "6828"
select select "service"
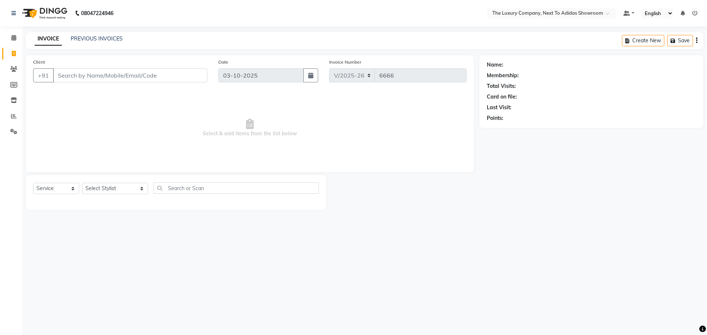
click at [165, 77] on input "Client" at bounding box center [130, 75] width 154 height 14
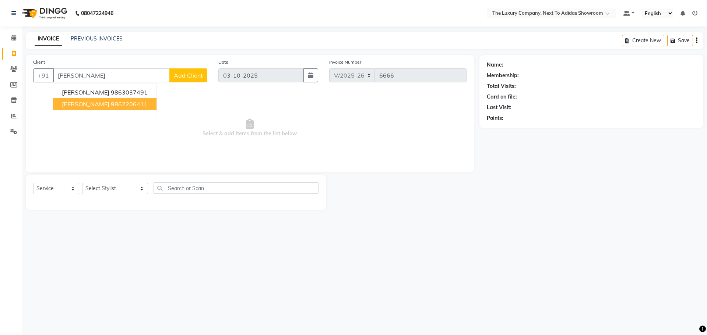
click at [109, 105] on span "[PERSON_NAME]" at bounding box center [85, 103] width 47 height 7
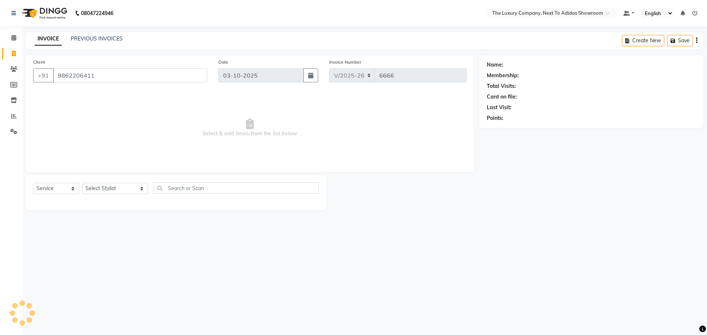
type input "9862206411"
click at [112, 190] on select "Select Stylist [PERSON_NAME] [PERSON_NAME] ANSAI [PERSON_NAME] BALAJIED [PERSON…" at bounding box center [115, 188] width 66 height 11
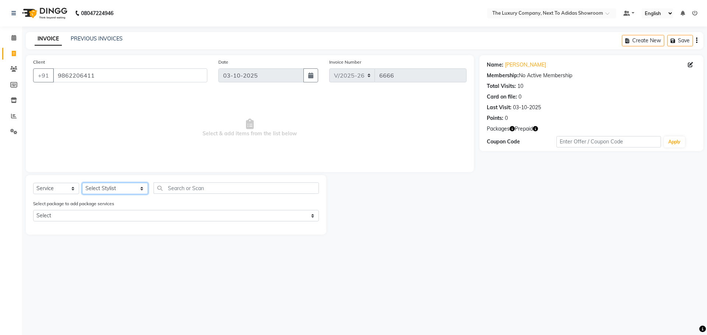
select select "70755"
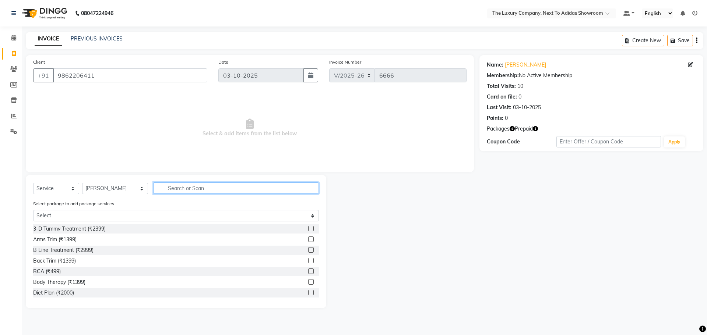
click at [199, 190] on input "text" at bounding box center [236, 188] width 165 height 11
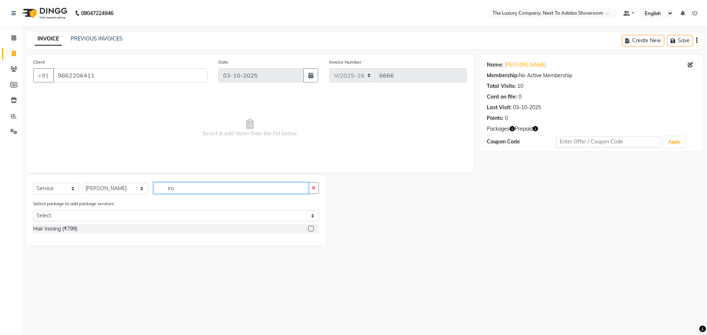
type input "iro"
drag, startPoint x: 312, startPoint y: 229, endPoint x: 275, endPoint y: 155, distance: 82.2
click at [312, 228] on label at bounding box center [311, 229] width 6 height 6
click at [312, 228] on input "checkbox" at bounding box center [310, 229] width 5 height 5
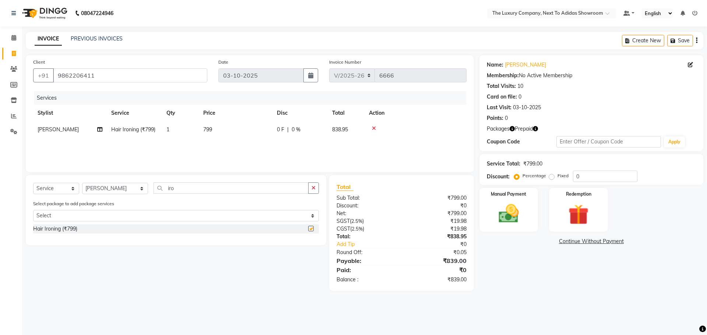
click at [258, 129] on td "799" at bounding box center [236, 129] width 74 height 17
checkbox input "false"
select select "70755"
drag, startPoint x: 273, startPoint y: 132, endPoint x: 191, endPoint y: 124, distance: 82.5
click at [195, 126] on tr "[PERSON_NAME] [PERSON_NAME] ANSAI [PERSON_NAME] BALAJIED [PERSON_NAME] NONGRUM …" at bounding box center [249, 135] width 433 height 28
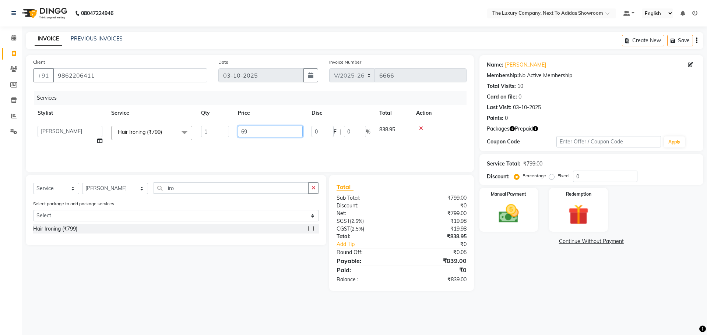
type input "699"
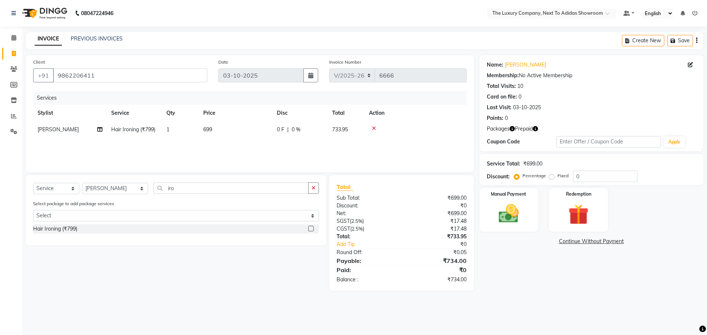
drag, startPoint x: 567, startPoint y: 286, endPoint x: 512, endPoint y: 275, distance: 56.3
click at [554, 278] on div "Name: [PERSON_NAME] Kharmujai Membership: No Active Membership Total Visits: 10…" at bounding box center [593, 173] width 229 height 236
click at [118, 187] on select "Select Stylist [PERSON_NAME] [PERSON_NAME] ANSAI [PERSON_NAME] BALAJIED [PERSON…" at bounding box center [115, 188] width 66 height 11
select select "53673"
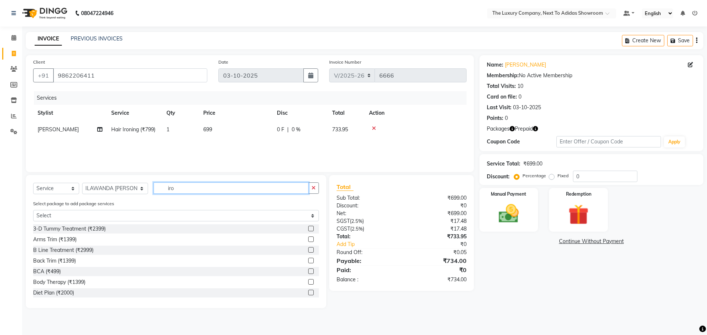
drag, startPoint x: 165, startPoint y: 188, endPoint x: 130, endPoint y: 190, distance: 35.7
click at [130, 190] on div "Select Service Product Membership Package Voucher Prepaid Gift Card Select Styl…" at bounding box center [176, 191] width 286 height 17
type input "make u"
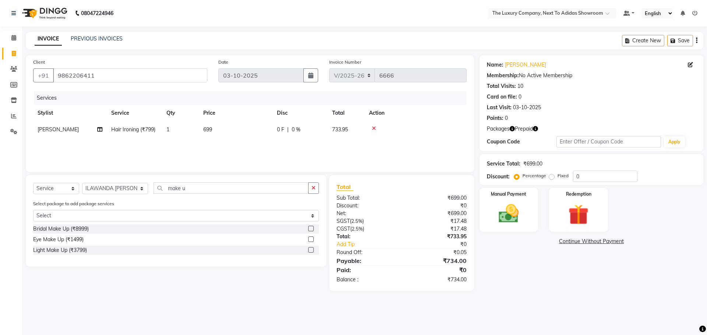
click at [311, 249] on label at bounding box center [311, 250] width 6 height 6
click at [311, 249] on input "checkbox" at bounding box center [310, 250] width 5 height 5
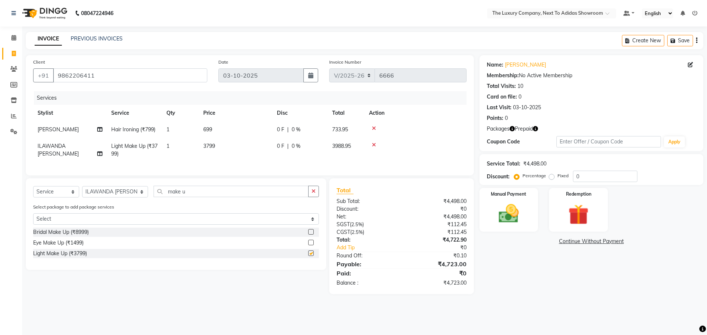
checkbox input "false"
click at [254, 153] on td "3799" at bounding box center [236, 150] width 74 height 24
select select "53673"
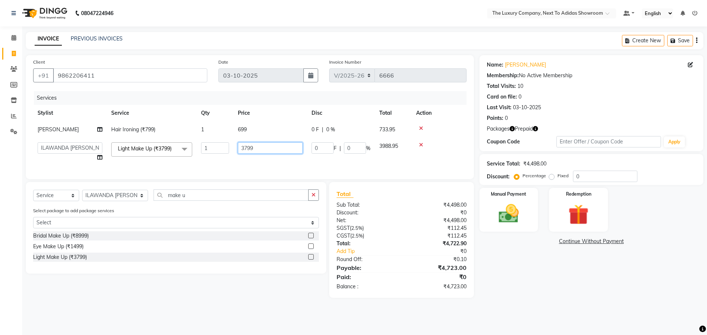
drag, startPoint x: 258, startPoint y: 149, endPoint x: 180, endPoint y: 153, distance: 78.5
click at [184, 154] on tr "[PERSON_NAME] [PERSON_NAME] MARSHIRA ANSAI [PERSON_NAME] BALAJIED [PERSON_NAME]…" at bounding box center [249, 152] width 433 height 28
type input "2500"
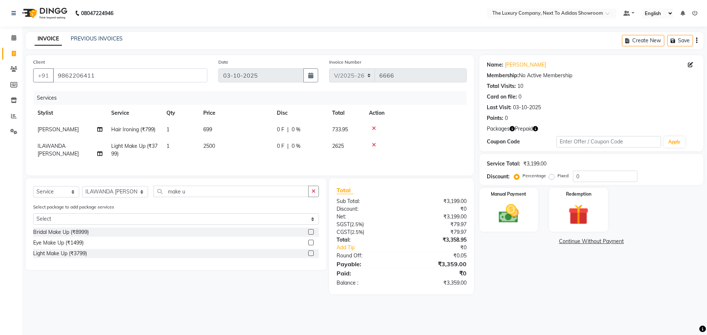
click at [582, 279] on div "Name: [PERSON_NAME] Membership: No Active Membership Total Visits: 10 Card on f…" at bounding box center [593, 174] width 229 height 239
click at [579, 216] on img at bounding box center [578, 215] width 34 height 26
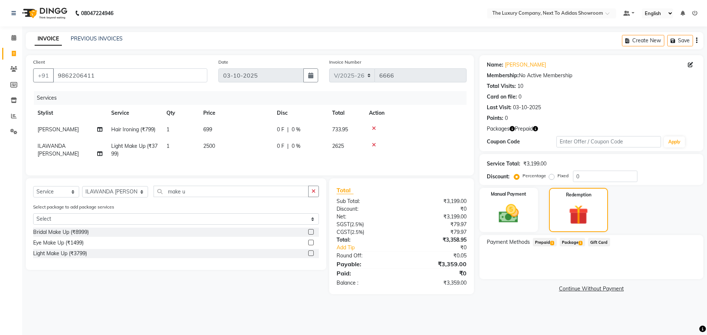
click at [546, 243] on span "Prepaid 1" at bounding box center [545, 242] width 24 height 8
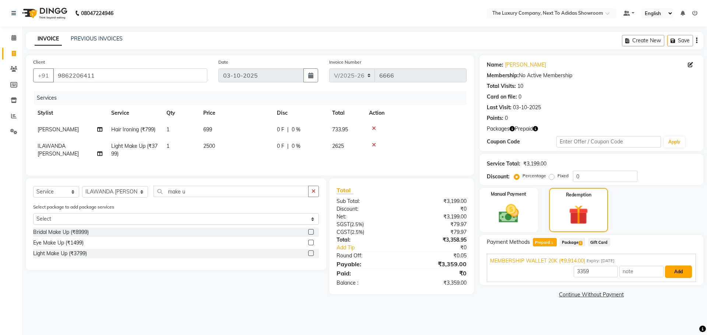
click at [678, 273] on button "Add" at bounding box center [678, 272] width 27 height 13
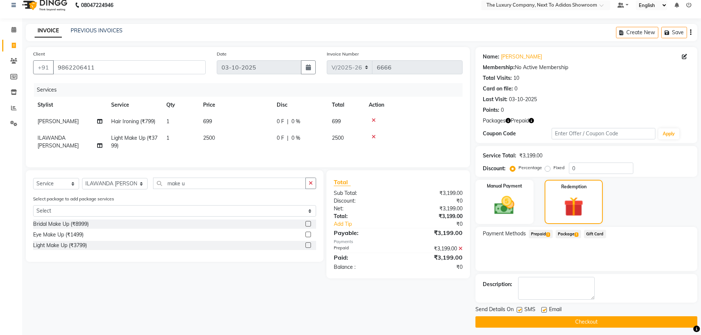
scroll to position [12, 0]
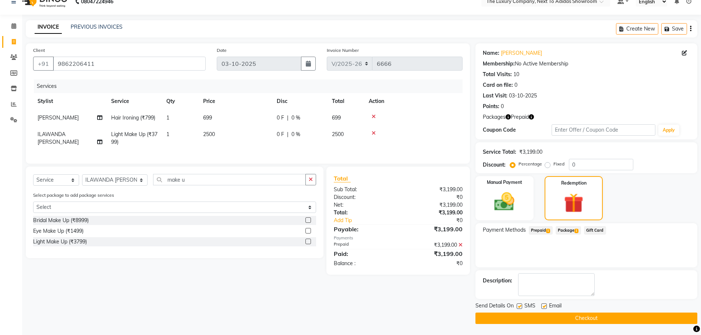
click at [547, 318] on button "Checkout" at bounding box center [587, 318] width 222 height 11
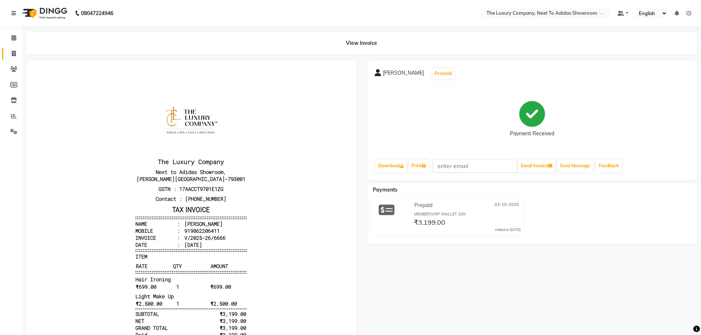
click at [17, 48] on link "Invoice" at bounding box center [11, 54] width 18 height 12
select select "service"
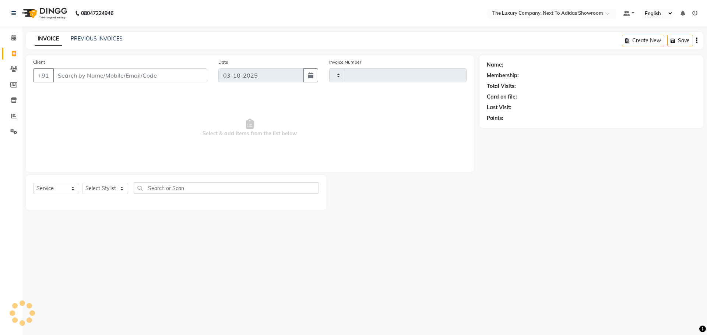
type input "6667"
select select "6828"
click at [12, 56] on icon at bounding box center [14, 54] width 4 height 6
select select "service"
type input "6667"
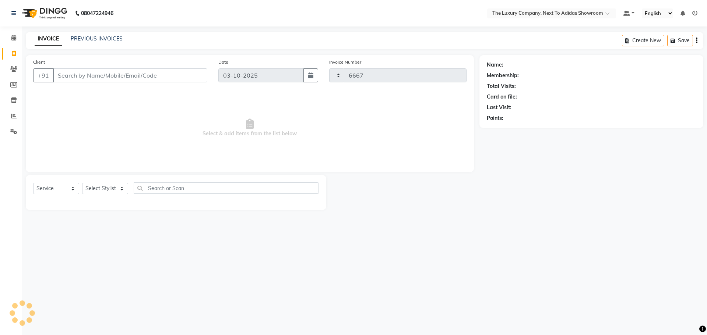
select select "6828"
click at [78, 75] on input "Client" at bounding box center [130, 75] width 154 height 14
click at [181, 73] on input "Client" at bounding box center [130, 75] width 154 height 14
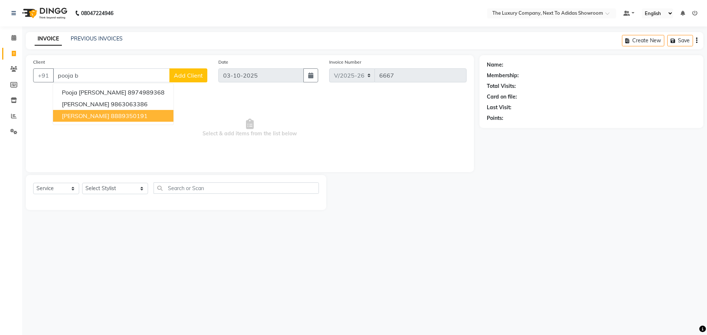
click at [127, 116] on ngb-highlight "8889350191" at bounding box center [129, 115] width 37 height 7
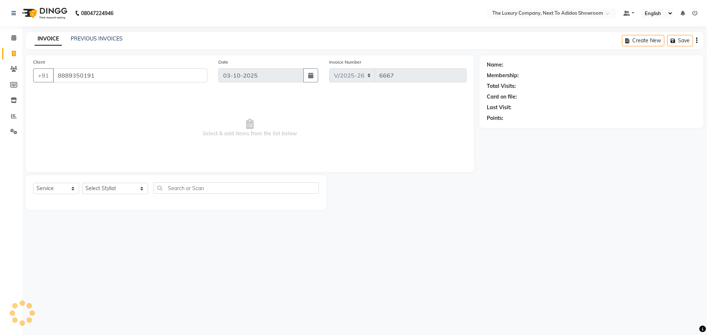
type input "8889350191"
click at [507, 130] on icon "button" at bounding box center [507, 128] width 5 height 5
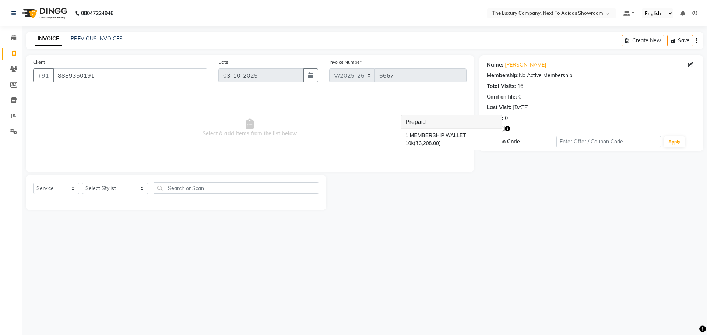
drag, startPoint x: 427, startPoint y: 253, endPoint x: 444, endPoint y: 47, distance: 206.1
click at [428, 252] on div "08047224946 Select Location × The Luxury Company, Next To Adidas Showroom Defau…" at bounding box center [353, 167] width 707 height 335
click at [110, 186] on select "Select Stylist [PERSON_NAME] [PERSON_NAME] ANSAI [PERSON_NAME] BALAJIED [PERSON…" at bounding box center [115, 188] width 66 height 11
select select "53668"
click at [173, 191] on input "text" at bounding box center [236, 188] width 165 height 11
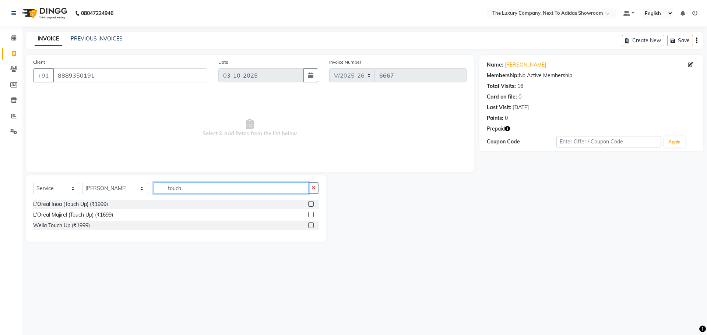
type input "touch"
drag, startPoint x: 310, startPoint y: 214, endPoint x: 324, endPoint y: 217, distance: 14.0
click at [310, 214] on label at bounding box center [311, 215] width 6 height 6
click at [310, 214] on input "checkbox" at bounding box center [310, 215] width 5 height 5
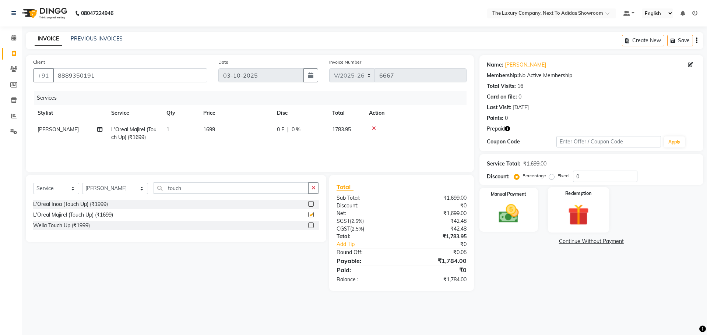
checkbox input "false"
drag, startPoint x: 577, startPoint y: 216, endPoint x: 569, endPoint y: 218, distance: 8.9
click at [577, 215] on img at bounding box center [578, 215] width 34 height 26
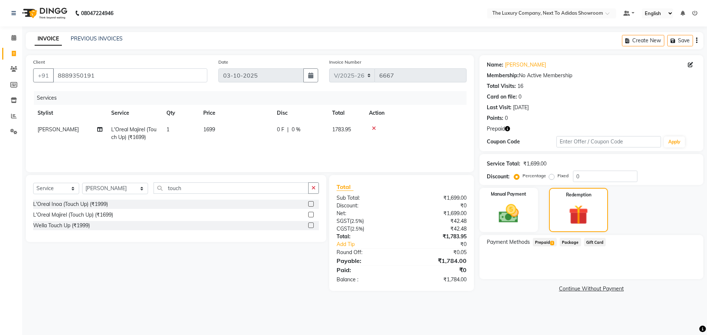
click at [551, 246] on span "Prepaid 1" at bounding box center [545, 242] width 24 height 8
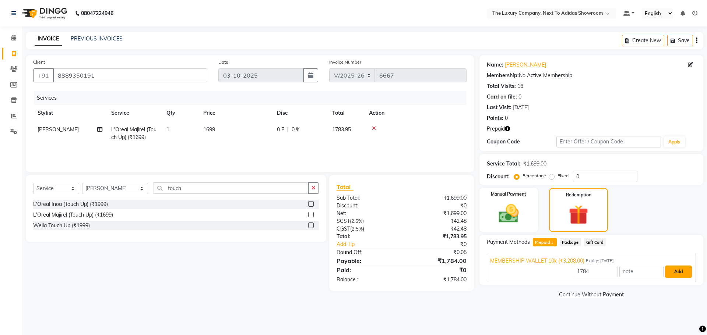
click at [670, 272] on button "Add" at bounding box center [678, 272] width 27 height 13
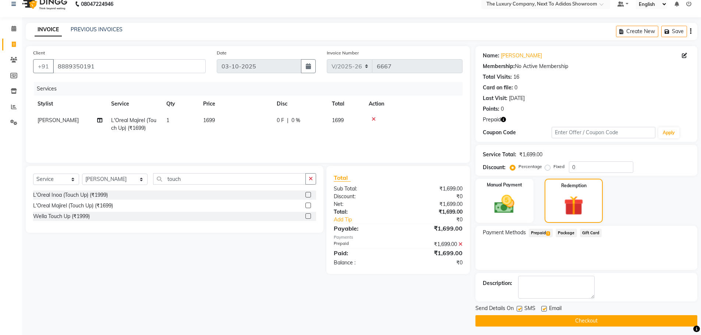
scroll to position [12, 0]
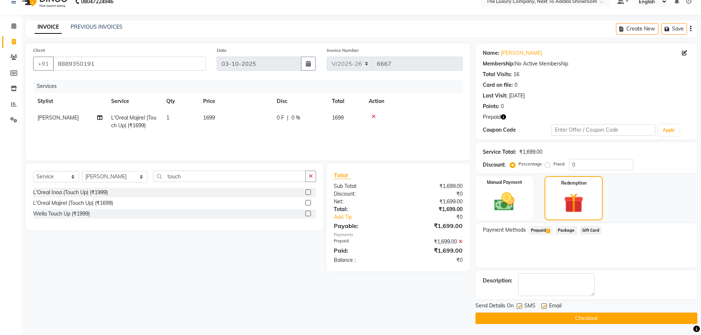
click at [565, 318] on button "Checkout" at bounding box center [587, 318] width 222 height 11
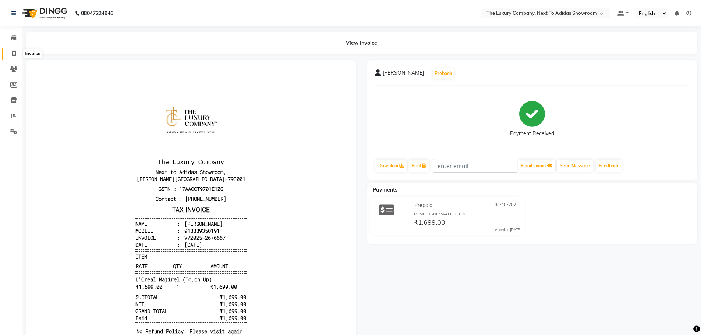
click at [14, 51] on span at bounding box center [13, 54] width 13 height 8
select select "service"
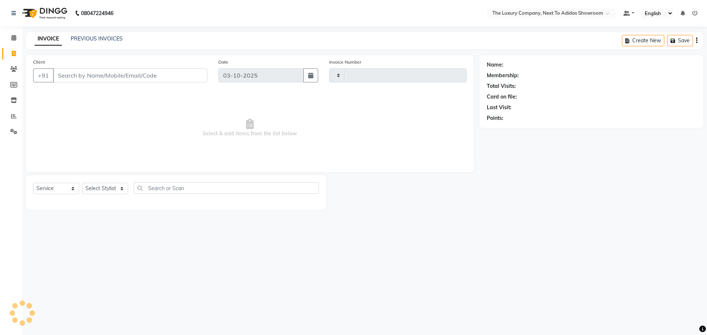
type input "6668"
select select "6828"
click at [92, 77] on input "Client" at bounding box center [130, 75] width 154 height 14
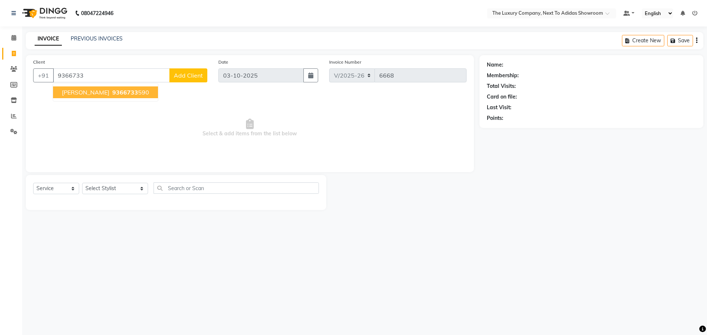
click at [112, 93] on span "9366733" at bounding box center [125, 92] width 26 height 7
type input "9366733590"
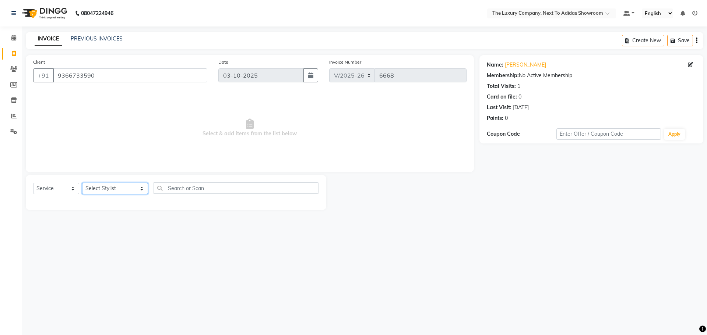
click at [114, 184] on select "Select Stylist [PERSON_NAME] [PERSON_NAME] ANSAI [PERSON_NAME] BALAJIED [PERSON…" at bounding box center [115, 188] width 66 height 11
select select "53688"
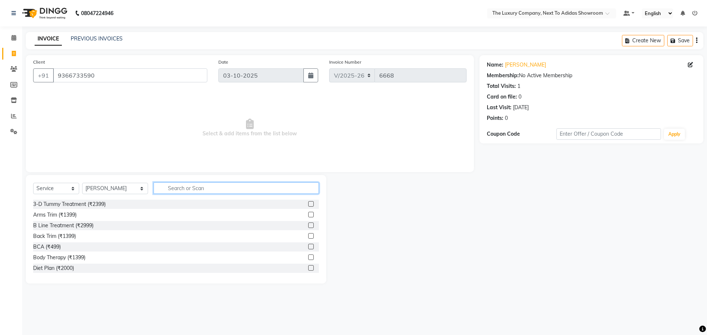
click at [163, 187] on input "text" at bounding box center [236, 188] width 165 height 11
type input "cut"
drag, startPoint x: 307, startPoint y: 257, endPoint x: 288, endPoint y: 257, distance: 18.8
click at [308, 258] on label at bounding box center [311, 258] width 6 height 6
click at [308, 258] on input "checkbox" at bounding box center [310, 257] width 5 height 5
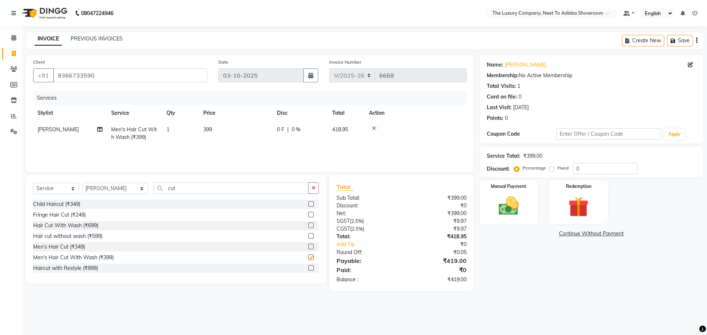
checkbox input "false"
drag, startPoint x: 154, startPoint y: 182, endPoint x: 89, endPoint y: 181, distance: 65.2
click at [89, 181] on div "Select Service Product Membership Package Voucher Prepaid Gift Card Select Styl…" at bounding box center [176, 229] width 300 height 109
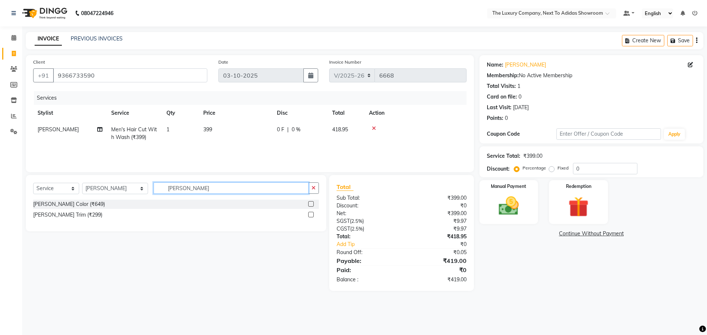
type input "[PERSON_NAME]"
click at [312, 213] on label at bounding box center [311, 215] width 6 height 6
click at [312, 213] on input "checkbox" at bounding box center [310, 215] width 5 height 5
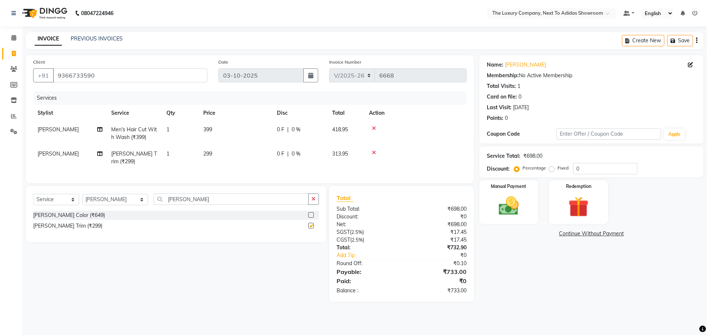
checkbox input "false"
drag, startPoint x: 582, startPoint y: 167, endPoint x: 506, endPoint y: 175, distance: 76.2
click at [510, 174] on div "Service Total: ₹698.00 Discount: Percentage Fixed 0" at bounding box center [591, 162] width 224 height 31
type input "3"
drag, startPoint x: 549, startPoint y: 168, endPoint x: 564, endPoint y: 175, distance: 16.1
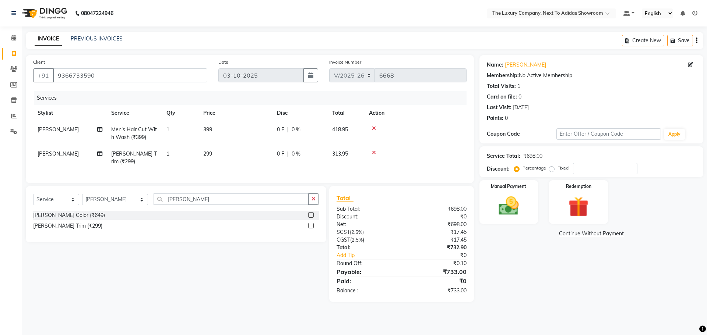
click at [557, 168] on label "Fixed" at bounding box center [562, 168] width 11 height 7
click at [550, 168] on input "Fixed" at bounding box center [552, 168] width 5 height 5
radio input "true"
click at [581, 168] on input "number" at bounding box center [605, 168] width 64 height 11
type input "3"
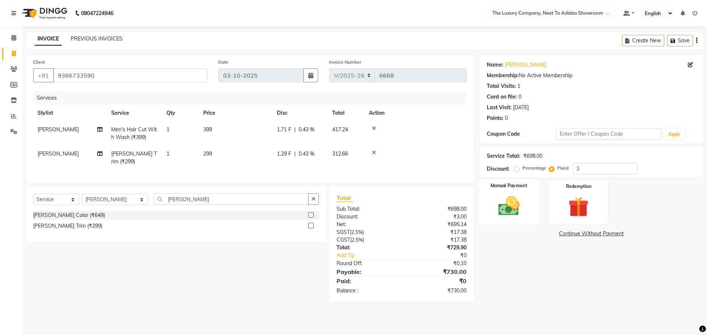
click at [527, 205] on div "Manual Payment" at bounding box center [508, 202] width 61 height 45
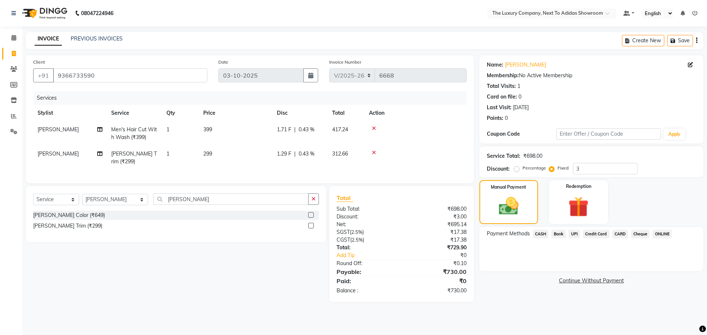
drag, startPoint x: 574, startPoint y: 233, endPoint x: 574, endPoint y: 239, distance: 6.3
click at [574, 233] on span "UPI" at bounding box center [573, 234] width 11 height 8
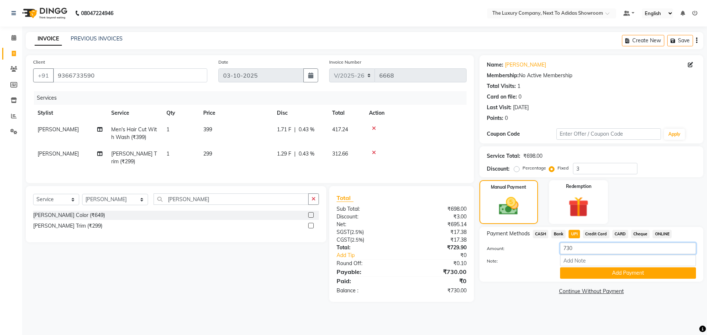
drag, startPoint x: 576, startPoint y: 250, endPoint x: 523, endPoint y: 253, distance: 53.1
click at [523, 253] on div "Amount: 730" at bounding box center [591, 249] width 220 height 13
type input "30"
drag, startPoint x: 578, startPoint y: 272, endPoint x: 560, endPoint y: 258, distance: 22.6
click at [578, 271] on button "Add Payment" at bounding box center [628, 273] width 136 height 11
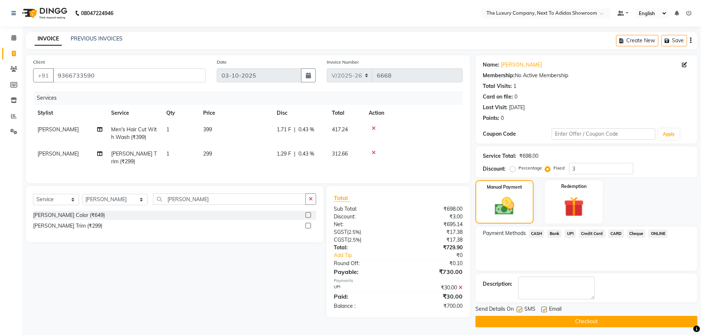
click at [537, 235] on span "CASH" at bounding box center [537, 234] width 16 height 8
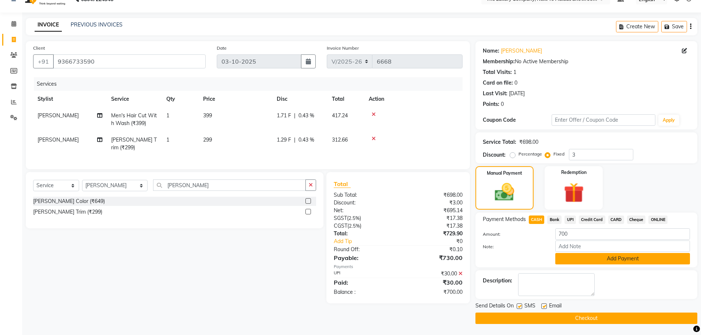
click at [572, 256] on button "Add Payment" at bounding box center [623, 258] width 135 height 11
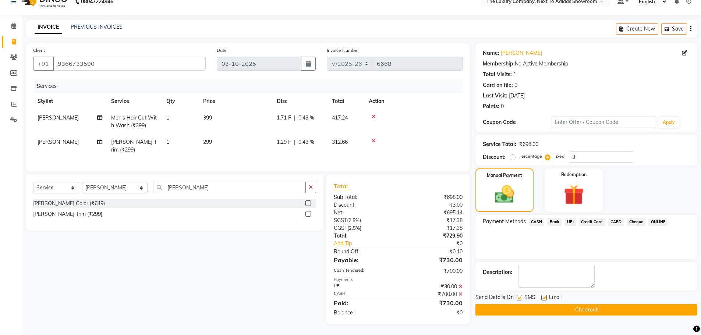
scroll to position [10, 0]
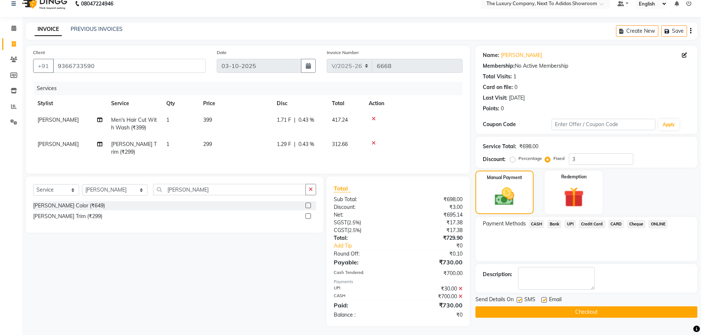
click at [537, 310] on button "Checkout" at bounding box center [587, 312] width 222 height 11
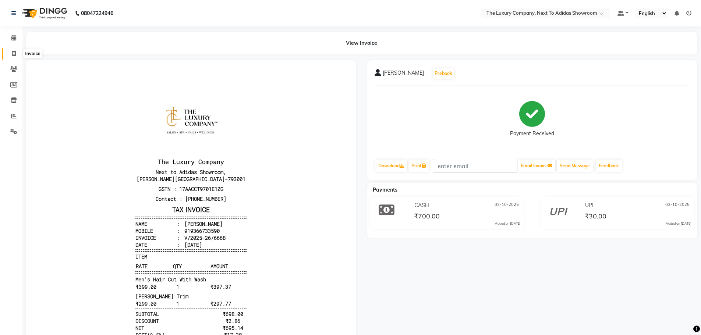
click at [14, 57] on span at bounding box center [13, 54] width 13 height 8
select select "service"
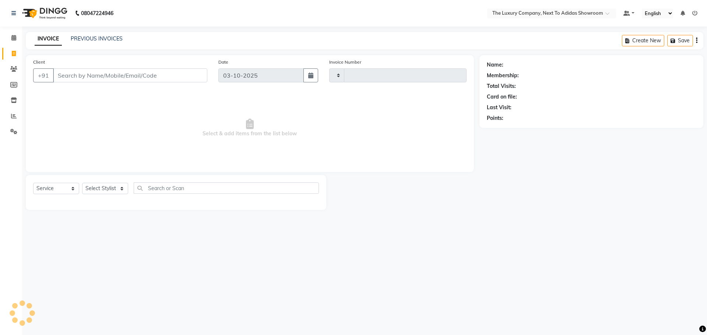
type input "6669"
select select "6828"
click at [93, 39] on link "PREVIOUS INVOICES" at bounding box center [97, 38] width 52 height 7
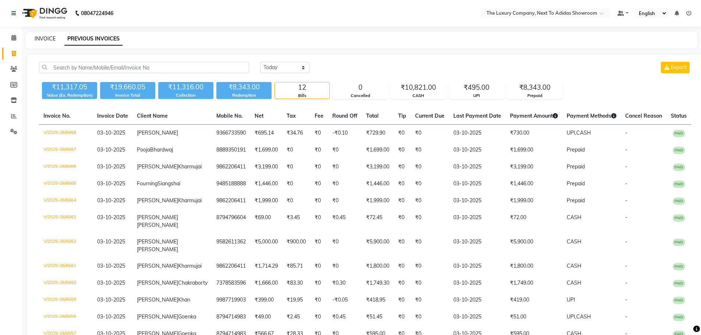
click at [46, 36] on link "INVOICE" at bounding box center [45, 38] width 21 height 7
select select "service"
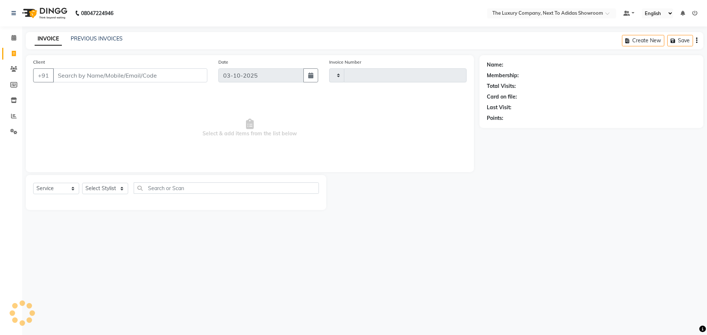
type input "6669"
select select "6828"
click at [140, 87] on div "Client +91" at bounding box center [120, 73] width 185 height 30
click at [97, 73] on div "Client +91" at bounding box center [120, 73] width 185 height 30
click at [96, 74] on input "Client" at bounding box center [130, 75] width 154 height 14
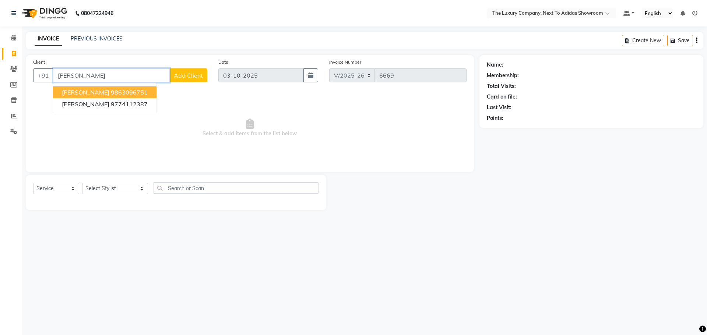
click at [111, 89] on ngb-highlight "9863096751" at bounding box center [129, 92] width 37 height 7
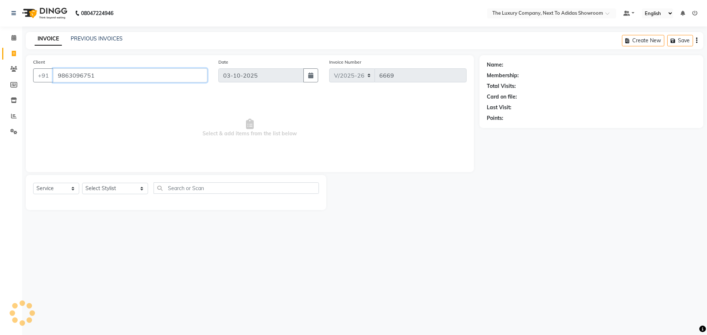
type input "9863096751"
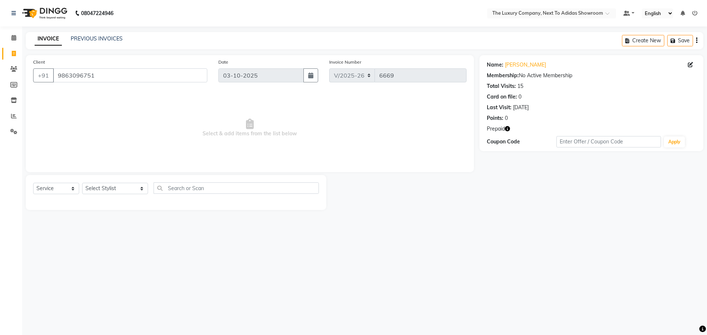
click at [507, 129] on icon "button" at bounding box center [507, 128] width 5 height 5
drag, startPoint x: 453, startPoint y: 211, endPoint x: 442, endPoint y: 198, distance: 17.3
click at [453, 211] on main "INVOICE PREVIOUS INVOICES Create New Save Client [PHONE_NUMBER] Date [DATE] Inv…" at bounding box center [364, 126] width 685 height 189
click at [120, 190] on select "Select Stylist [PERSON_NAME] [PERSON_NAME] ANSAI [PERSON_NAME] BALAJIED [PERSON…" at bounding box center [115, 188] width 66 height 11
select select "53647"
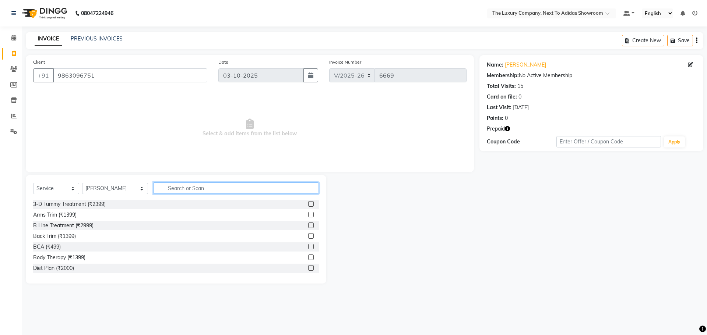
click at [179, 187] on input "text" at bounding box center [236, 188] width 165 height 11
type input "cut"
click at [308, 204] on label at bounding box center [311, 204] width 6 height 6
click at [308, 204] on input "checkbox" at bounding box center [310, 204] width 5 height 5
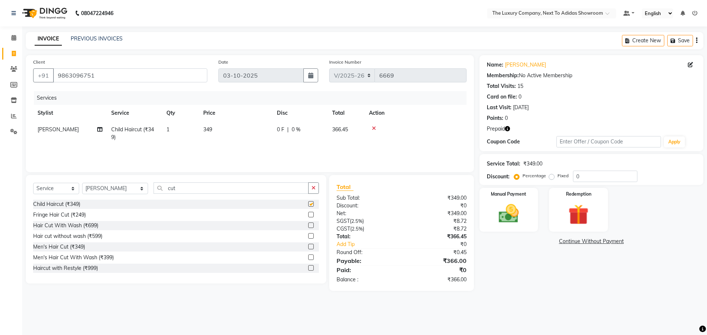
checkbox input "false"
click at [118, 187] on select "Select Stylist [PERSON_NAME] [PERSON_NAME] ANSAI [PERSON_NAME] BALAJIED [PERSON…" at bounding box center [115, 188] width 66 height 11
select select "70755"
drag, startPoint x: 168, startPoint y: 191, endPoint x: 138, endPoint y: 190, distance: 30.6
click at [139, 191] on div "Select Service Product Membership Package Voucher Prepaid Gift Card Select Styl…" at bounding box center [176, 191] width 286 height 17
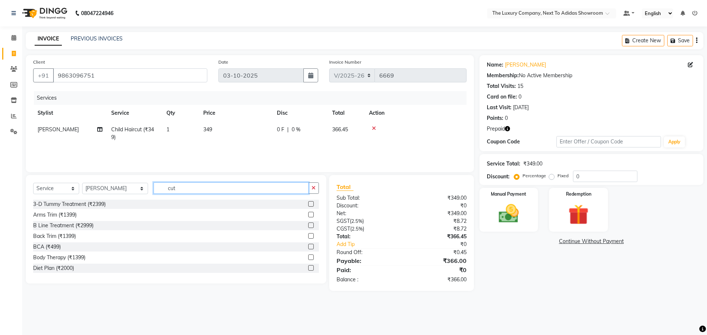
click at [179, 188] on input "cut" at bounding box center [231, 188] width 155 height 11
click at [178, 187] on input "cut" at bounding box center [231, 188] width 155 height 11
type input "cut"
click at [308, 225] on label at bounding box center [311, 226] width 6 height 6
click at [308, 225] on input "checkbox" at bounding box center [310, 225] width 5 height 5
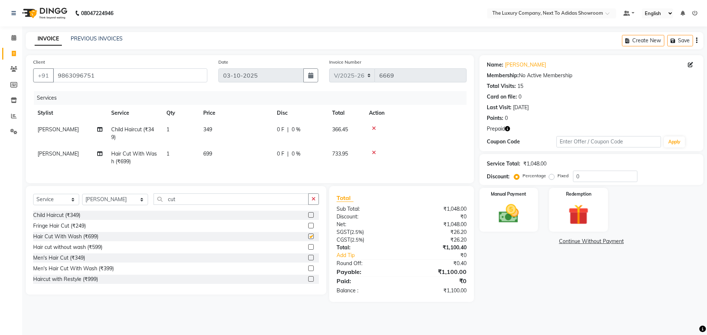
checkbox input "false"
drag, startPoint x: 574, startPoint y: 220, endPoint x: 565, endPoint y: 225, distance: 9.4
click at [574, 219] on img at bounding box center [578, 215] width 34 height 26
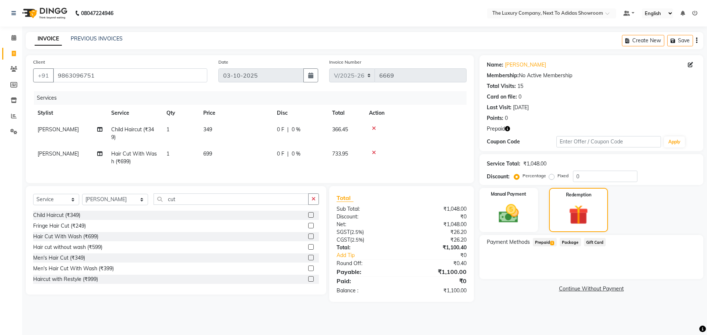
click at [548, 244] on span "Prepaid 1" at bounding box center [545, 242] width 24 height 8
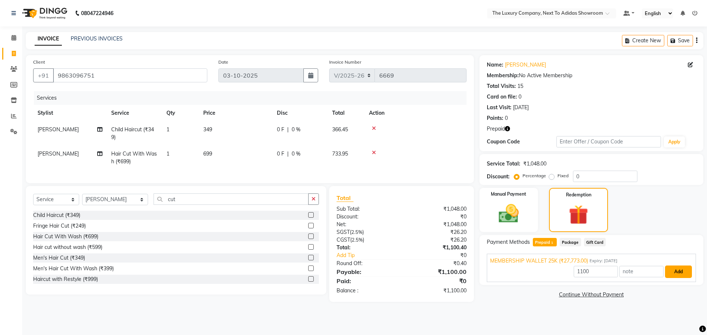
click at [671, 272] on button "Add" at bounding box center [678, 272] width 27 height 13
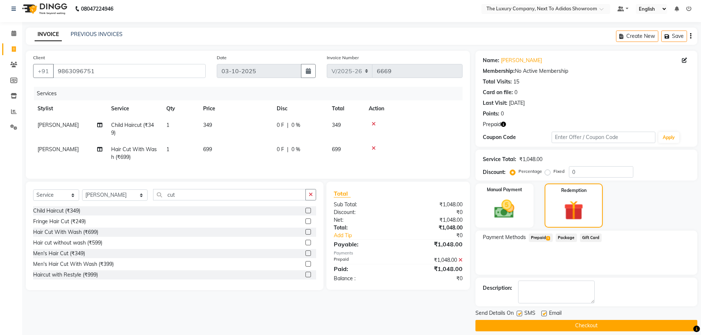
scroll to position [12, 0]
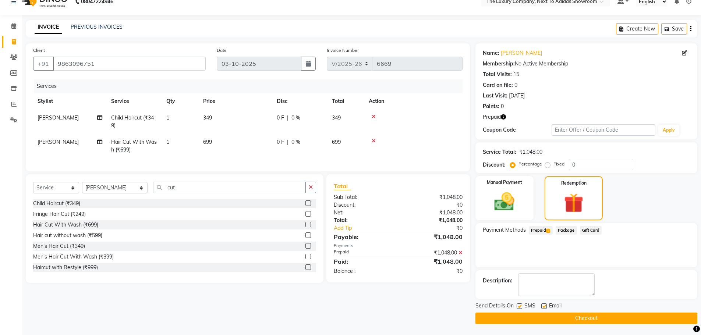
click at [605, 314] on button "Checkout" at bounding box center [587, 318] width 222 height 11
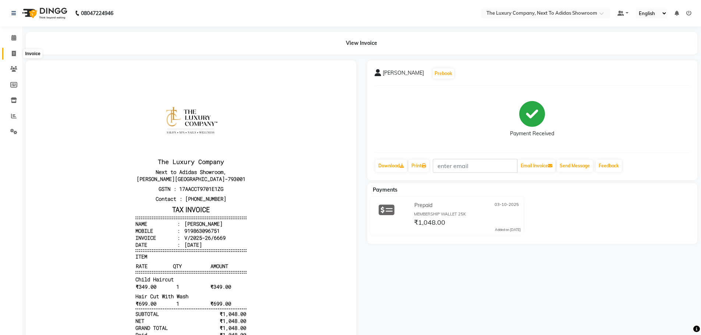
click at [14, 53] on icon at bounding box center [14, 54] width 4 height 6
select select "service"
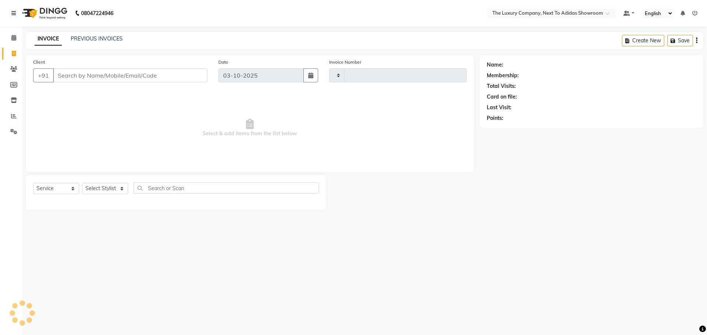
type input "6670"
select select "6828"
click at [112, 188] on select "Select Stylist [PERSON_NAME] [PERSON_NAME] ANSAI [PERSON_NAME] BALAJIED [PERSON…" at bounding box center [115, 188] width 66 height 11
select select "53677"
click at [82, 183] on select "Select Stylist [PERSON_NAME] [PERSON_NAME] ANSAI [PERSON_NAME] BALAJIED [PERSON…" at bounding box center [115, 188] width 66 height 11
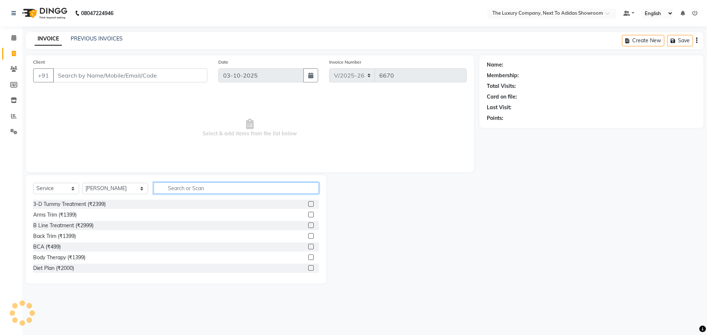
drag, startPoint x: 178, startPoint y: 190, endPoint x: 187, endPoint y: 188, distance: 9.1
click at [186, 188] on input "text" at bounding box center [236, 188] width 165 height 11
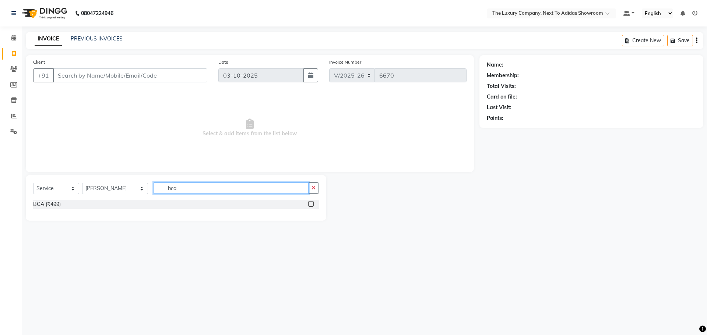
type input "bca"
click at [597, 187] on div "Name: Membership: Total Visits: Card on file: Last Visit: Points:" at bounding box center [593, 138] width 229 height 166
click at [12, 99] on icon at bounding box center [14, 101] width 6 height 6
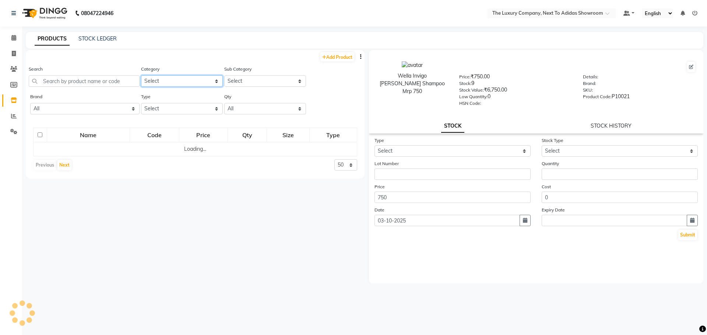
click at [175, 82] on select "Select RETAIL PRODUCT" at bounding box center [182, 80] width 82 height 11
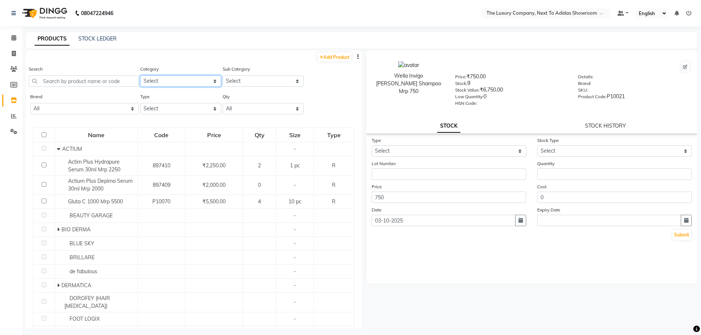
select select "1136402050"
click at [140, 75] on select "Select RETAIL PRODUCT" at bounding box center [180, 80] width 81 height 11
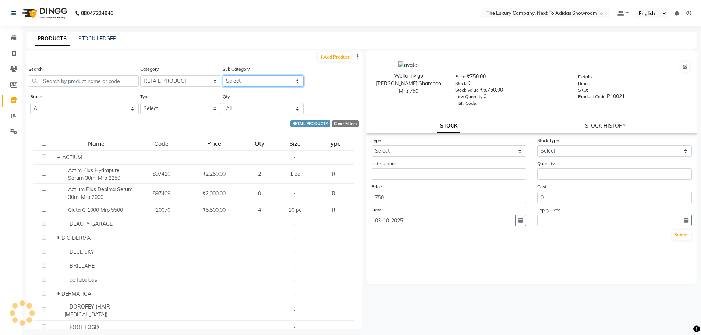
click at [243, 76] on select "Select" at bounding box center [263, 80] width 81 height 11
click at [244, 80] on select "Select ACTIUM BEAUTY GARAGE BIO DERMA BLUE SKY BRILLARE de fabulous DERMATICA D…" at bounding box center [263, 80] width 81 height 11
select select "11364020513"
click at [223, 75] on select "Select ACTIUM BEAUTY GARAGE BIO DERMA BLUE SKY BRILLARE de fabulous DERMATICA D…" at bounding box center [263, 80] width 81 height 11
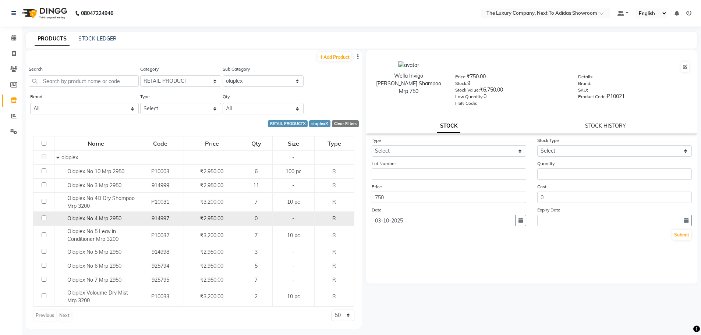
click at [246, 217] on div "0" at bounding box center [256, 219] width 26 height 8
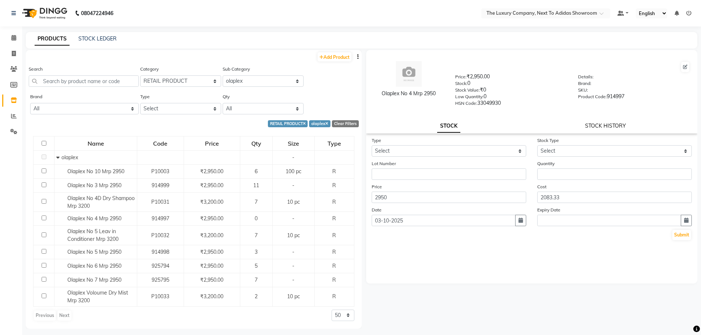
click at [617, 127] on link "STOCK HISTORY" at bounding box center [605, 126] width 41 height 7
select select "all"
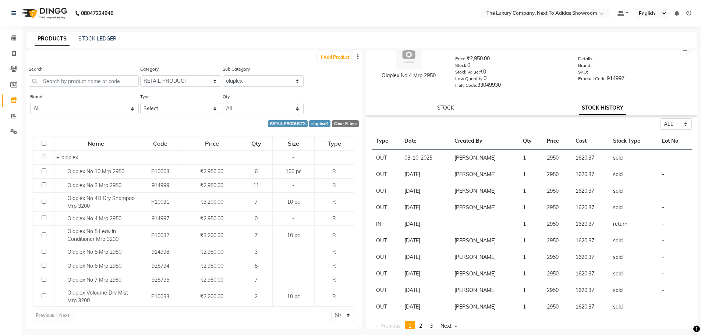
scroll to position [26, 0]
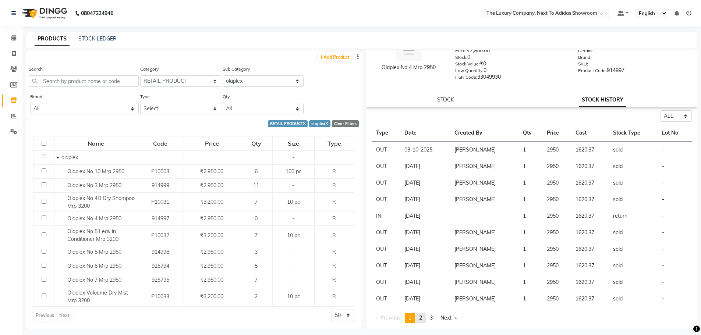
click at [420, 317] on link "page 2" at bounding box center [421, 318] width 10 height 10
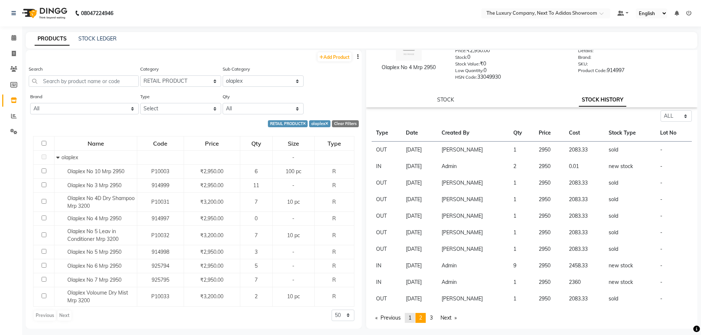
click at [415, 319] on link "page 1" at bounding box center [410, 318] width 10 height 10
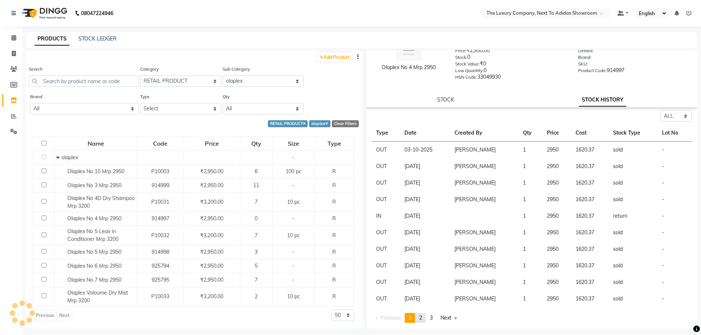
click at [422, 320] on span "2" at bounding box center [420, 318] width 3 height 7
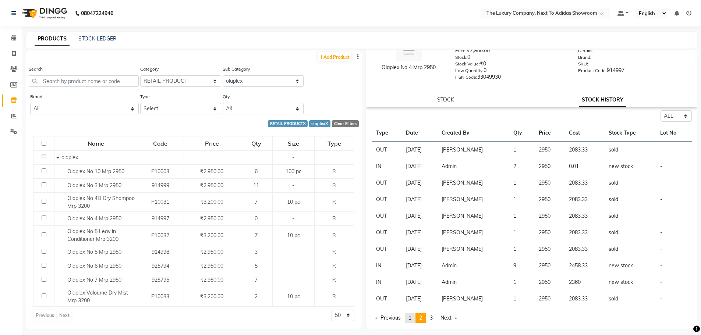
click at [412, 318] on span "1" at bounding box center [410, 318] width 3 height 7
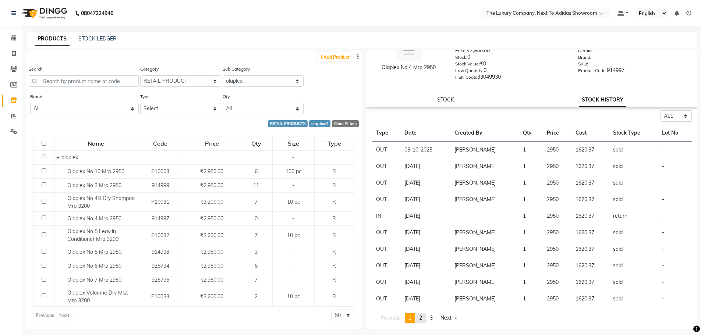
click at [421, 320] on span "2" at bounding box center [420, 318] width 3 height 7
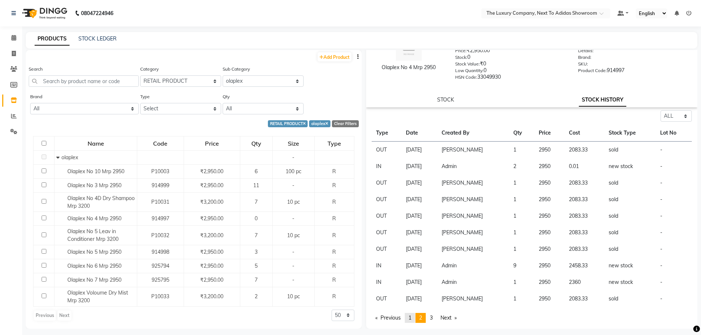
click at [412, 321] on span "1" at bounding box center [410, 318] width 3 height 7
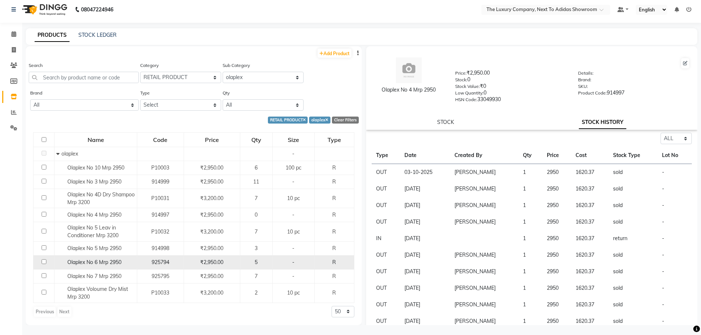
scroll to position [5, 0]
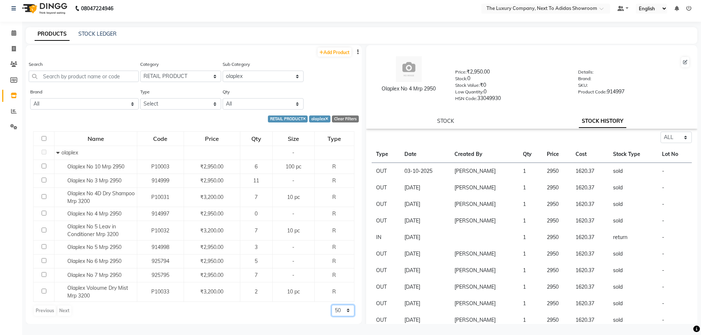
click at [341, 313] on select "50 100 500" at bounding box center [343, 310] width 23 height 11
select select "500"
click at [332, 305] on select "50 100 500" at bounding box center [343, 310] width 23 height 11
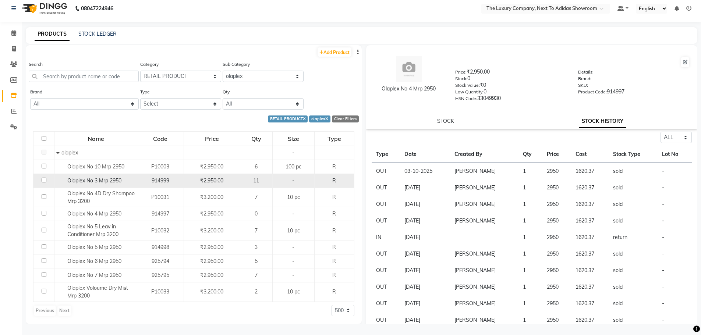
click at [257, 181] on span "11" at bounding box center [256, 180] width 6 height 7
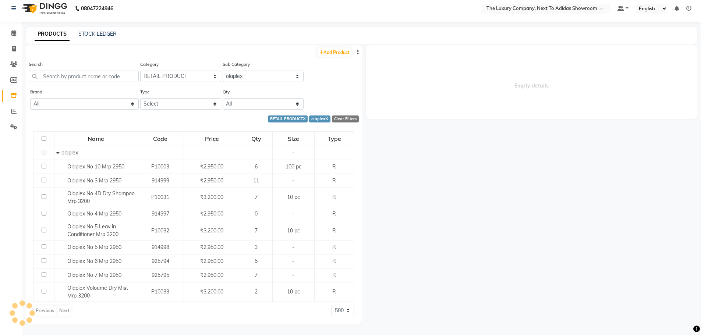
select select "all"
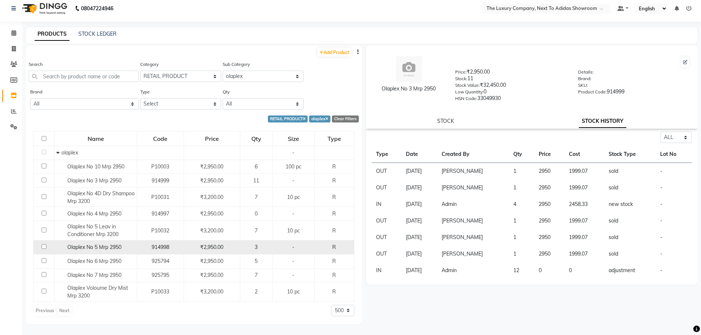
click at [263, 248] on div "3" at bounding box center [256, 248] width 26 height 8
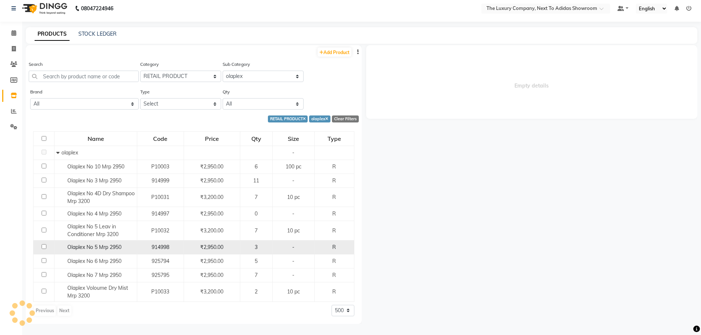
select select "all"
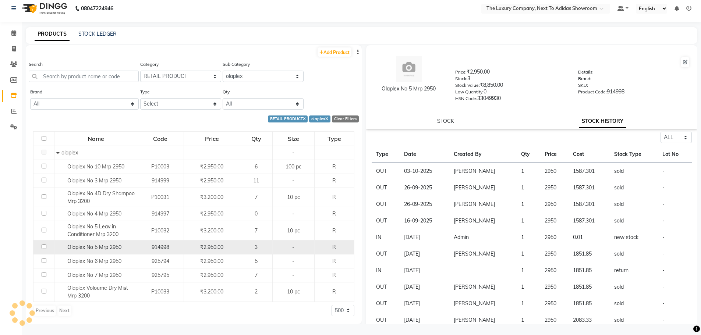
click at [267, 247] on div "3" at bounding box center [256, 248] width 26 height 8
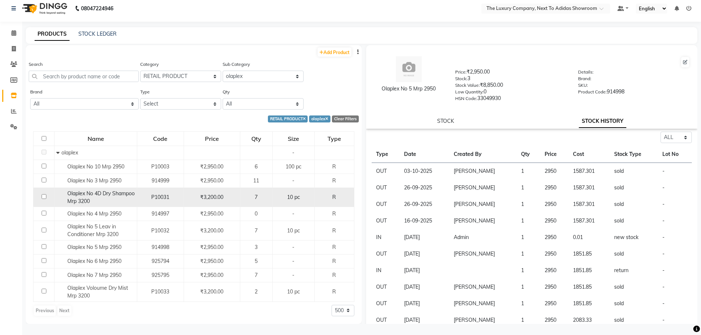
click at [258, 199] on span "7" at bounding box center [256, 197] width 3 height 7
select select "all"
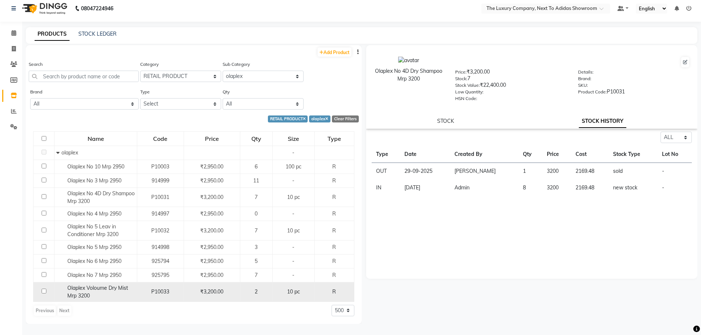
click at [99, 295] on div "Olaplex Voloume Dry Mist Mrp 3200" at bounding box center [95, 292] width 79 height 15
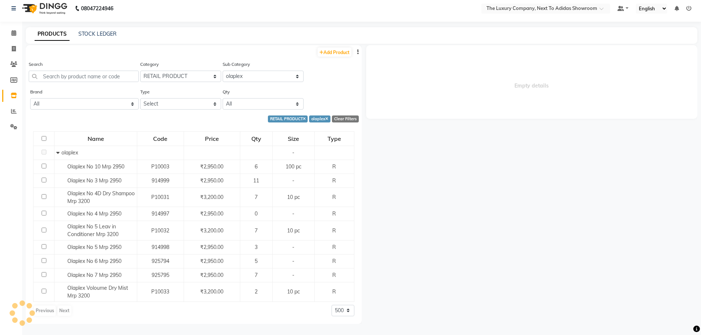
select select "all"
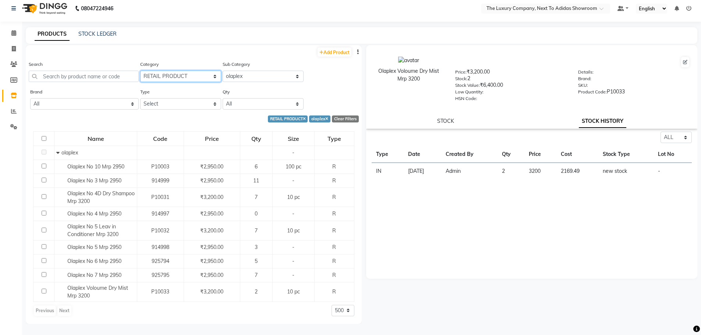
click at [211, 74] on select "Select RETAIL PRODUCT" at bounding box center [180, 76] width 81 height 11
click at [259, 75] on select "Select ACTIUM BEAUTY GARAGE BIO DERMA BLUE SKY BRILLARE de fabulous DERMATICA D…" at bounding box center [263, 76] width 81 height 11
select select "11364020505"
click at [223, 71] on select "Select ACTIUM BEAUTY GARAGE BIO DERMA BLUE SKY BRILLARE de fabulous DERMATICA D…" at bounding box center [263, 76] width 81 height 11
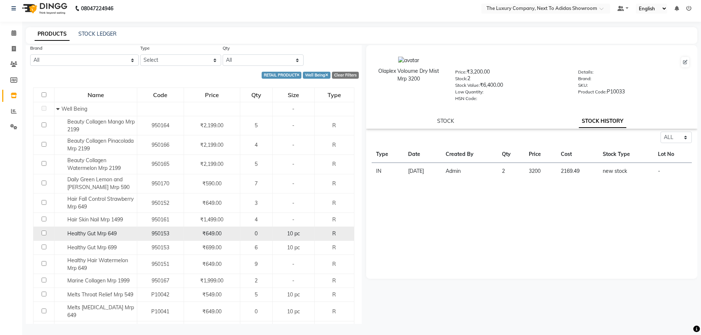
scroll to position [74, 0]
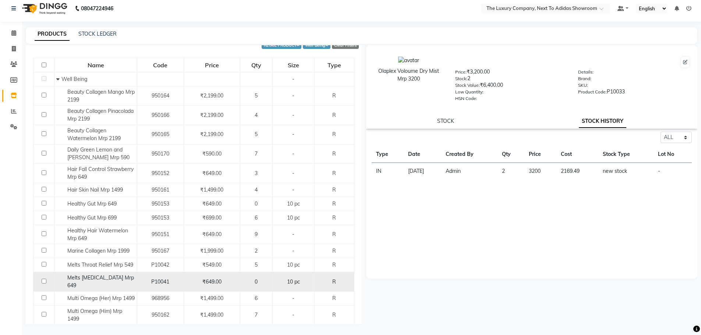
click at [261, 283] on td "0" at bounding box center [256, 282] width 32 height 20
click at [260, 278] on div "0" at bounding box center [256, 282] width 26 height 8
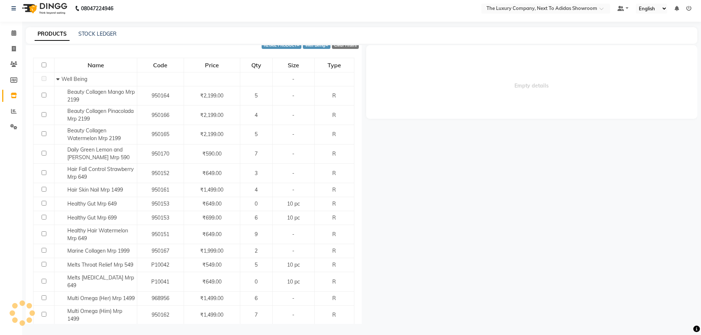
select select "all"
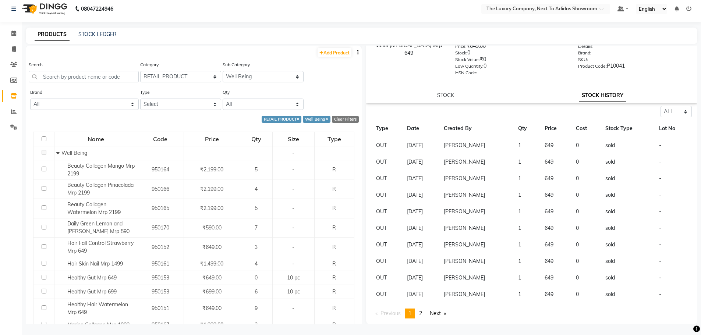
scroll to position [0, 0]
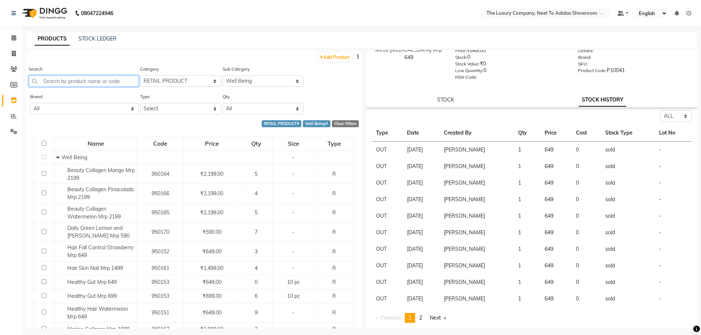
click at [91, 79] on input "text" at bounding box center [84, 80] width 110 height 11
click at [242, 81] on select "Select ACTIUM BEAUTY GARAGE BIO DERMA BLUE SKY BRILLARE de fabulous DERMATICA D…" at bounding box center [263, 80] width 81 height 11
select select "11364020522"
click at [223, 75] on select "Select ACTIUM BEAUTY GARAGE BIO DERMA BLUE SKY BRILLARE de fabulous DERMATICA D…" at bounding box center [263, 80] width 81 height 11
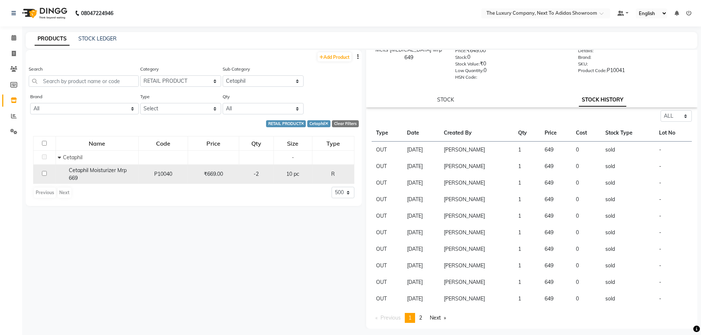
click at [253, 172] on div "-2" at bounding box center [256, 174] width 28 height 8
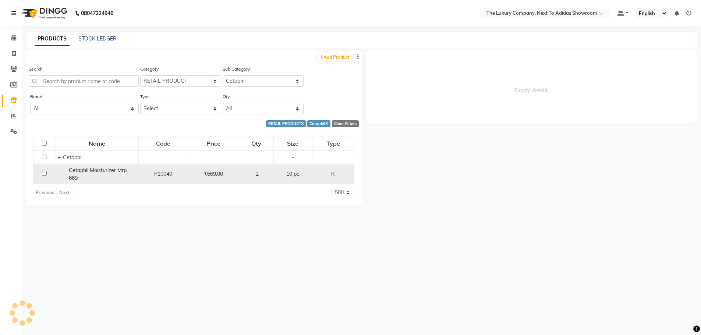
select select "all"
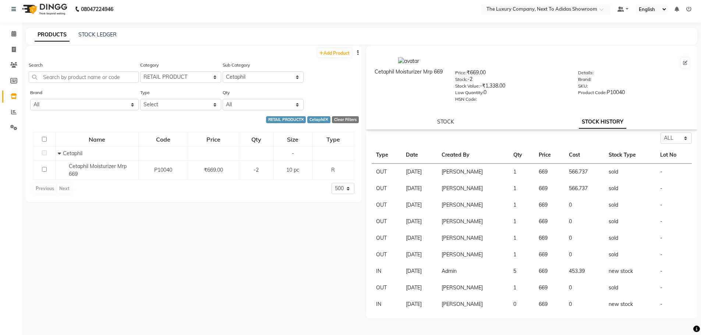
scroll to position [5, 0]
click at [327, 245] on div "Add Product Search Category Select RETAIL PRODUCT Sub Category Select ACTIUM BE…" at bounding box center [194, 184] width 336 height 279
drag, startPoint x: 236, startPoint y: 75, endPoint x: 243, endPoint y: 81, distance: 9.4
click at [240, 79] on select "Select ACTIUM BEAUTY GARAGE BIO DERMA BLUE SKY BRILLARE de fabulous DERMATICA D…" at bounding box center [263, 76] width 81 height 11
drag, startPoint x: 288, startPoint y: 295, endPoint x: 311, endPoint y: 297, distance: 23.7
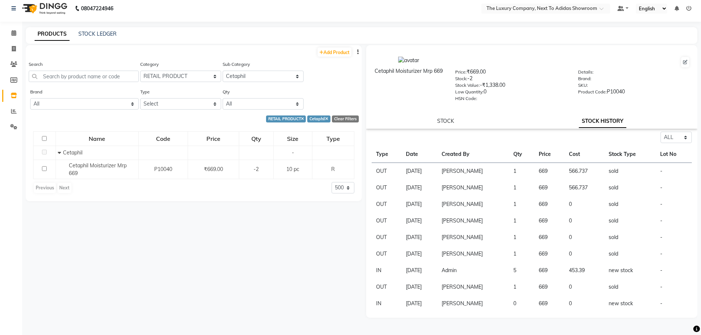
click at [290, 295] on div "Add Product Search Category Select RETAIL PRODUCT Sub Category Select ACTIUM BE…" at bounding box center [194, 184] width 336 height 279
click at [241, 73] on select "Select ACTIUM BEAUTY GARAGE BIO DERMA BLUE SKY BRILLARE de fabulous DERMATICA D…" at bounding box center [263, 76] width 81 height 11
click at [223, 71] on select "Select ACTIUM BEAUTY GARAGE BIO DERMA BLUE SKY BRILLARE de fabulous DERMATICA D…" at bounding box center [263, 76] width 81 height 11
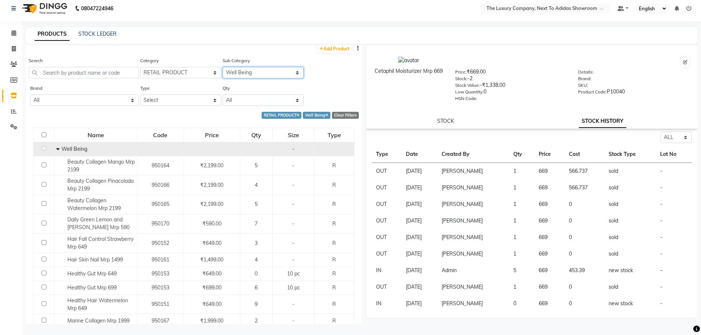
scroll to position [0, 0]
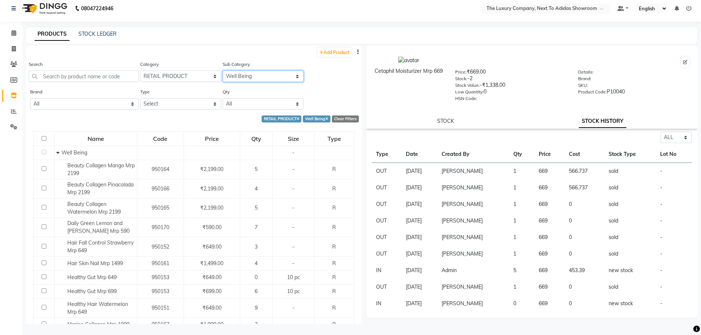
click at [251, 81] on select "Select ACTIUM BEAUTY GARAGE BIO DERMA BLUE SKY BRILLARE de fabulous DERMATICA D…" at bounding box center [263, 76] width 81 height 11
click at [223, 71] on select "Select ACTIUM BEAUTY GARAGE BIO DERMA BLUE SKY BRILLARE de fabulous DERMATICA D…" at bounding box center [263, 76] width 81 height 11
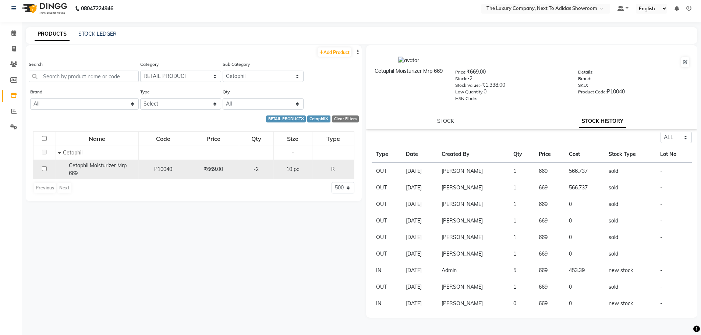
click at [262, 170] on div "-2" at bounding box center [256, 170] width 28 height 8
click at [261, 165] on td "-2" at bounding box center [256, 170] width 34 height 20
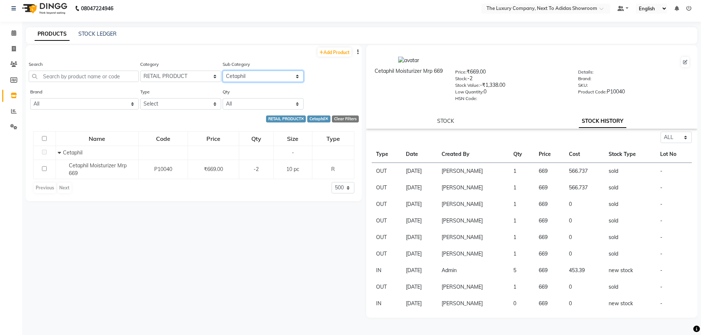
click at [251, 77] on select "Select ACTIUM BEAUTY GARAGE BIO DERMA BLUE SKY BRILLARE de fabulous DERMATICA D…" at bounding box center [263, 76] width 81 height 11
select select "11364020520"
click at [223, 71] on select "Select ACTIUM BEAUTY GARAGE BIO DERMA BLUE SKY BRILLARE de fabulous DERMATICA D…" at bounding box center [263, 76] width 81 height 11
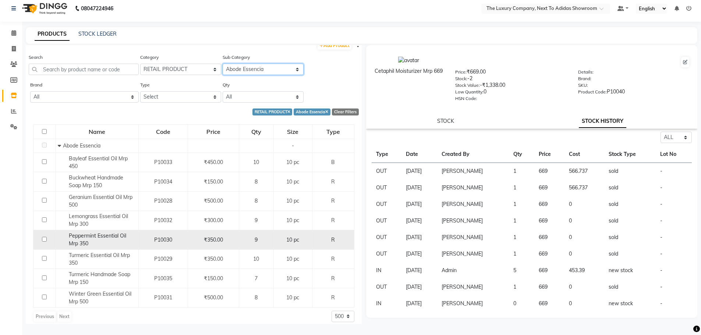
scroll to position [13, 0]
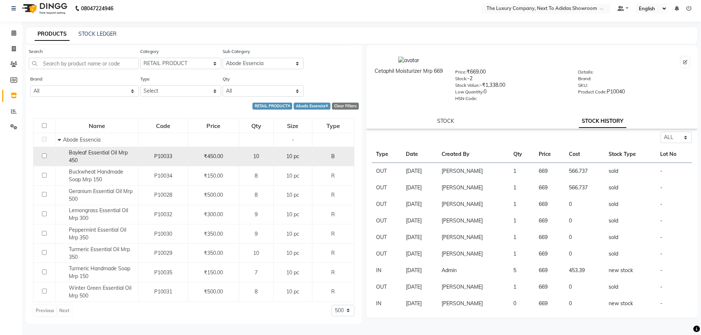
click at [262, 157] on div "10" at bounding box center [256, 157] width 28 height 8
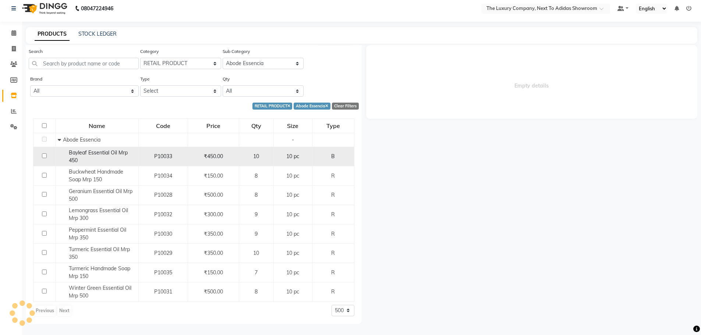
select select "all"
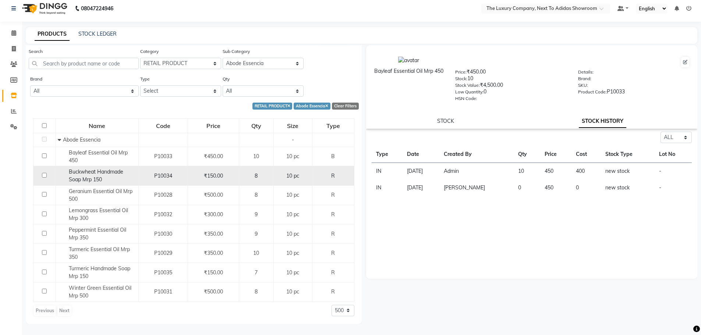
click at [258, 173] on div "8" at bounding box center [256, 176] width 28 height 8
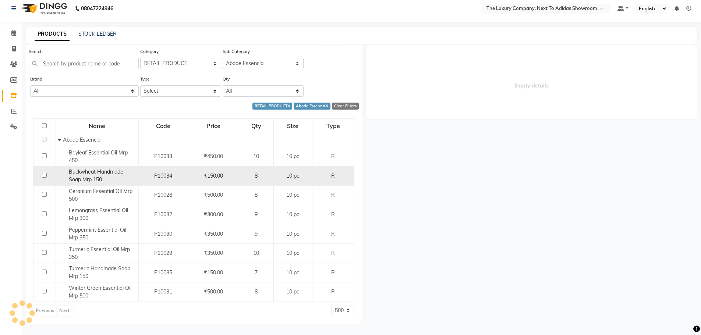
select select "all"
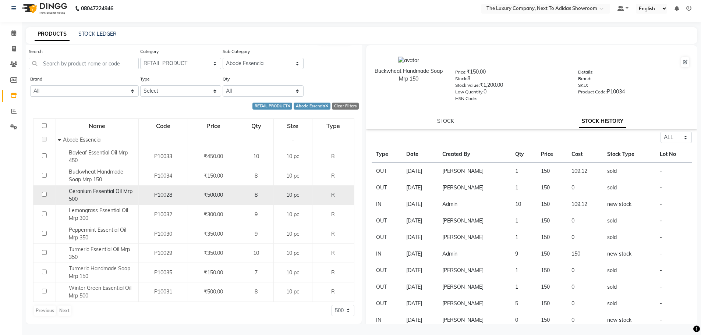
click at [260, 190] on td "8" at bounding box center [256, 196] width 34 height 20
click at [260, 192] on div "8" at bounding box center [256, 195] width 28 height 8
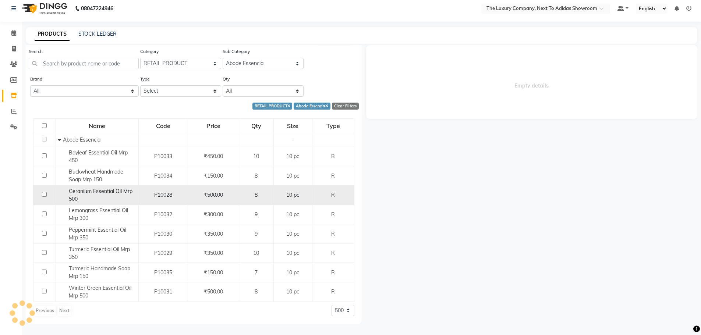
select select "all"
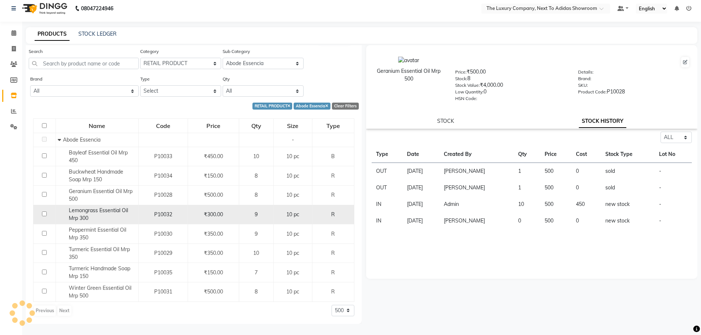
click at [265, 215] on div "9" at bounding box center [256, 215] width 28 height 8
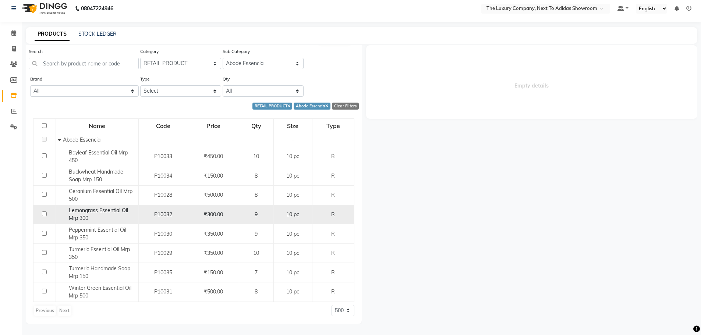
select select "all"
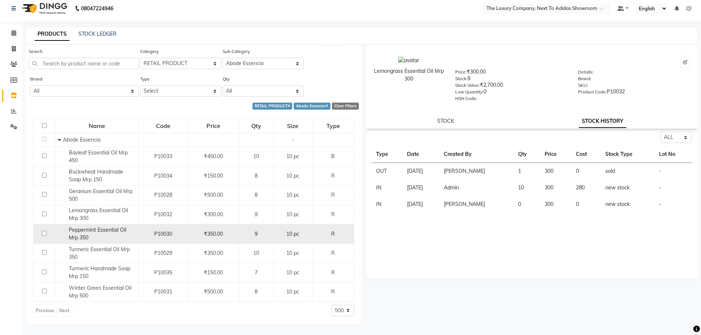
click at [265, 230] on div "9" at bounding box center [256, 234] width 28 height 8
select select "all"
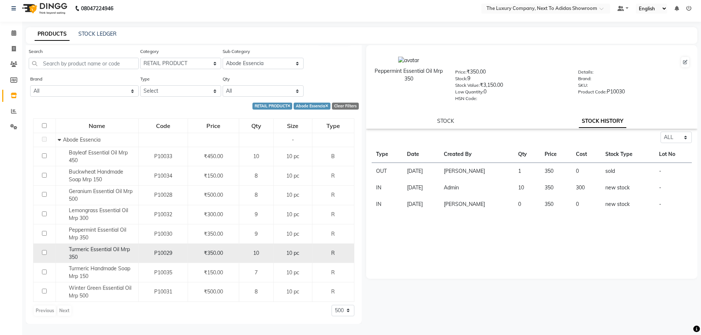
click at [259, 253] on div "10" at bounding box center [256, 254] width 28 height 8
select select "all"
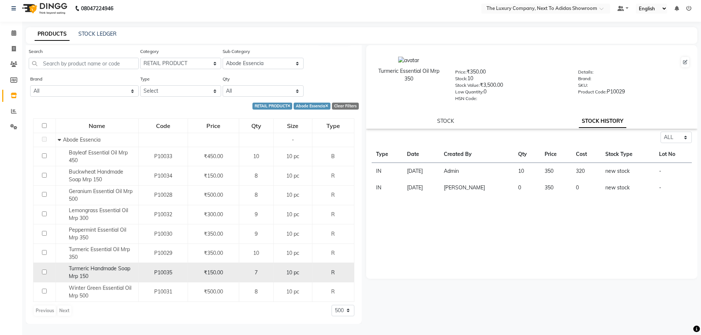
click at [264, 274] on div "7" at bounding box center [256, 273] width 28 height 8
select select "all"
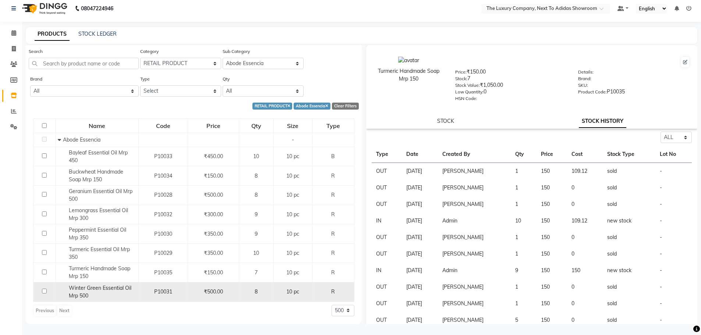
click at [262, 287] on td "8" at bounding box center [256, 293] width 34 height 20
click at [262, 289] on div "8" at bounding box center [256, 292] width 28 height 8
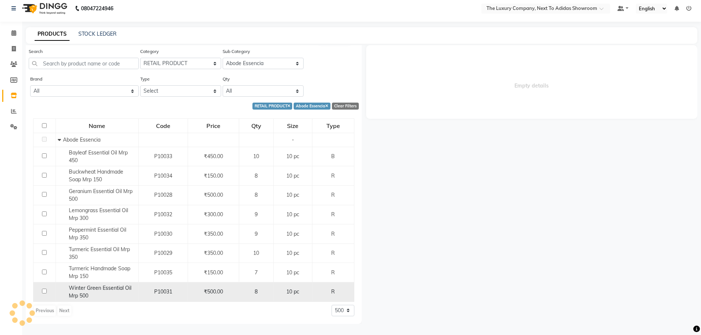
select select "all"
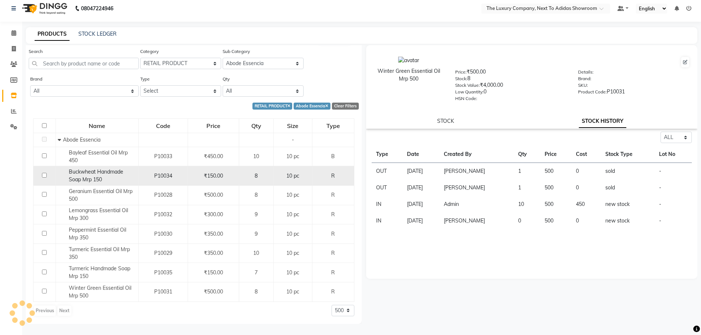
click at [270, 179] on td "8" at bounding box center [256, 176] width 34 height 20
click at [255, 173] on span "8" at bounding box center [256, 176] width 3 height 7
select select "all"
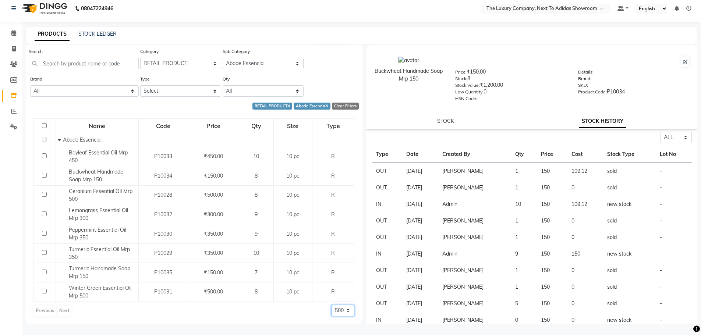
click at [332, 308] on select "50 100 500" at bounding box center [343, 310] width 23 height 11
click at [332, 305] on select "50 100 500" at bounding box center [343, 310] width 23 height 11
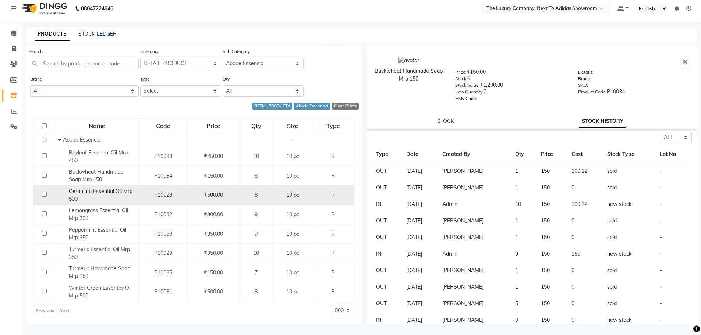
click at [115, 190] on span "Geranium Essential Oil Mrp 500" at bounding box center [101, 195] width 64 height 14
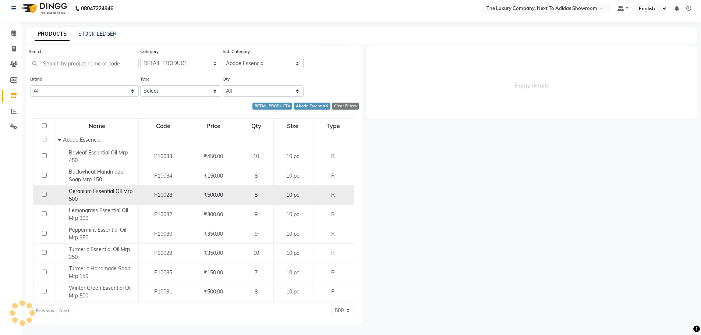
select select "all"
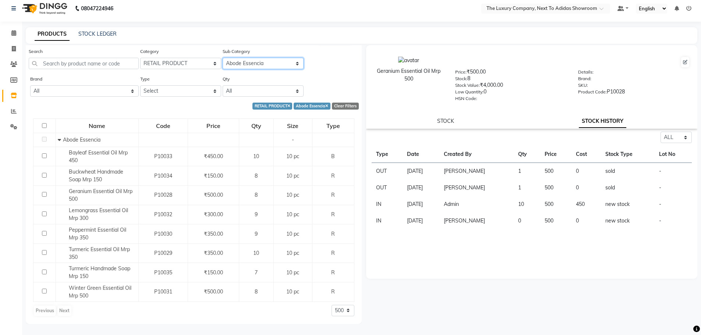
click at [247, 67] on select "Select ACTIUM BEAUTY GARAGE BIO DERMA BLUE SKY BRILLARE de fabulous DERMATICA D…" at bounding box center [263, 63] width 81 height 11
click at [223, 58] on select "Select ACTIUM BEAUTY GARAGE BIO DERMA BLUE SKY BRILLARE de fabulous DERMATICA D…" at bounding box center [263, 63] width 81 height 11
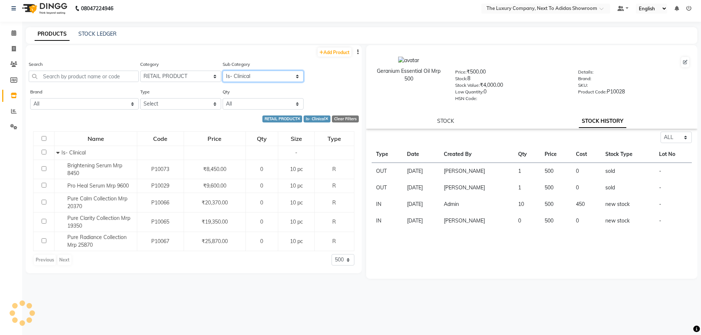
scroll to position [0, 0]
click at [252, 81] on select "Select ACTIUM BEAUTY GARAGE BIO DERMA BLUE SKY BRILLARE de fabulous DERMATICA D…" at bounding box center [263, 76] width 81 height 11
select select "11364020505"
click at [223, 71] on select "Select ACTIUM BEAUTY GARAGE BIO DERMA BLUE SKY BRILLARE de fabulous DERMATICA D…" at bounding box center [263, 76] width 81 height 11
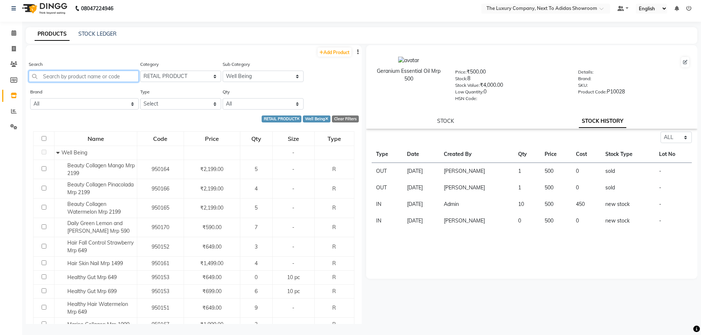
click at [92, 78] on input "text" at bounding box center [84, 76] width 110 height 11
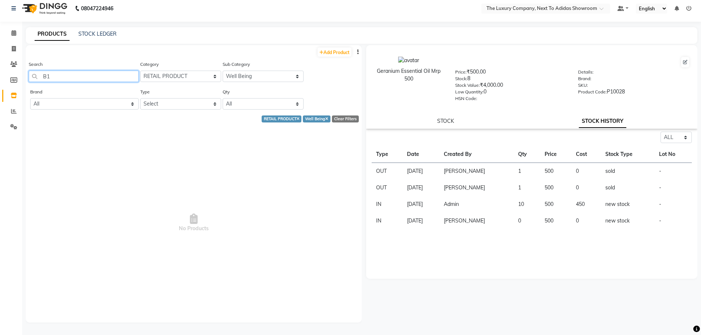
type input "B"
select select "500"
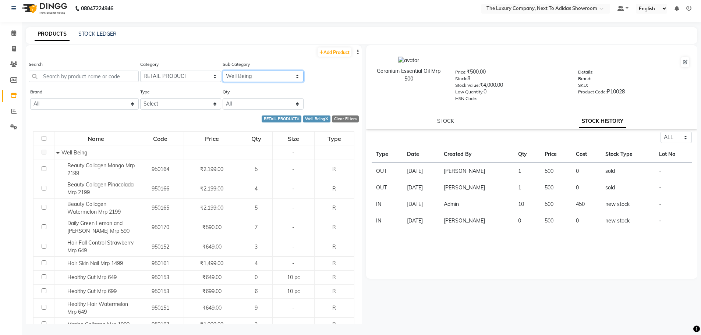
click at [233, 74] on select "Select ACTIUM BEAUTY GARAGE BIO DERMA BLUE SKY BRILLARE de fabulous DERMATICA D…" at bounding box center [263, 76] width 81 height 11
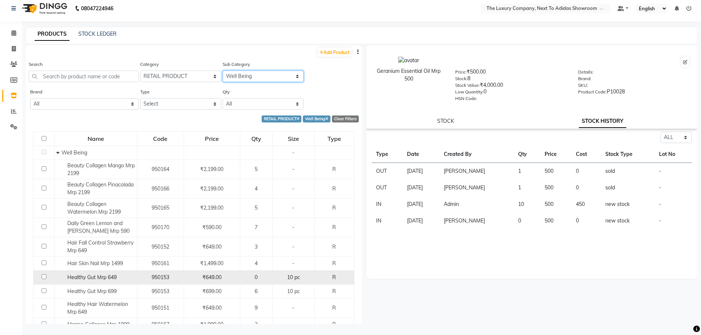
select select "11364020519"
click at [223, 71] on select "Select ACTIUM BEAUTY GARAGE BIO DERMA BLUE SKY BRILLARE de fabulous DERMATICA D…" at bounding box center [263, 76] width 81 height 11
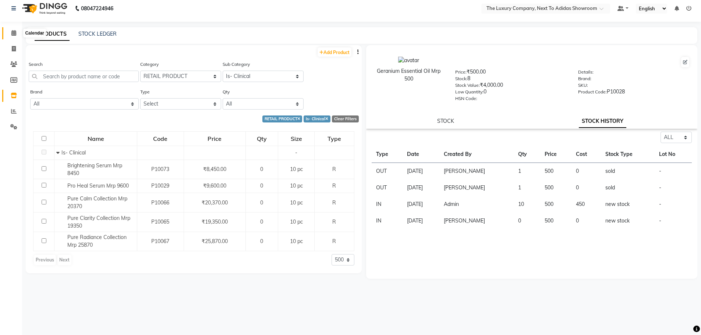
click at [11, 35] on span at bounding box center [13, 33] width 13 height 8
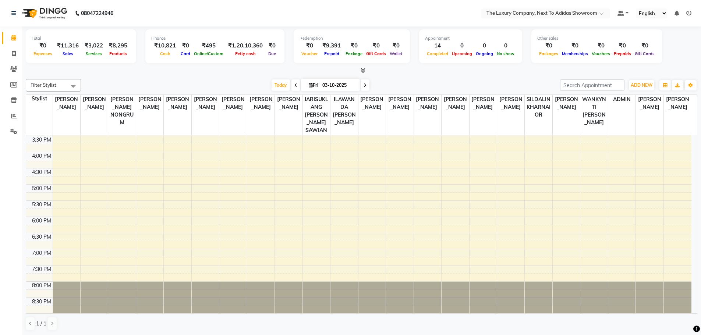
scroll to position [243, 0]
click at [12, 35] on icon at bounding box center [13, 38] width 5 height 6
click at [11, 36] on icon at bounding box center [13, 38] width 5 height 6
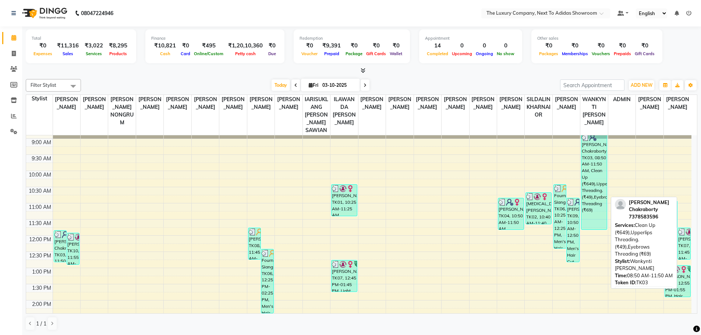
scroll to position [0, 0]
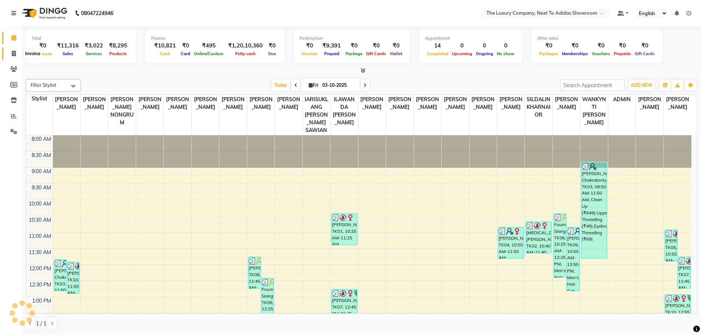
click at [11, 54] on span at bounding box center [13, 54] width 13 height 8
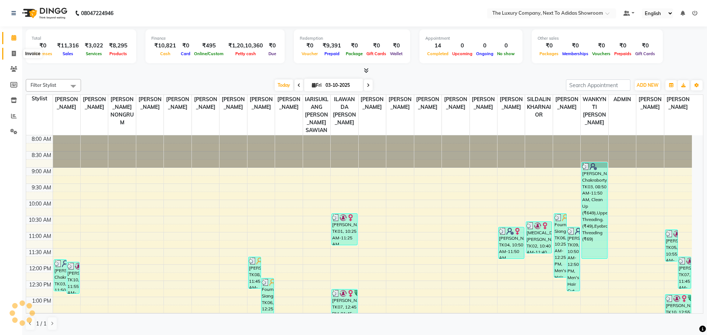
select select "6828"
select select "service"
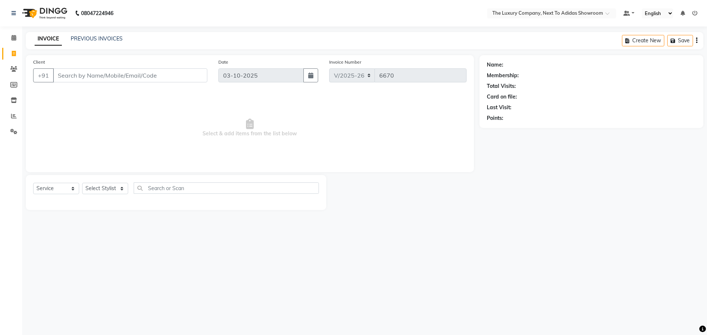
click at [85, 70] on input "Client" at bounding box center [130, 75] width 154 height 14
type input "NU"
click at [11, 36] on span at bounding box center [13, 38] width 13 height 8
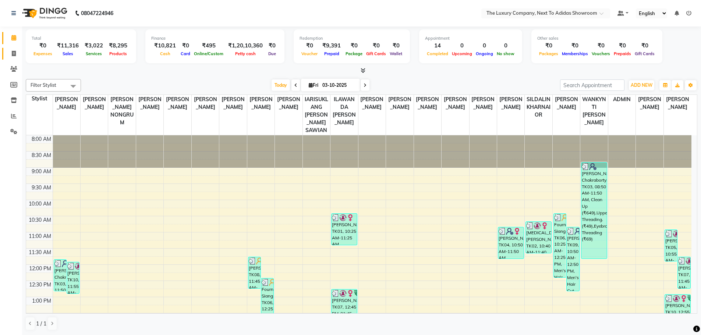
click at [14, 55] on icon at bounding box center [14, 54] width 4 height 6
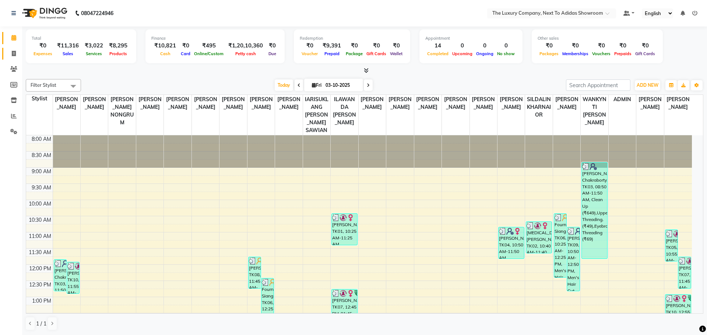
select select "6828"
select select "service"
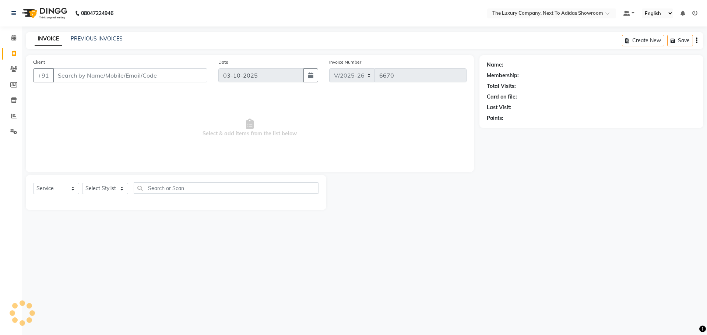
click at [65, 74] on input "Client" at bounding box center [130, 75] width 154 height 14
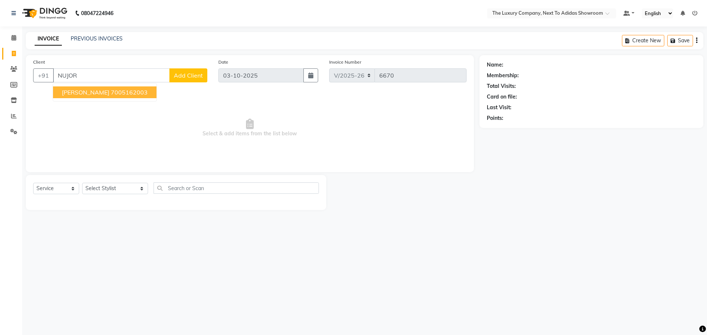
click at [77, 96] on button "[PERSON_NAME] 7005162003" at bounding box center [104, 93] width 103 height 12
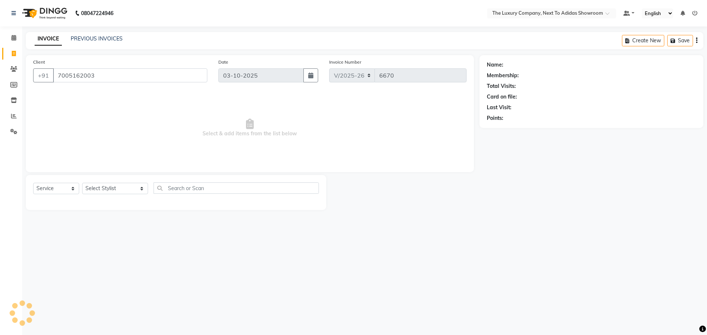
type input "7005162003"
click at [507, 126] on icon "button" at bounding box center [507, 128] width 5 height 5
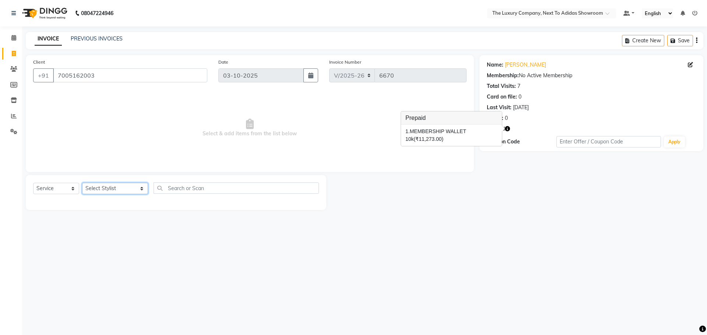
click at [124, 188] on select "Select Stylist [PERSON_NAME] [PERSON_NAME] ANSAI [PERSON_NAME] BALAJIED [PERSON…" at bounding box center [115, 188] width 66 height 11
select select "53668"
click at [82, 183] on select "Select Stylist [PERSON_NAME] [PERSON_NAME] ANSAI [PERSON_NAME] BALAJIED [PERSON…" at bounding box center [115, 188] width 66 height 11
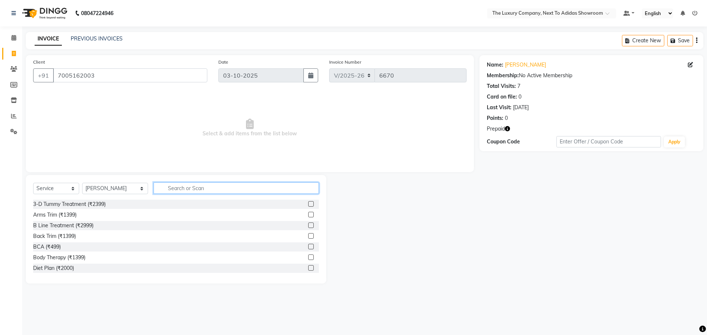
click at [187, 191] on input "text" at bounding box center [236, 188] width 165 height 11
type input "349"
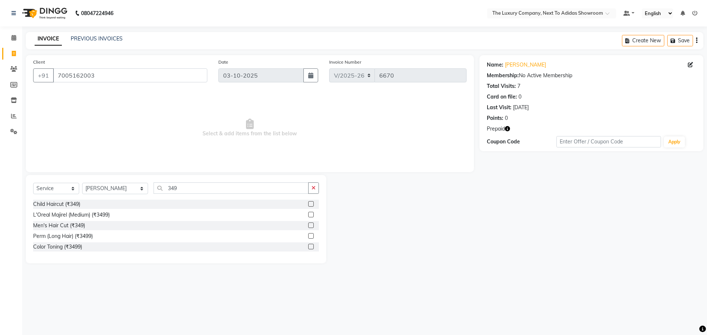
drag, startPoint x: 310, startPoint y: 227, endPoint x: 228, endPoint y: 211, distance: 83.2
click at [310, 227] on label at bounding box center [311, 226] width 6 height 6
click at [310, 227] on input "checkbox" at bounding box center [310, 225] width 5 height 5
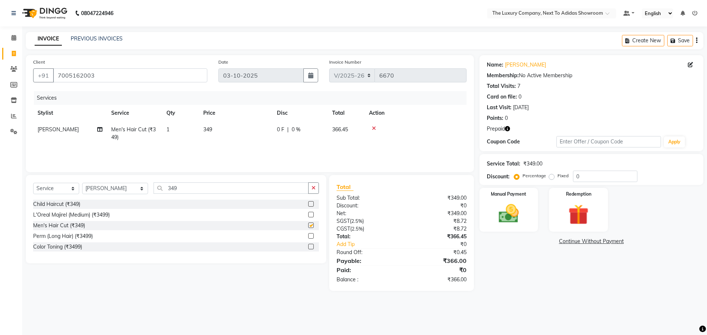
checkbox input "false"
drag, startPoint x: 181, startPoint y: 190, endPoint x: 0, endPoint y: 221, distance: 183.4
click at [0, 219] on app-home "08047224946 Select Location × The Luxury Company, Next To Adidas Showroom Defau…" at bounding box center [353, 151] width 707 height 302
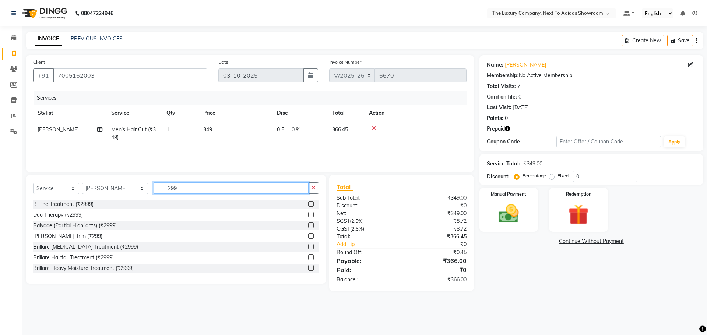
type input "299"
click at [308, 236] on label at bounding box center [311, 236] width 6 height 6
click at [308, 236] on input "checkbox" at bounding box center [310, 236] width 5 height 5
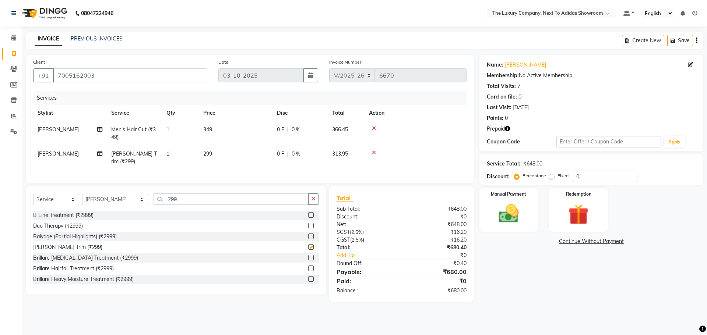
checkbox input "false"
drag, startPoint x: 183, startPoint y: 198, endPoint x: 60, endPoint y: 233, distance: 127.6
click at [59, 229] on div "Select Service Product Membership Package Voucher Prepaid Gift Card Select Styl…" at bounding box center [176, 240] width 300 height 109
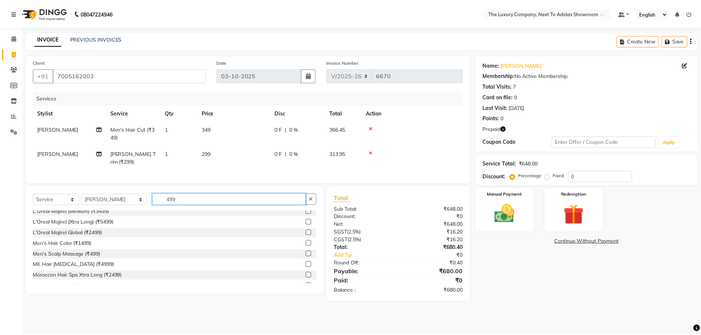
scroll to position [147, 0]
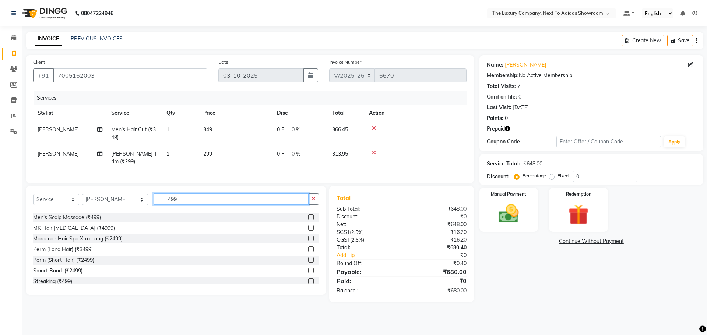
type input "499"
click at [308, 215] on label at bounding box center [311, 218] width 6 height 6
click at [308, 215] on input "checkbox" at bounding box center [310, 217] width 5 height 5
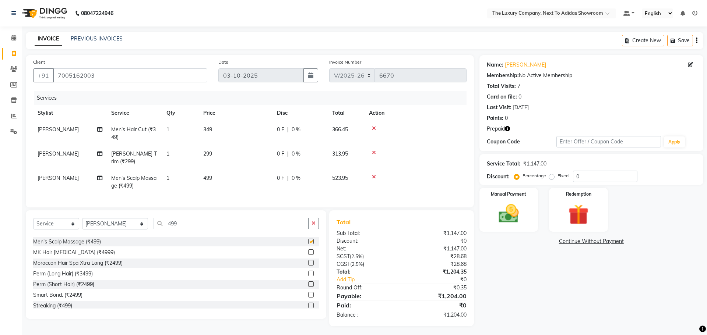
checkbox input "false"
click at [564, 216] on img at bounding box center [578, 215] width 34 height 26
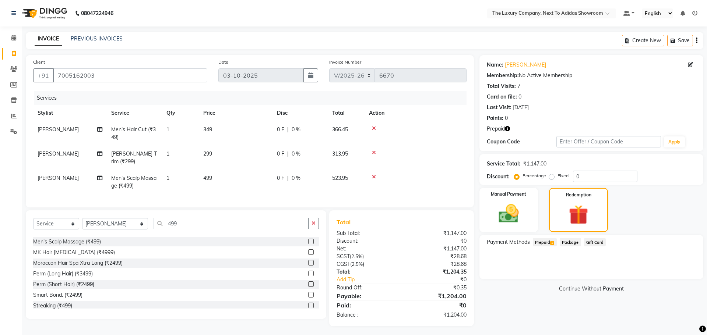
click at [538, 240] on span "Prepaid 1" at bounding box center [545, 242] width 24 height 8
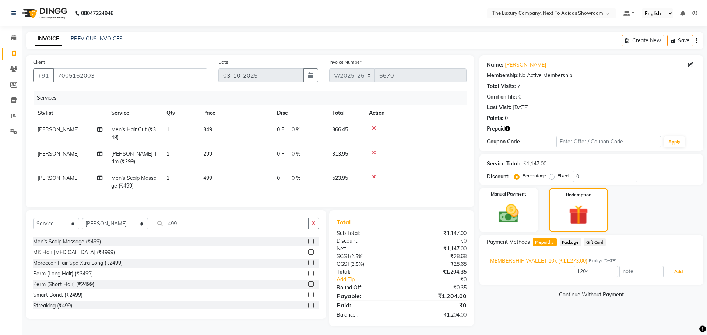
click at [687, 269] on button "Add" at bounding box center [678, 272] width 27 height 13
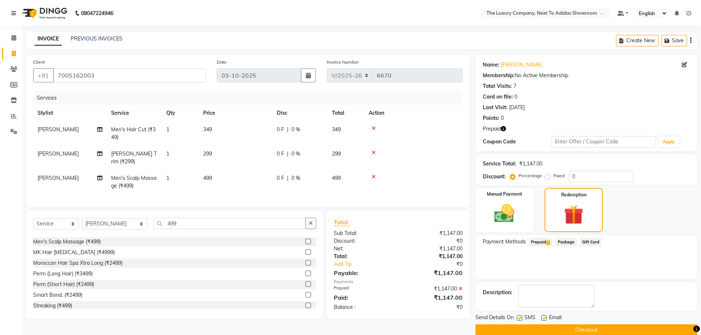
click at [604, 331] on button "Checkout" at bounding box center [587, 330] width 222 height 11
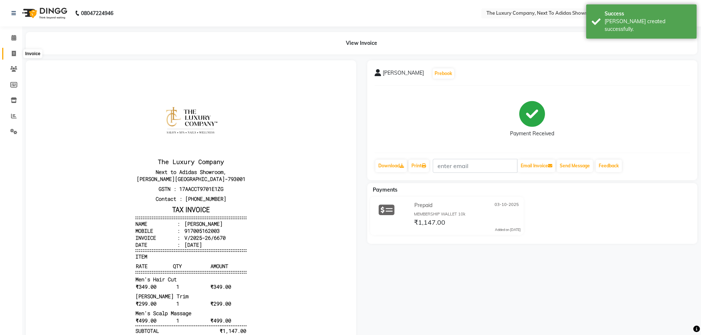
click at [13, 52] on icon at bounding box center [14, 54] width 4 height 6
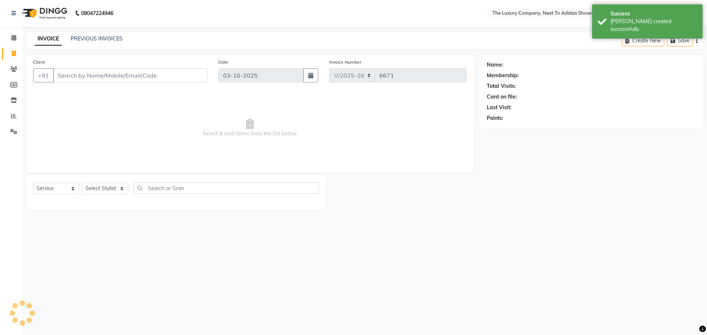
click at [134, 70] on input "Client" at bounding box center [130, 75] width 154 height 14
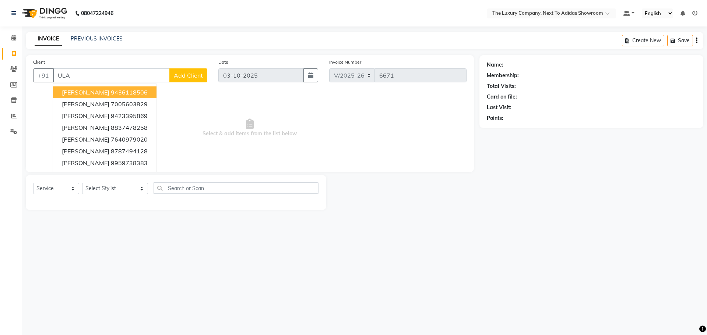
click at [94, 88] on button "[PERSON_NAME] 9436118506" at bounding box center [104, 93] width 103 height 12
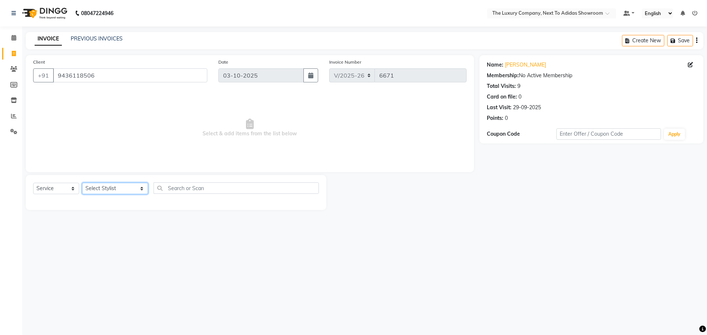
click at [121, 187] on select "Select Stylist [PERSON_NAME] [PERSON_NAME] ANSAI [PERSON_NAME] BALAJIED [PERSON…" at bounding box center [115, 188] width 66 height 11
click at [94, 194] on select "Select Stylist [PERSON_NAME] [PERSON_NAME] ANSAI [PERSON_NAME] BALAJIED [PERSON…" at bounding box center [115, 188] width 66 height 11
click at [82, 183] on select "Select Stylist [PERSON_NAME] [PERSON_NAME] ANSAI [PERSON_NAME] BALAJIED [PERSON…" at bounding box center [115, 188] width 66 height 11
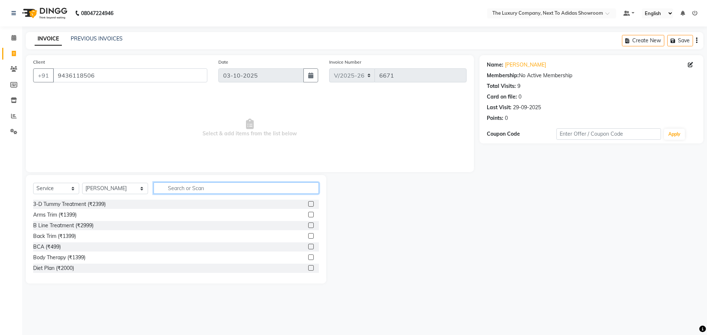
click at [199, 188] on input "text" at bounding box center [236, 188] width 165 height 11
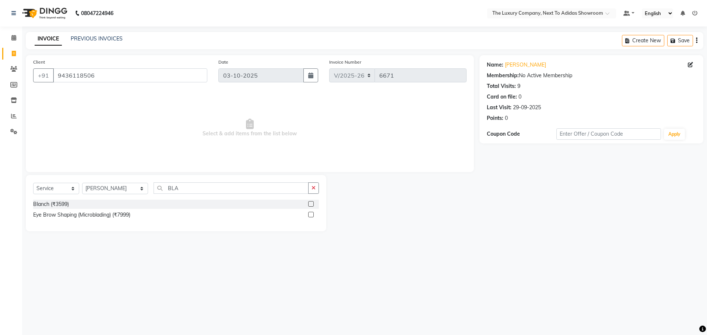
click at [310, 204] on label at bounding box center [311, 204] width 6 height 6
click at [310, 204] on input "checkbox" at bounding box center [310, 204] width 5 height 5
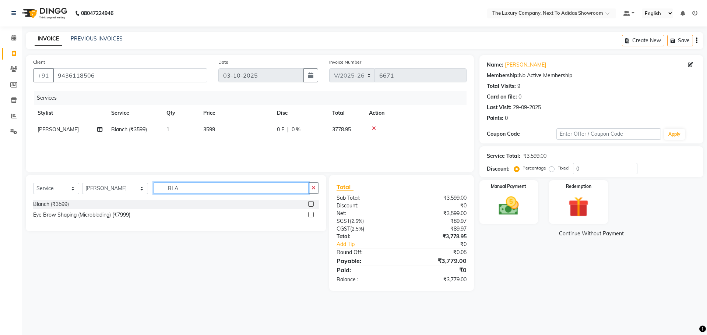
drag, startPoint x: 193, startPoint y: 187, endPoint x: 78, endPoint y: 203, distance: 115.6
click at [78, 203] on div "Select Service Product Membership Package Voucher Prepaid Gift Card Select Styl…" at bounding box center [176, 203] width 300 height 56
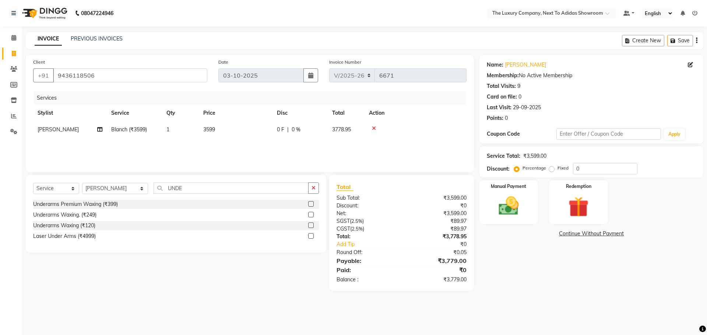
click at [308, 205] on label at bounding box center [311, 204] width 6 height 6
click at [308, 205] on input "checkbox" at bounding box center [310, 204] width 5 height 5
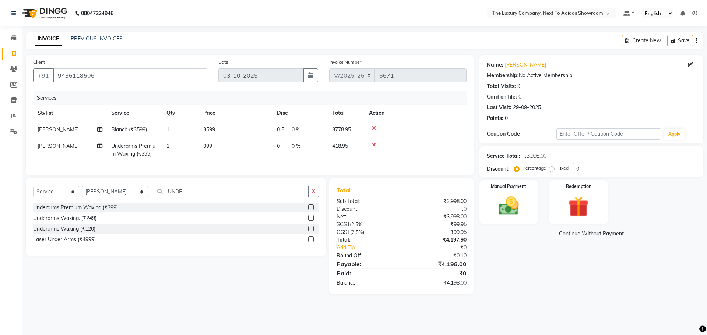
click at [558, 168] on label "Fixed" at bounding box center [562, 168] width 11 height 7
click at [556, 168] on input "Fixed" at bounding box center [552, 168] width 5 height 5
drag, startPoint x: 579, startPoint y: 166, endPoint x: 528, endPoint y: 172, distance: 51.5
click at [528, 172] on div "Percentage Fixed 0" at bounding box center [576, 168] width 122 height 11
click at [521, 195] on img at bounding box center [508, 206] width 34 height 24
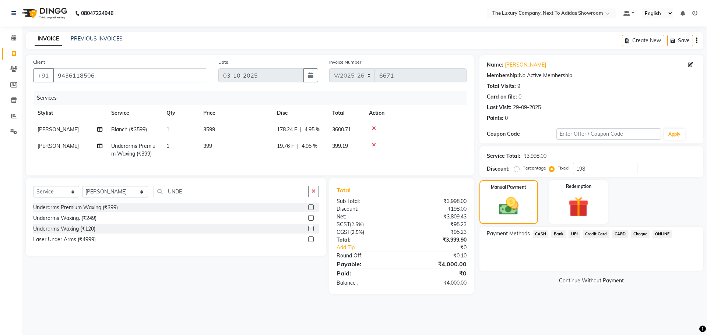
click at [545, 234] on span "CASH" at bounding box center [541, 234] width 16 height 8
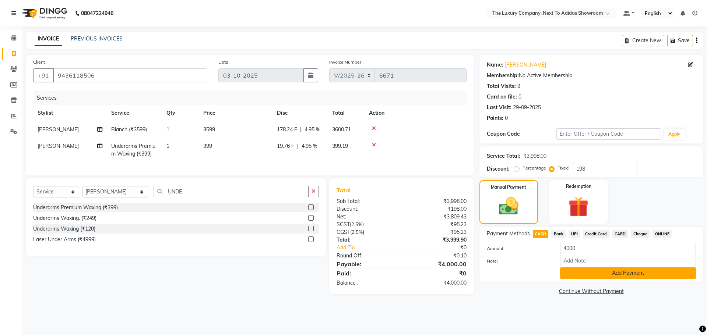
click at [596, 271] on button "Add Payment" at bounding box center [628, 273] width 136 height 11
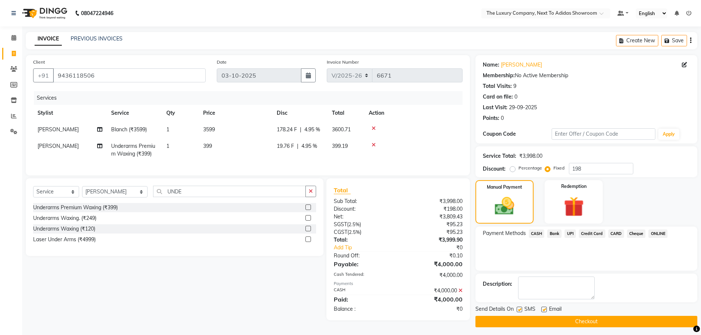
click at [578, 320] on button "Checkout" at bounding box center [587, 321] width 222 height 11
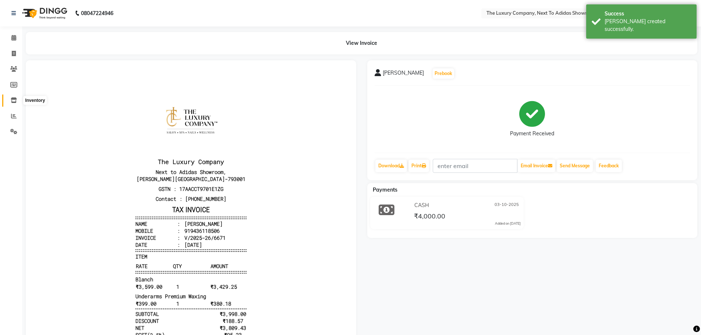
click at [13, 100] on icon at bounding box center [14, 101] width 6 height 6
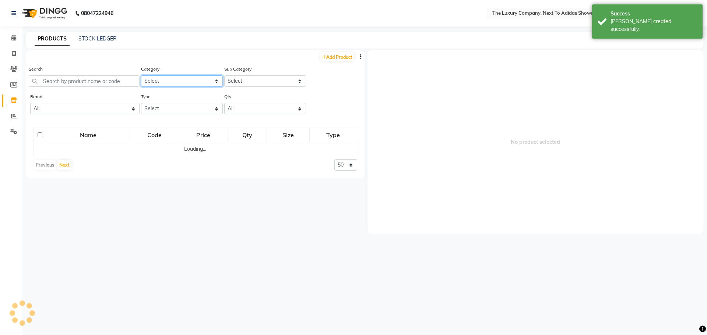
click at [155, 79] on select "Select RETAIL PRODUCT" at bounding box center [182, 80] width 82 height 11
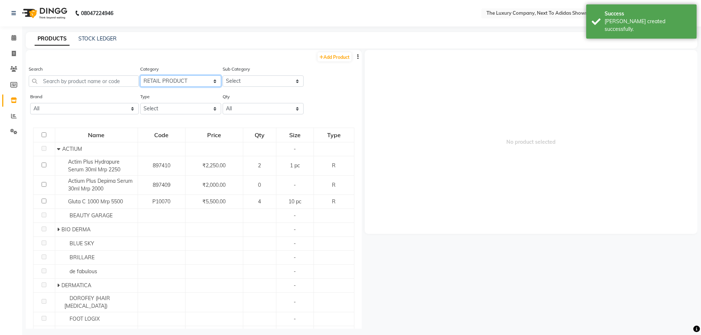
click at [140, 75] on select "Select RETAIL PRODUCT" at bounding box center [180, 80] width 81 height 11
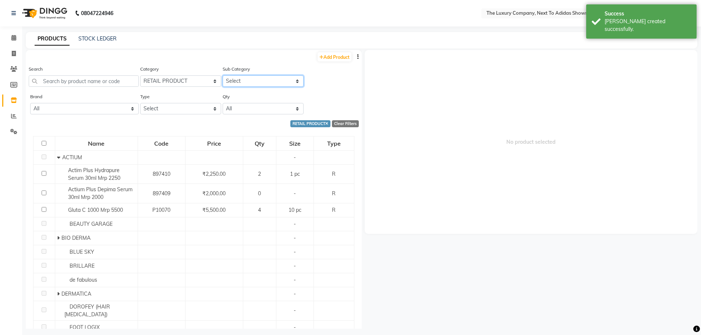
click at [258, 78] on select "Select ACTIUM BEAUTY GARAGE BIO DERMA BLUE SKY BRILLARE de fabulous DERMATICA D…" at bounding box center [263, 80] width 81 height 11
click at [223, 75] on select "Select ACTIUM BEAUTY GARAGE BIO DERMA BLUE SKY BRILLARE de fabulous DERMATICA D…" at bounding box center [263, 80] width 81 height 11
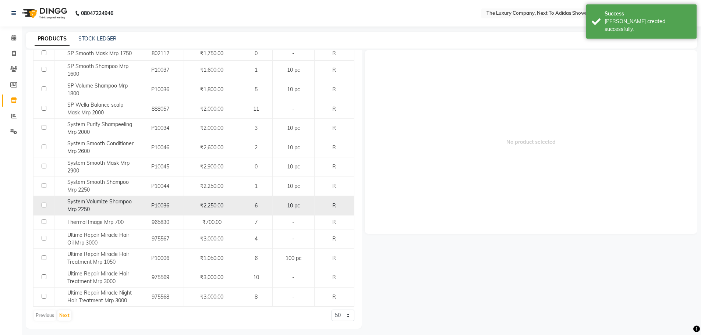
scroll to position [5, 0]
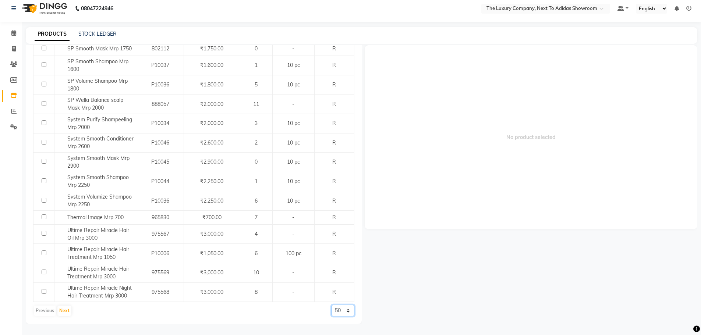
click at [344, 310] on select "50 100 500" at bounding box center [343, 310] width 23 height 11
click at [332, 305] on select "50 100 500" at bounding box center [343, 310] width 23 height 11
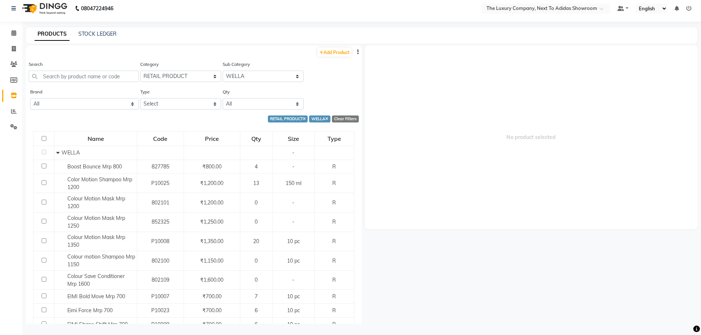
scroll to position [0, 0]
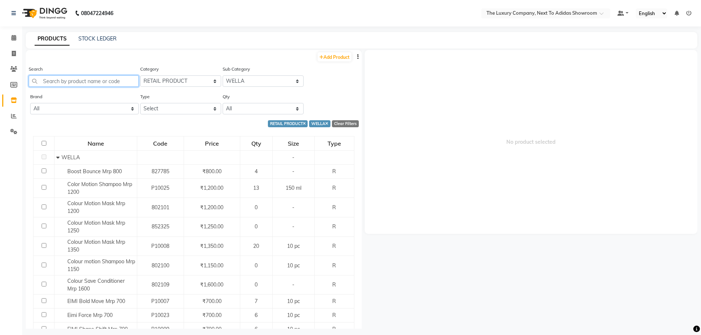
click at [96, 80] on input "text" at bounding box center [84, 80] width 110 height 11
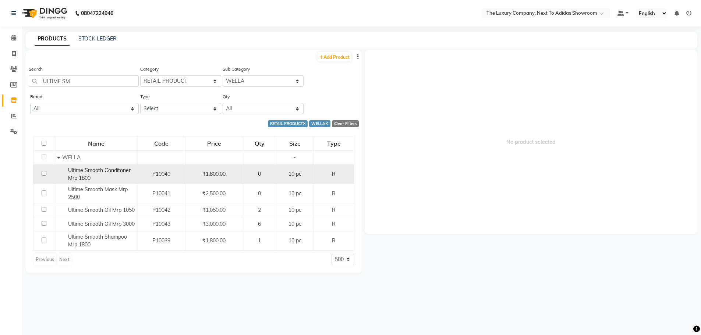
click at [268, 172] on div "0" at bounding box center [259, 174] width 27 height 8
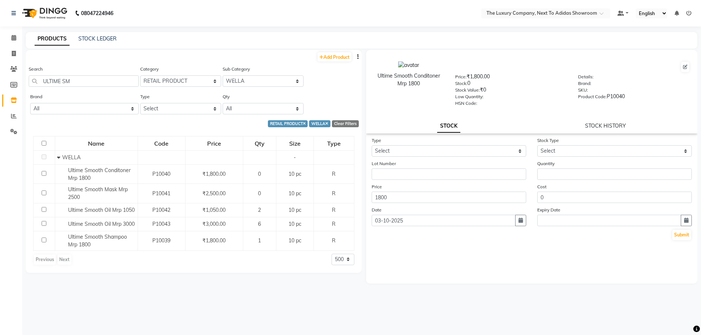
click at [618, 122] on div "Ultime Smooth Conditoner Mrp 1800 Price: ₹1,800.00 Stock: 0 Stock Value: ₹0 Low…" at bounding box center [532, 92] width 332 height 84
click at [615, 127] on link "STOCK HISTORY" at bounding box center [605, 126] width 41 height 7
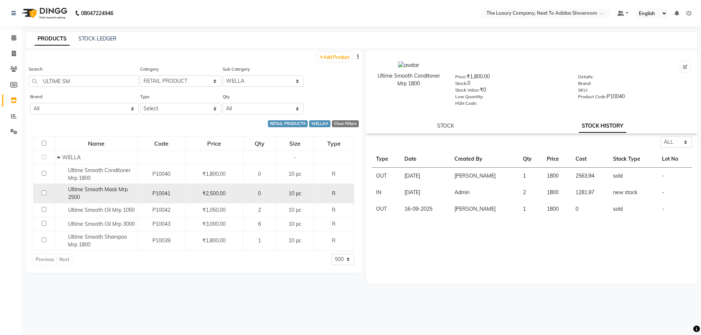
click at [264, 197] on div "0" at bounding box center [259, 194] width 27 height 8
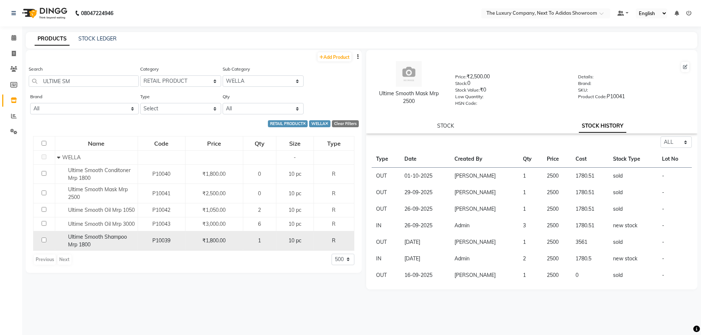
click at [268, 235] on td "1" at bounding box center [259, 242] width 33 height 20
click at [268, 241] on div "1" at bounding box center [259, 241] width 27 height 8
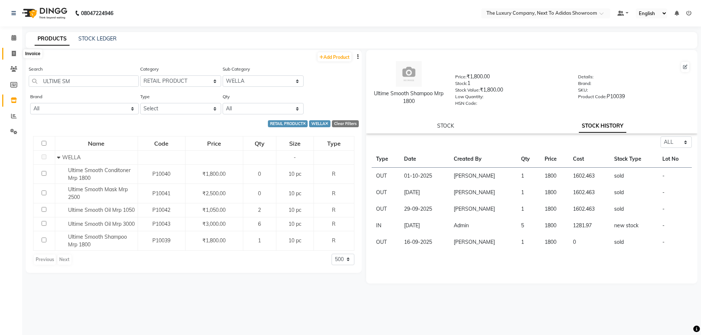
click at [13, 51] on icon at bounding box center [14, 54] width 4 height 6
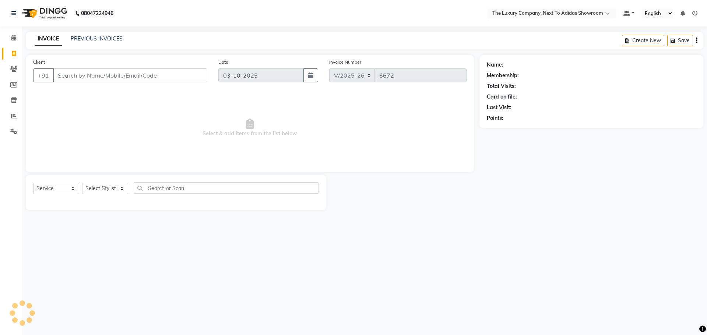
drag, startPoint x: 64, startPoint y: 71, endPoint x: 75, endPoint y: 67, distance: 12.6
click at [67, 70] on input "Client" at bounding box center [130, 75] width 154 height 14
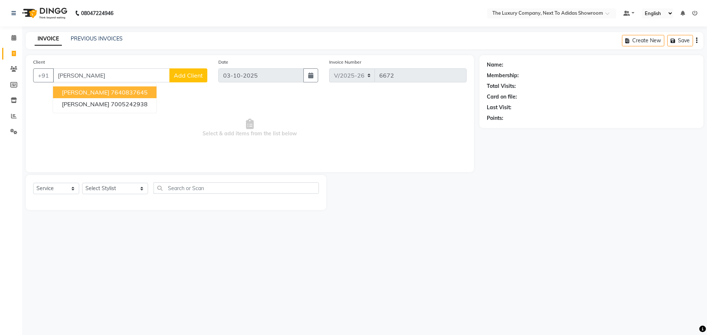
click at [96, 89] on span "[PERSON_NAME]" at bounding box center [85, 92] width 47 height 7
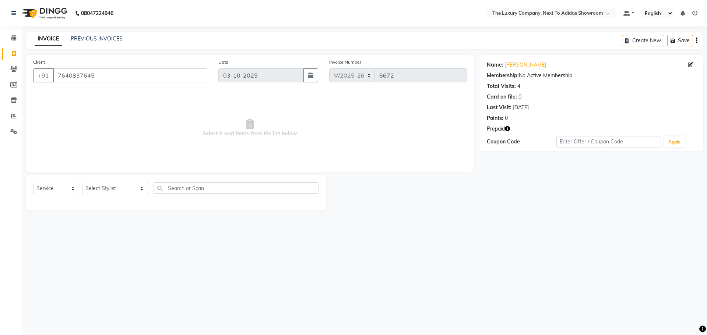
click at [509, 127] on icon "button" at bounding box center [507, 128] width 5 height 5
click at [120, 188] on select "Select Stylist [PERSON_NAME] [PERSON_NAME] ANSAI [PERSON_NAME] BALAJIED [PERSON…" at bounding box center [115, 188] width 66 height 11
click at [82, 183] on select "Select Stylist [PERSON_NAME] [PERSON_NAME] ANSAI [PERSON_NAME] BALAJIED [PERSON…" at bounding box center [115, 188] width 66 height 11
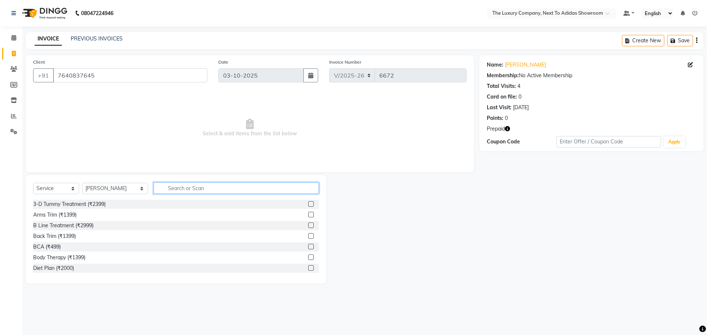
click at [154, 183] on input "text" at bounding box center [236, 188] width 165 height 11
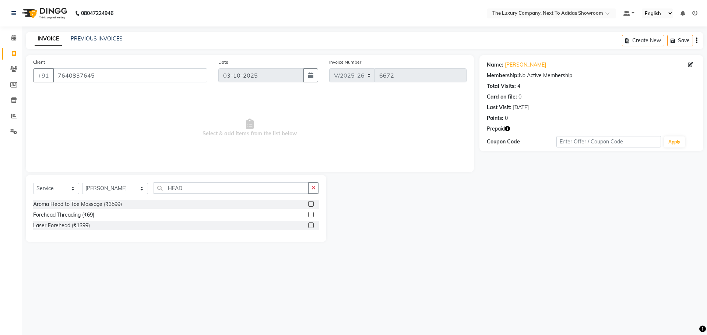
click at [311, 204] on label at bounding box center [311, 204] width 6 height 6
click at [311, 204] on input "checkbox" at bounding box center [310, 204] width 5 height 5
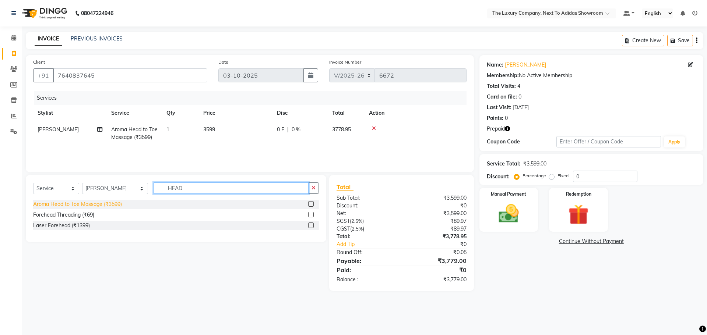
drag, startPoint x: 229, startPoint y: 190, endPoint x: 101, endPoint y: 203, distance: 129.2
click at [100, 203] on div "Select Service Product Membership Package Voucher Prepaid Gift Card Select Styl…" at bounding box center [176, 208] width 300 height 67
click at [310, 224] on label at bounding box center [311, 226] width 6 height 6
click at [310, 224] on input "checkbox" at bounding box center [310, 225] width 5 height 5
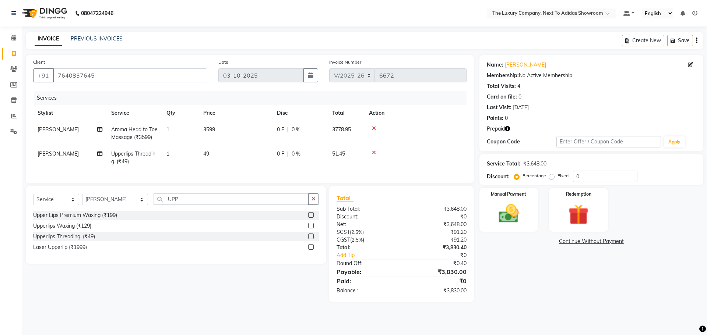
click at [609, 286] on div "Name: [PERSON_NAME] Membership: No Active Membership Total Visits: 4 Card on fi…" at bounding box center [593, 178] width 229 height 247
click at [601, 211] on div "Redemption" at bounding box center [578, 209] width 61 height 45
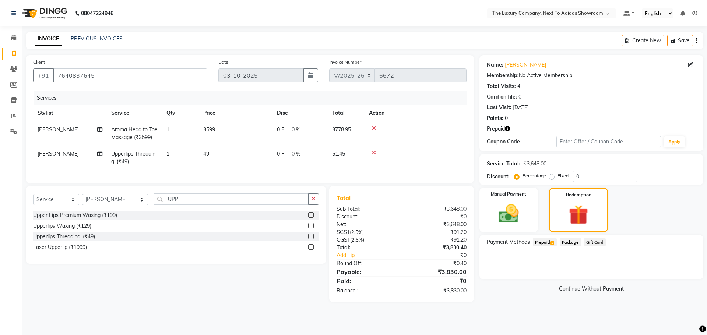
click at [546, 237] on div "Payment Methods Prepaid 1 Package Gift Card" at bounding box center [591, 257] width 224 height 44
click at [546, 241] on span "Prepaid 1" at bounding box center [545, 242] width 24 height 8
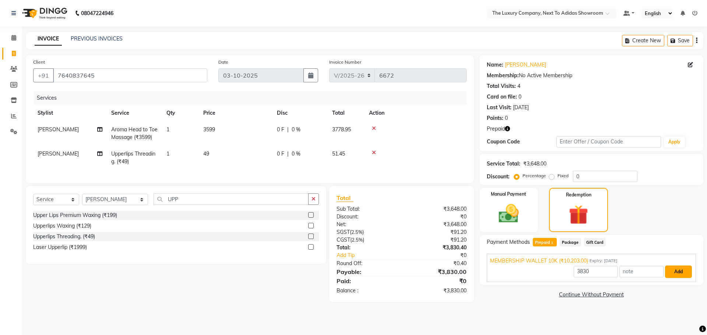
click at [669, 274] on button "Add" at bounding box center [678, 272] width 27 height 13
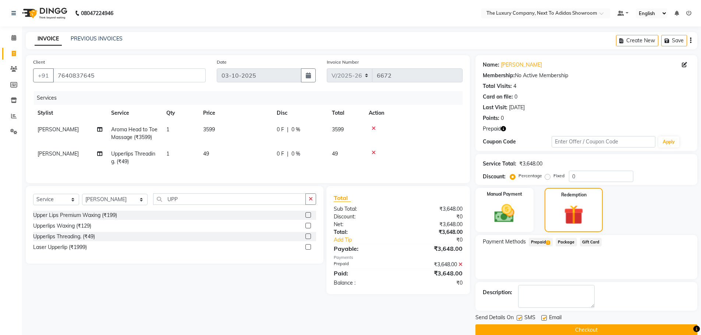
scroll to position [12, 0]
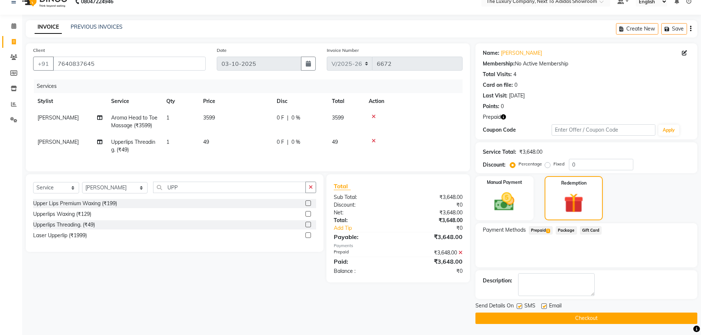
click at [597, 316] on button "Checkout" at bounding box center [587, 318] width 222 height 11
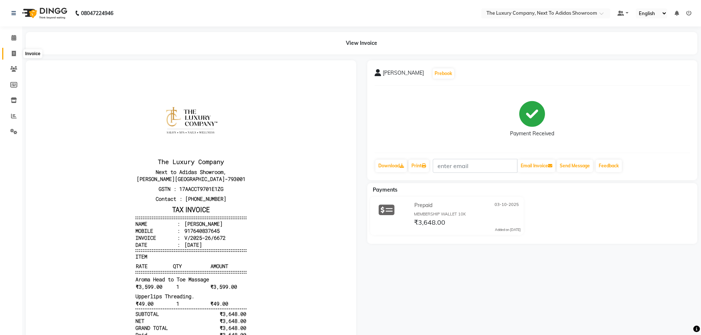
drag, startPoint x: 10, startPoint y: 53, endPoint x: 23, endPoint y: 55, distance: 13.4
click at [10, 53] on span at bounding box center [13, 54] width 13 height 8
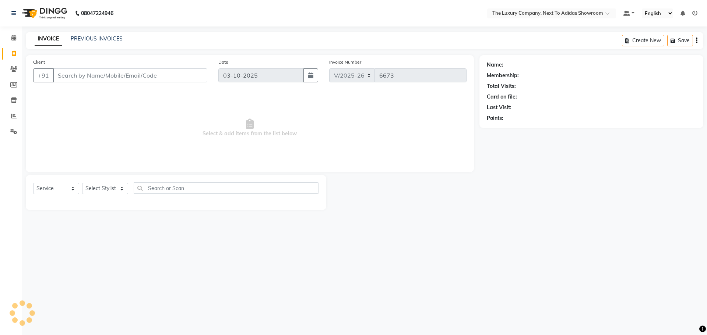
click at [74, 75] on input "Client" at bounding box center [130, 75] width 154 height 14
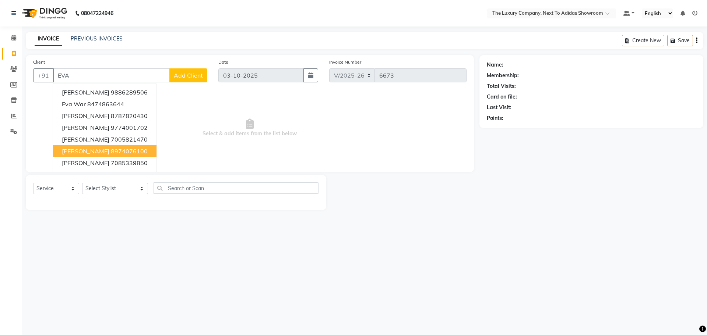
click at [105, 146] on button "[PERSON_NAME] 8974076100" at bounding box center [104, 151] width 103 height 12
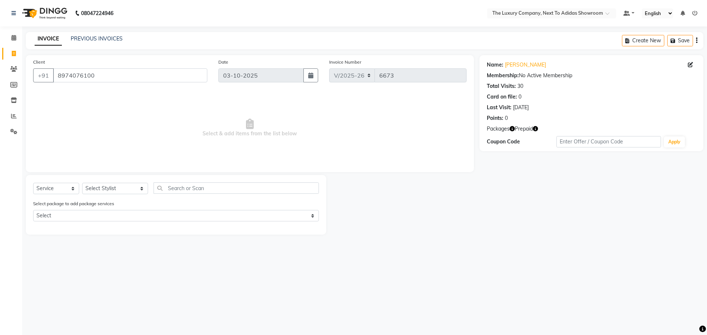
click at [533, 129] on icon "button" at bounding box center [535, 128] width 5 height 5
click at [521, 178] on div "Name: [PERSON_NAME] Membership: No Active Membership Total Visits: 30 Card on f…" at bounding box center [593, 145] width 229 height 180
click at [124, 185] on select "Select Stylist [PERSON_NAME] [PERSON_NAME] ANSAI [PERSON_NAME] BALAJIED [PERSON…" at bounding box center [115, 188] width 66 height 11
click at [82, 183] on select "Select Stylist [PERSON_NAME] [PERSON_NAME] ANSAI [PERSON_NAME] BALAJIED [PERSON…" at bounding box center [115, 188] width 66 height 11
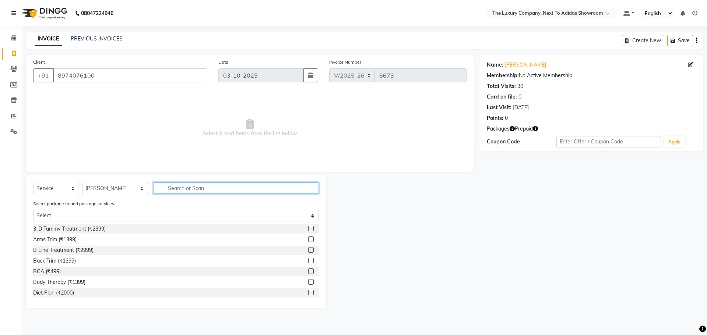
click at [177, 185] on input "text" at bounding box center [236, 188] width 165 height 11
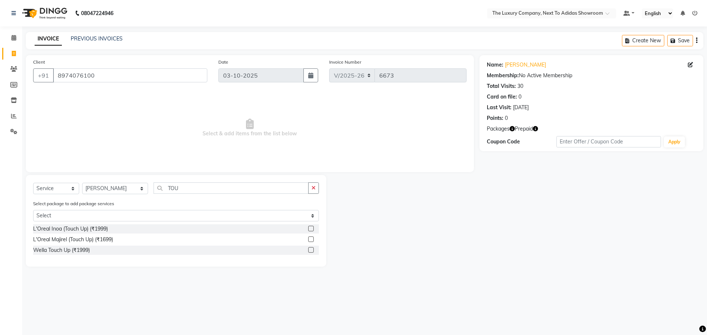
click at [310, 229] on label at bounding box center [311, 229] width 6 height 6
click at [310, 229] on input "checkbox" at bounding box center [310, 229] width 5 height 5
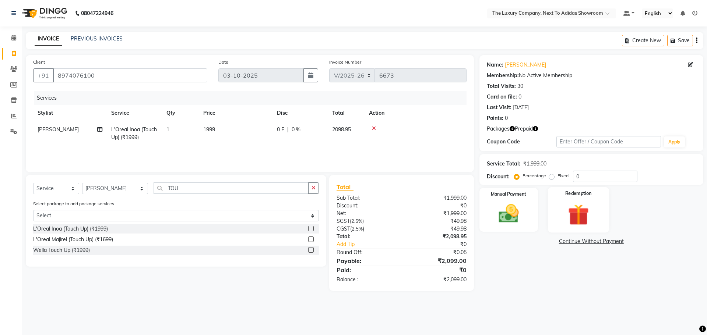
click at [571, 217] on img at bounding box center [578, 215] width 34 height 26
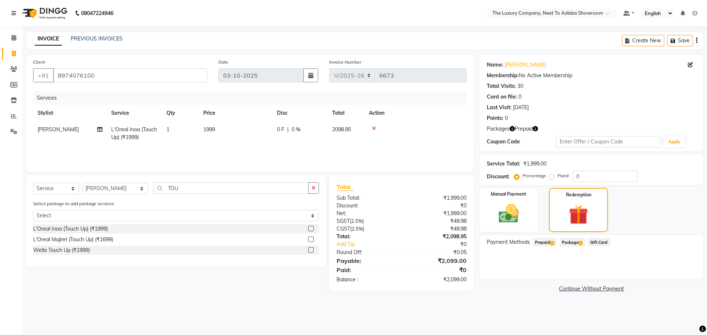
click at [549, 240] on span "Prepaid 1" at bounding box center [545, 242] width 24 height 8
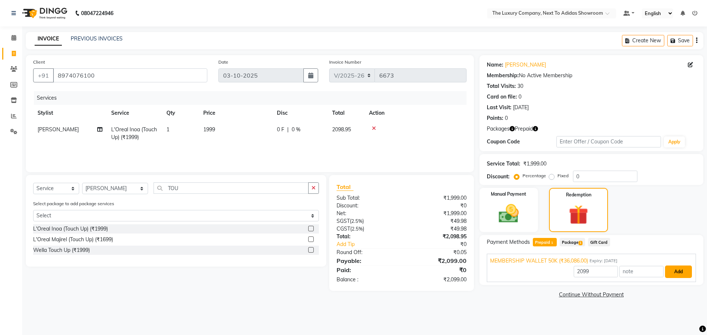
drag, startPoint x: 675, startPoint y: 270, endPoint x: 669, endPoint y: 279, distance: 11.1
click at [675, 270] on button "Add" at bounding box center [678, 272] width 27 height 13
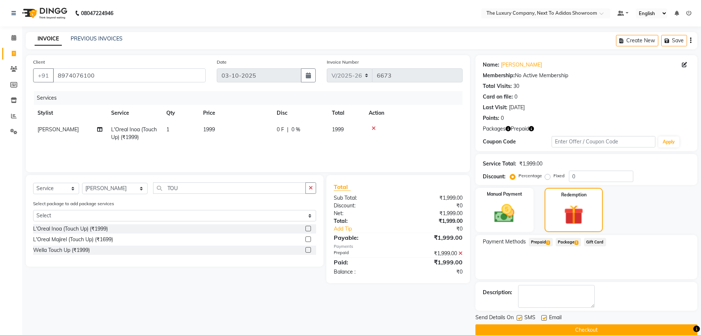
click at [614, 328] on button "Checkout" at bounding box center [587, 330] width 222 height 11
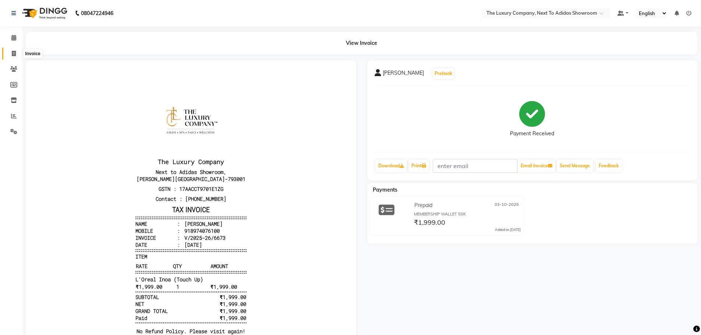
click at [16, 53] on span at bounding box center [13, 54] width 13 height 8
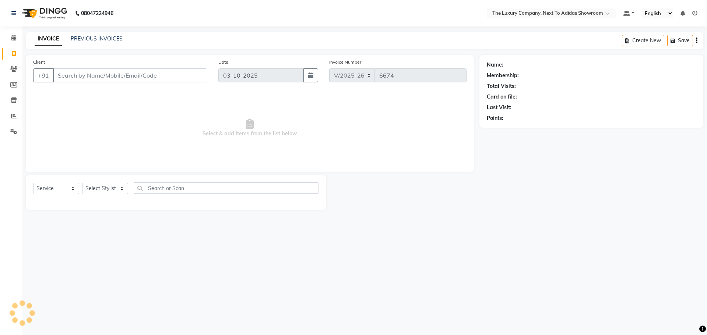
click at [99, 75] on input "Client" at bounding box center [130, 75] width 154 height 14
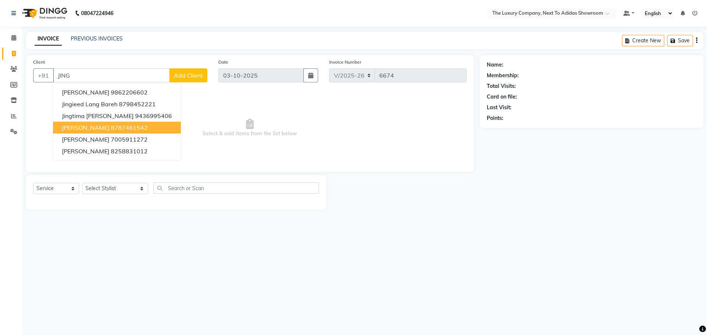
click at [111, 128] on ngb-highlight "8787461542" at bounding box center [129, 127] width 37 height 7
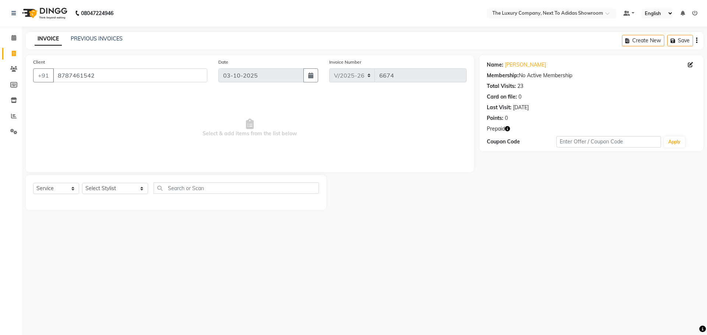
click at [508, 129] on icon "button" at bounding box center [507, 128] width 5 height 5
click at [496, 250] on div "08047224946 Select Location × The Luxury Company, Next To Adidas Showroom Defau…" at bounding box center [353, 167] width 707 height 335
click at [123, 189] on select "Select Stylist [PERSON_NAME] [PERSON_NAME] ANSAI [PERSON_NAME] BALAJIED [PERSON…" at bounding box center [115, 188] width 66 height 11
click at [82, 183] on select "Select Stylist [PERSON_NAME] [PERSON_NAME] ANSAI [PERSON_NAME] BALAJIED [PERSON…" at bounding box center [115, 188] width 66 height 11
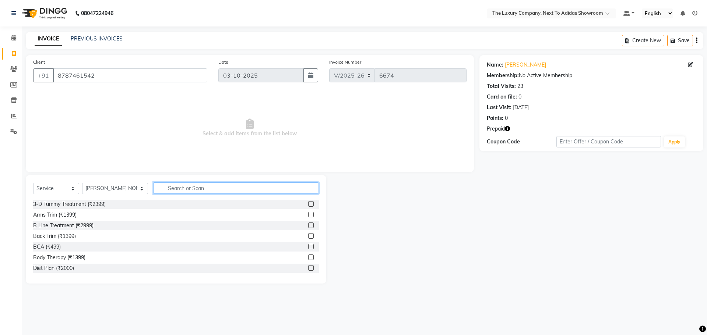
click at [176, 187] on input "text" at bounding box center [236, 188] width 165 height 11
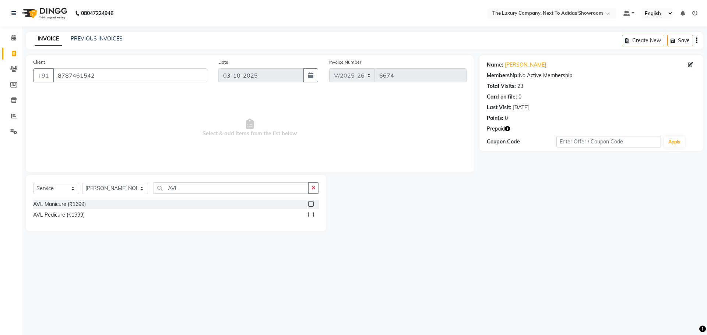
click at [312, 214] on label at bounding box center [311, 215] width 6 height 6
click at [312, 214] on input "checkbox" at bounding box center [310, 215] width 5 height 5
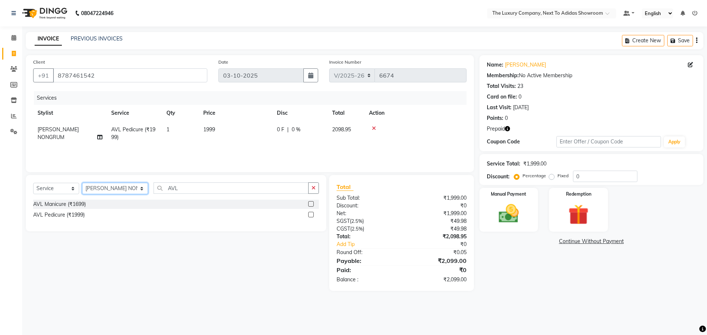
click at [119, 189] on select "Select Stylist [PERSON_NAME] [PERSON_NAME] ANSAI [PERSON_NAME] BALAJIED [PERSON…" at bounding box center [115, 188] width 66 height 11
click at [82, 183] on select "Select Stylist [PERSON_NAME] [PERSON_NAME] ANSAI [PERSON_NAME] BALAJIED [PERSON…" at bounding box center [115, 188] width 66 height 11
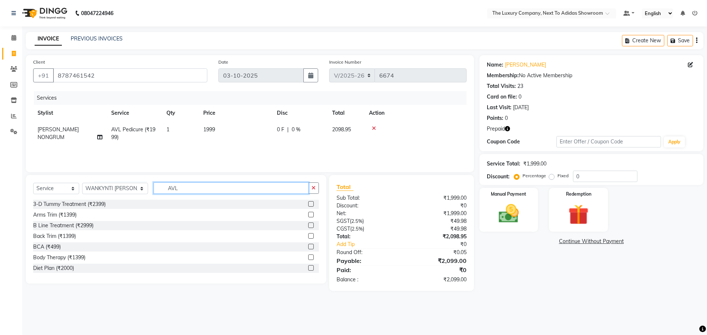
drag, startPoint x: 184, startPoint y: 187, endPoint x: 143, endPoint y: 190, distance: 41.0
click at [143, 190] on div "Select Service Product Membership Package Voucher Prepaid Gift Card Select Styl…" at bounding box center [176, 191] width 286 height 17
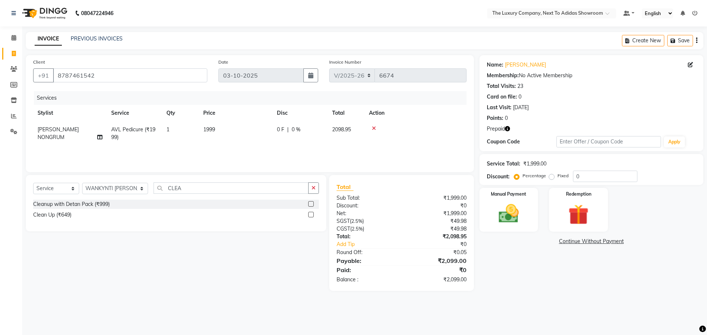
click at [311, 215] on label at bounding box center [311, 215] width 6 height 6
click at [311, 215] on input "checkbox" at bounding box center [310, 215] width 5 height 5
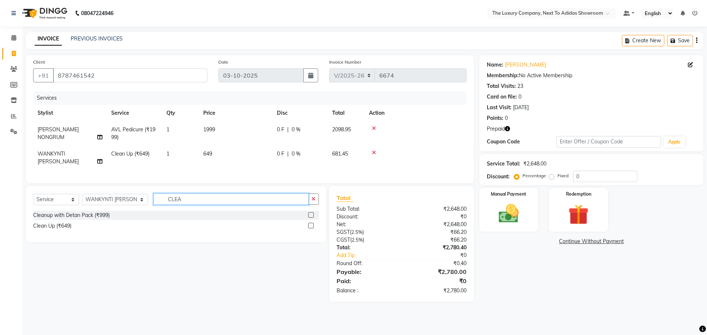
click at [82, 206] on div "Select Service Product Membership Package Voucher Prepaid Gift Card Select Styl…" at bounding box center [176, 202] width 286 height 17
click at [310, 212] on label at bounding box center [311, 215] width 6 height 6
click at [310, 213] on input "checkbox" at bounding box center [310, 215] width 5 height 5
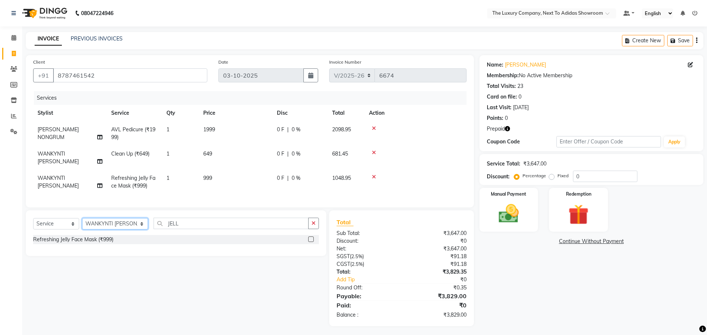
click at [95, 225] on select "Select Stylist [PERSON_NAME] [PERSON_NAME] ANSAI [PERSON_NAME] BALAJIED [PERSON…" at bounding box center [115, 223] width 66 height 11
click at [82, 218] on select "Select Stylist [PERSON_NAME] [PERSON_NAME] ANSAI [PERSON_NAME] BALAJIED [PERSON…" at bounding box center [115, 223] width 66 height 11
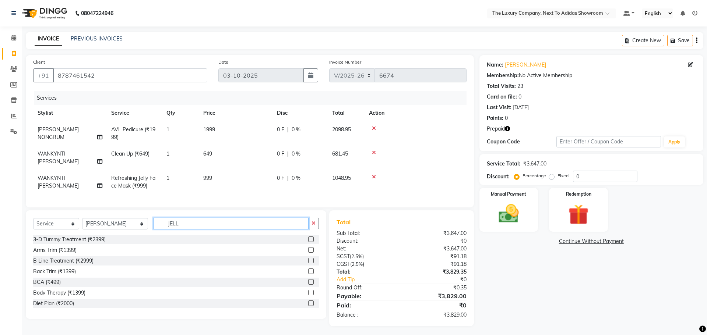
click at [188, 221] on input "JELL" at bounding box center [231, 223] width 155 height 11
drag, startPoint x: 186, startPoint y: 219, endPoint x: 154, endPoint y: 221, distance: 32.4
click at [154, 221] on input "JELL" at bounding box center [231, 223] width 155 height 11
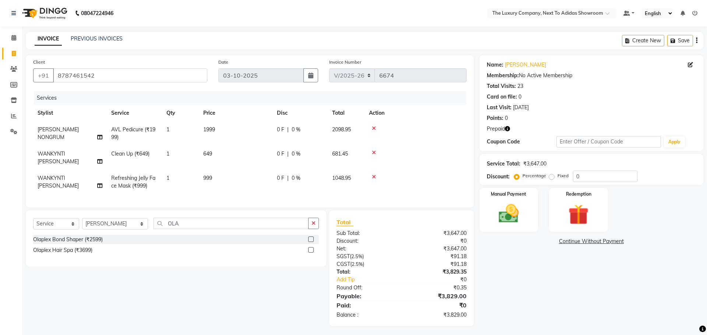
drag, startPoint x: 310, startPoint y: 248, endPoint x: 301, endPoint y: 241, distance: 10.5
click at [310, 248] on label at bounding box center [311, 250] width 6 height 6
click at [310, 248] on input "checkbox" at bounding box center [310, 250] width 5 height 5
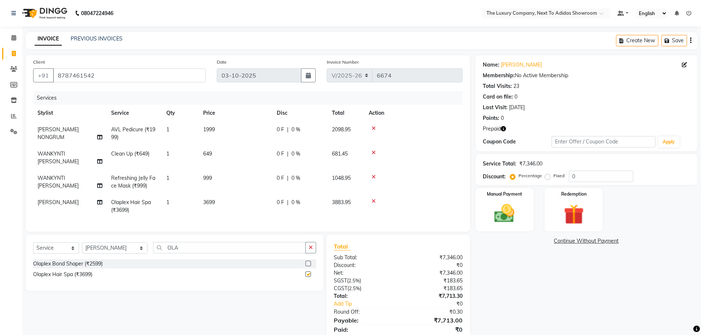
click at [268, 205] on td "3699" at bounding box center [236, 206] width 74 height 24
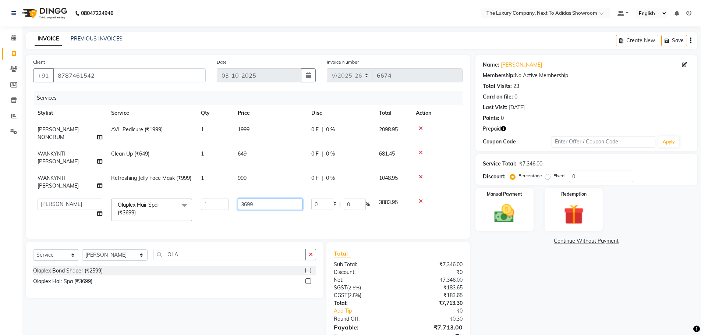
drag, startPoint x: 273, startPoint y: 190, endPoint x: 161, endPoint y: 197, distance: 112.9
click at [160, 195] on tr "[PERSON_NAME] [PERSON_NAME] ANSAI [PERSON_NAME] BALAJIED [PERSON_NAME] NONGRUM …" at bounding box center [248, 209] width 430 height 31
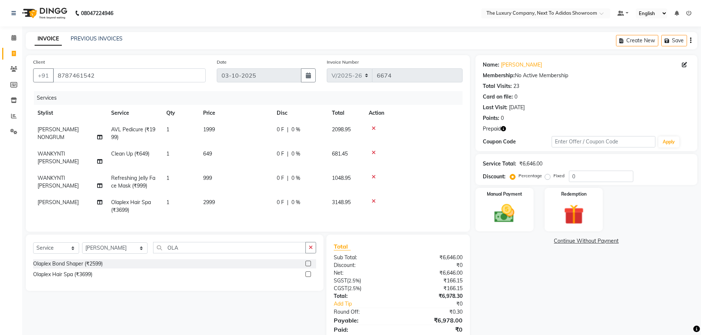
click at [221, 208] on tr "[PERSON_NAME] Olaplex Hair Spa (₹3699) 1 2999 0 F | 0 % 3148.95" at bounding box center [248, 206] width 430 height 24
drag, startPoint x: 125, startPoint y: 243, endPoint x: 57, endPoint y: 253, distance: 68.4
click at [57, 251] on div "Select Service Product Membership Package Voucher Prepaid Gift Card Select Styl…" at bounding box center [174, 250] width 283 height 17
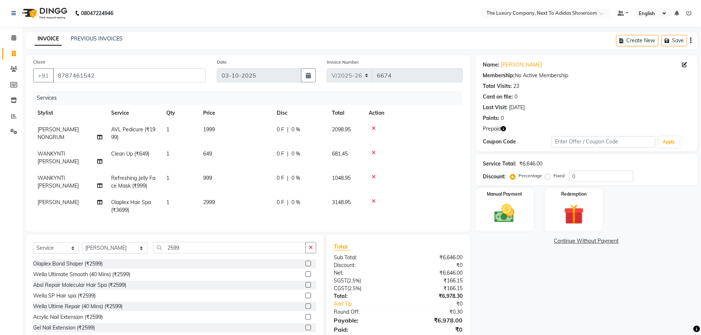
click at [306, 272] on label at bounding box center [309, 275] width 6 height 6
click at [306, 272] on input "checkbox" at bounding box center [308, 274] width 5 height 5
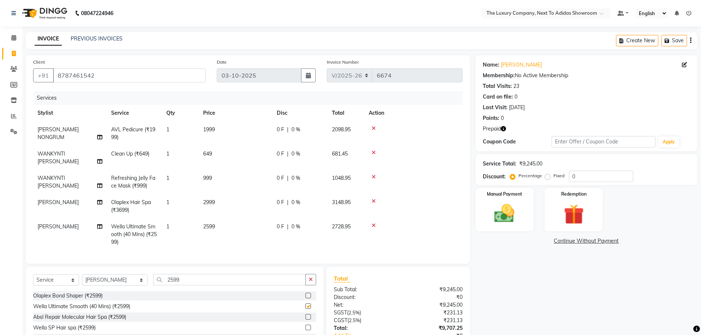
click at [267, 227] on td "2599" at bounding box center [236, 235] width 74 height 32
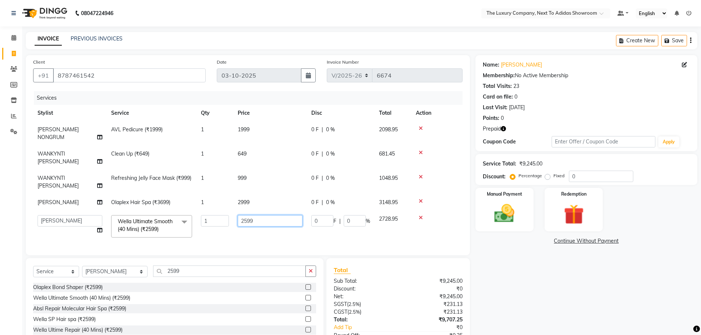
drag, startPoint x: 281, startPoint y: 206, endPoint x: 174, endPoint y: 219, distance: 107.9
click at [174, 219] on tr "[PERSON_NAME] [PERSON_NAME] ANSAI [PERSON_NAME] BALAJIED [PERSON_NAME] NONGRUM …" at bounding box center [248, 226] width 430 height 31
click at [569, 293] on div "Name: [PERSON_NAME] Membership: No Active Membership Total Visits: 23 Card on f…" at bounding box center [590, 214] width 228 height 319
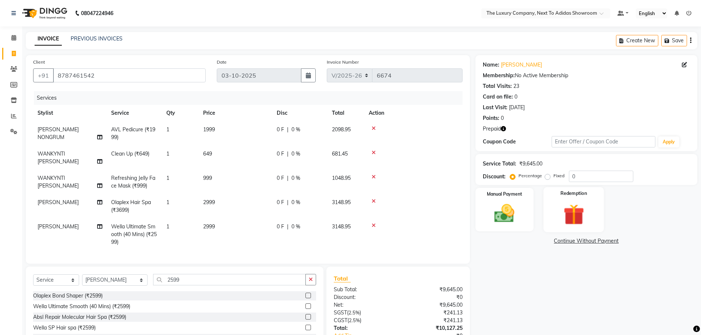
click at [562, 206] on img at bounding box center [574, 215] width 34 height 26
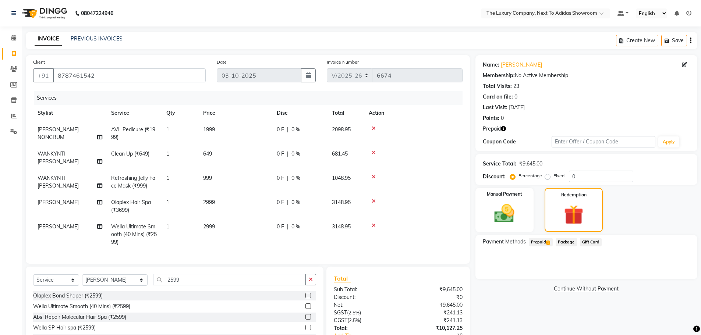
click at [542, 242] on span "Prepaid 1" at bounding box center [541, 242] width 24 height 8
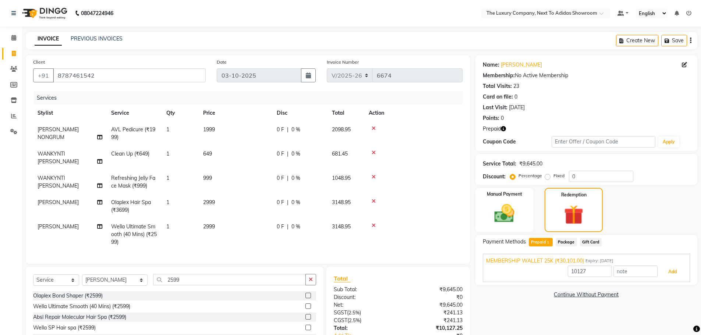
click at [676, 270] on button "Add" at bounding box center [672, 272] width 27 height 13
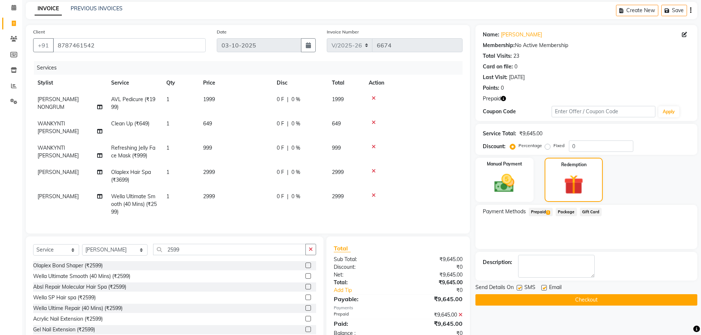
scroll to position [49, 0]
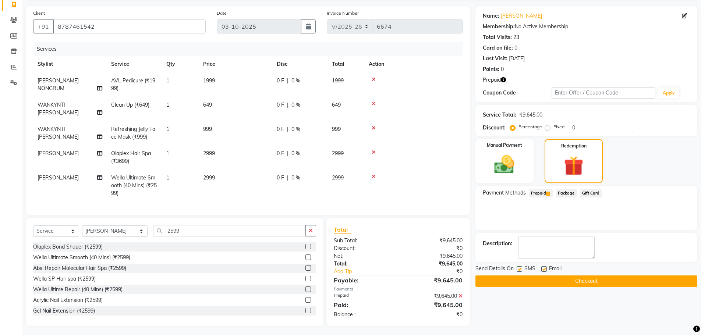
click at [585, 280] on button "Checkout" at bounding box center [587, 281] width 222 height 11
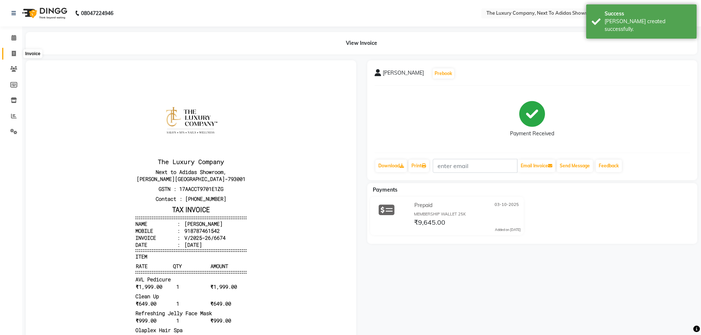
click at [16, 51] on icon at bounding box center [14, 54] width 4 height 6
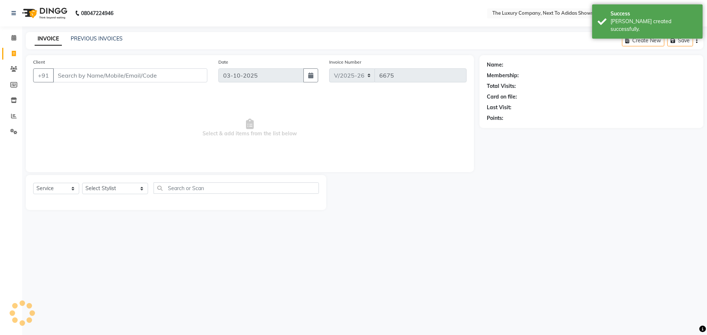
drag, startPoint x: 117, startPoint y: 74, endPoint x: 121, endPoint y: 74, distance: 3.7
click at [121, 74] on input "Client" at bounding box center [130, 75] width 154 height 14
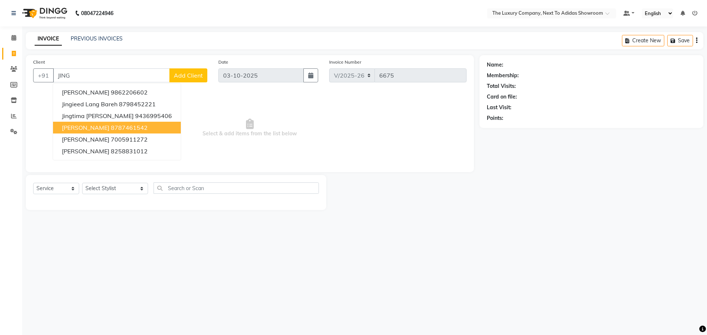
drag, startPoint x: 112, startPoint y: 127, endPoint x: 109, endPoint y: 137, distance: 10.7
click at [112, 126] on ngb-highlight "8787461542" at bounding box center [129, 127] width 37 height 7
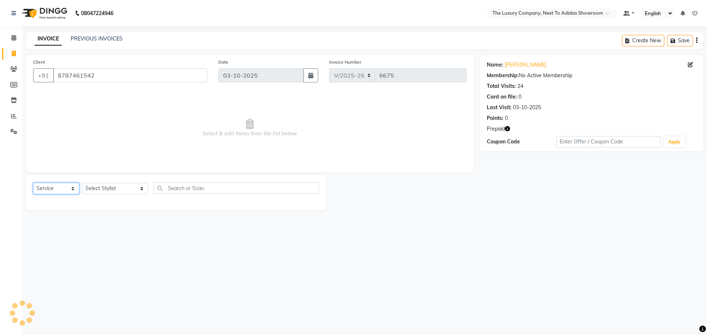
click at [55, 190] on select "Select Service Product Membership Package Voucher Prepaid Gift Card" at bounding box center [56, 188] width 46 height 11
click at [33, 183] on select "Select Service Product Membership Package Voucher Prepaid Gift Card" at bounding box center [56, 188] width 46 height 11
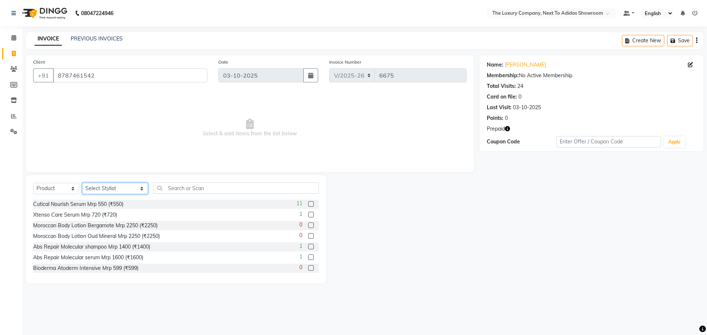
click at [94, 187] on select "Select Stylist [PERSON_NAME] [PERSON_NAME] ANSAI [PERSON_NAME] BALAJIED [PERSON…" at bounding box center [115, 188] width 66 height 11
click at [82, 183] on select "Select Stylist [PERSON_NAME] [PERSON_NAME] ANSAI [PERSON_NAME] BALAJIED [PERSON…" at bounding box center [115, 188] width 66 height 11
click at [174, 188] on input "text" at bounding box center [236, 188] width 165 height 11
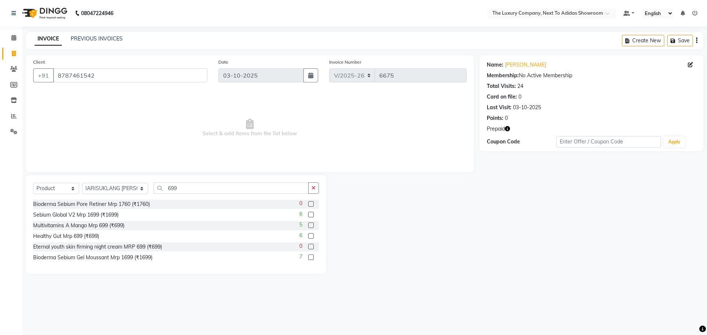
click at [309, 235] on label at bounding box center [311, 236] width 6 height 6
click at [309, 235] on input "checkbox" at bounding box center [310, 236] width 5 height 5
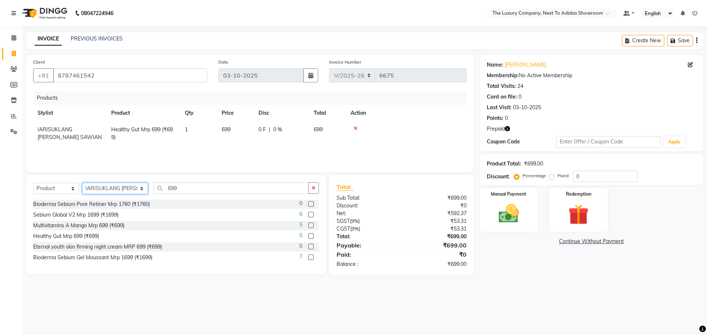
click at [117, 187] on select "Select Stylist [PERSON_NAME] [PERSON_NAME] ANSAI [PERSON_NAME] BALAJIED [PERSON…" at bounding box center [115, 188] width 66 height 11
click at [82, 183] on select "Select Stylist [PERSON_NAME] [PERSON_NAME] ANSAI [PERSON_NAME] BALAJIED [PERSON…" at bounding box center [115, 188] width 66 height 11
click at [205, 190] on input "699" at bounding box center [231, 188] width 155 height 11
click at [311, 223] on label at bounding box center [311, 226] width 6 height 6
click at [311, 223] on input "checkbox" at bounding box center [310, 225] width 5 height 5
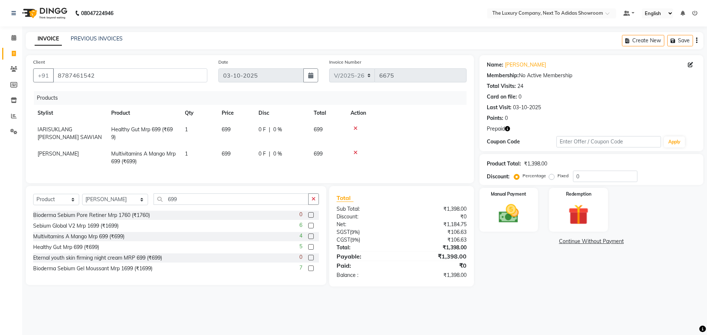
click at [525, 274] on div "Name: [PERSON_NAME] Membership: No Active Membership Total Visits: 24 Card on f…" at bounding box center [593, 171] width 229 height 232
click at [507, 219] on img at bounding box center [508, 214] width 34 height 24
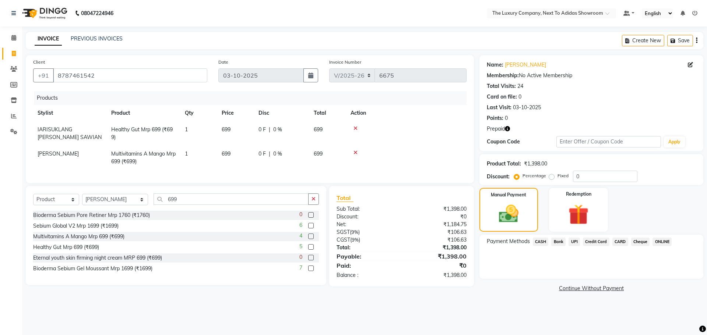
click at [537, 241] on span "CASH" at bounding box center [541, 242] width 16 height 8
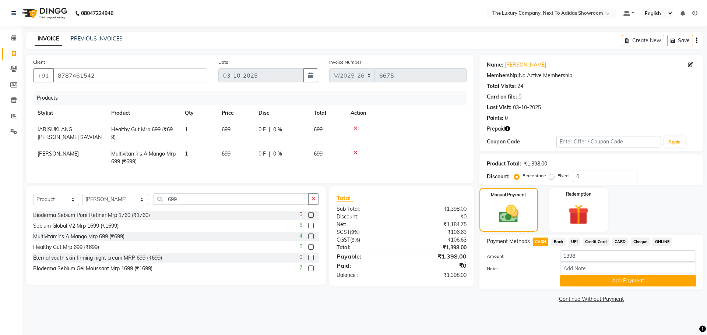
click at [575, 240] on span "UPI" at bounding box center [573, 242] width 11 height 8
click at [598, 283] on button "Add Payment" at bounding box center [628, 280] width 136 height 11
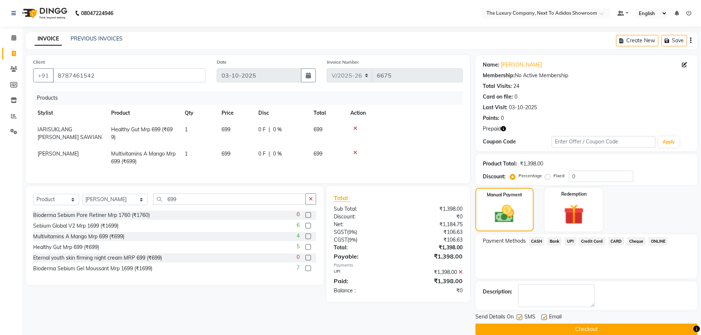
click at [595, 328] on button "Checkout" at bounding box center [587, 329] width 222 height 11
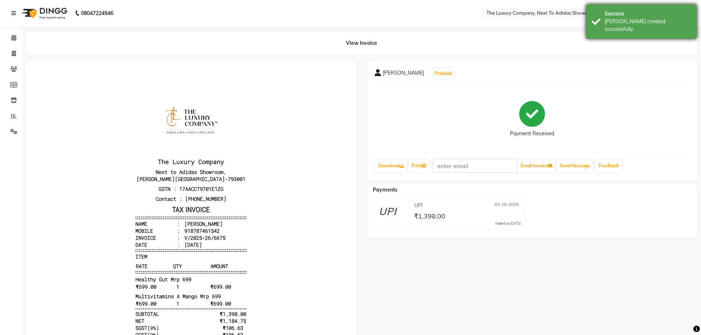
click at [681, 21] on div "[PERSON_NAME] created successfully." at bounding box center [648, 25] width 87 height 15
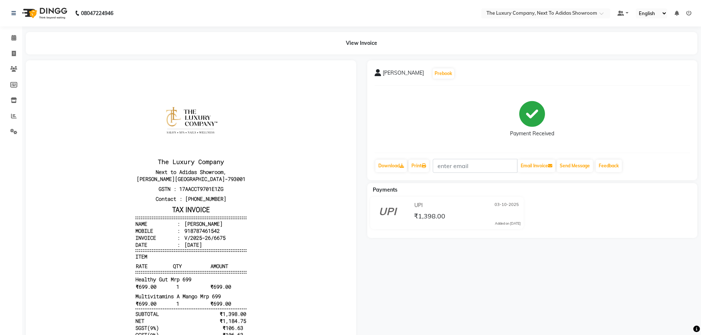
click at [687, 10] on li at bounding box center [689, 14] width 5 height 8
click at [689, 12] on icon at bounding box center [689, 13] width 5 height 5
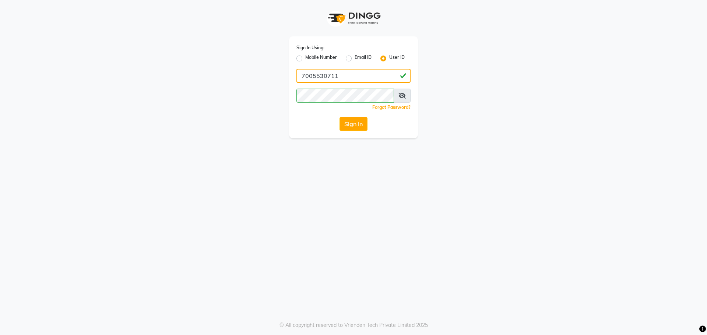
drag, startPoint x: 348, startPoint y: 74, endPoint x: 218, endPoint y: 91, distance: 131.0
click at [215, 91] on div "Sign In Using: Mobile Number Email ID User ID 7005530711 Remember me Forgot Pas…" at bounding box center [354, 69] width 420 height 138
drag, startPoint x: 356, startPoint y: 77, endPoint x: 317, endPoint y: 79, distance: 38.3
click at [232, 83] on div "Sign In Using: Mobile Number Email ID User ID kunal@123 Remember me Forgot Pass…" at bounding box center [354, 69] width 420 height 138
click at [274, 87] on div "Sign In Using: Mobile Number Email ID User ID kunal@123 Remember me Forgot Pass…" at bounding box center [354, 69] width 420 height 138
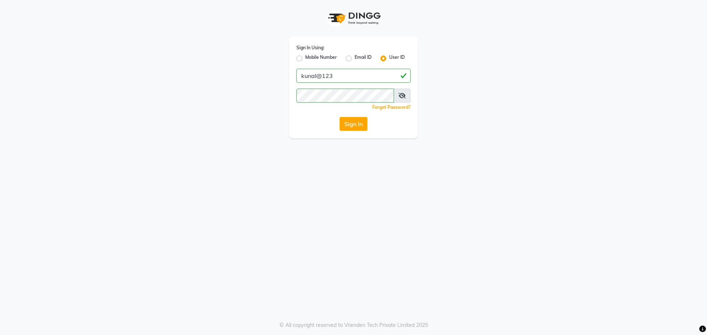
drag, startPoint x: 407, startPoint y: 187, endPoint x: 365, endPoint y: 151, distance: 55.6
click at [407, 187] on div "Sign In Using: Mobile Number Email ID User ID kunal@123 Remember me Forgot Pass…" at bounding box center [353, 167] width 707 height 335
click at [357, 124] on button "Sign In" at bounding box center [353, 124] width 28 height 14
